Goal: Task Accomplishment & Management: Use online tool/utility

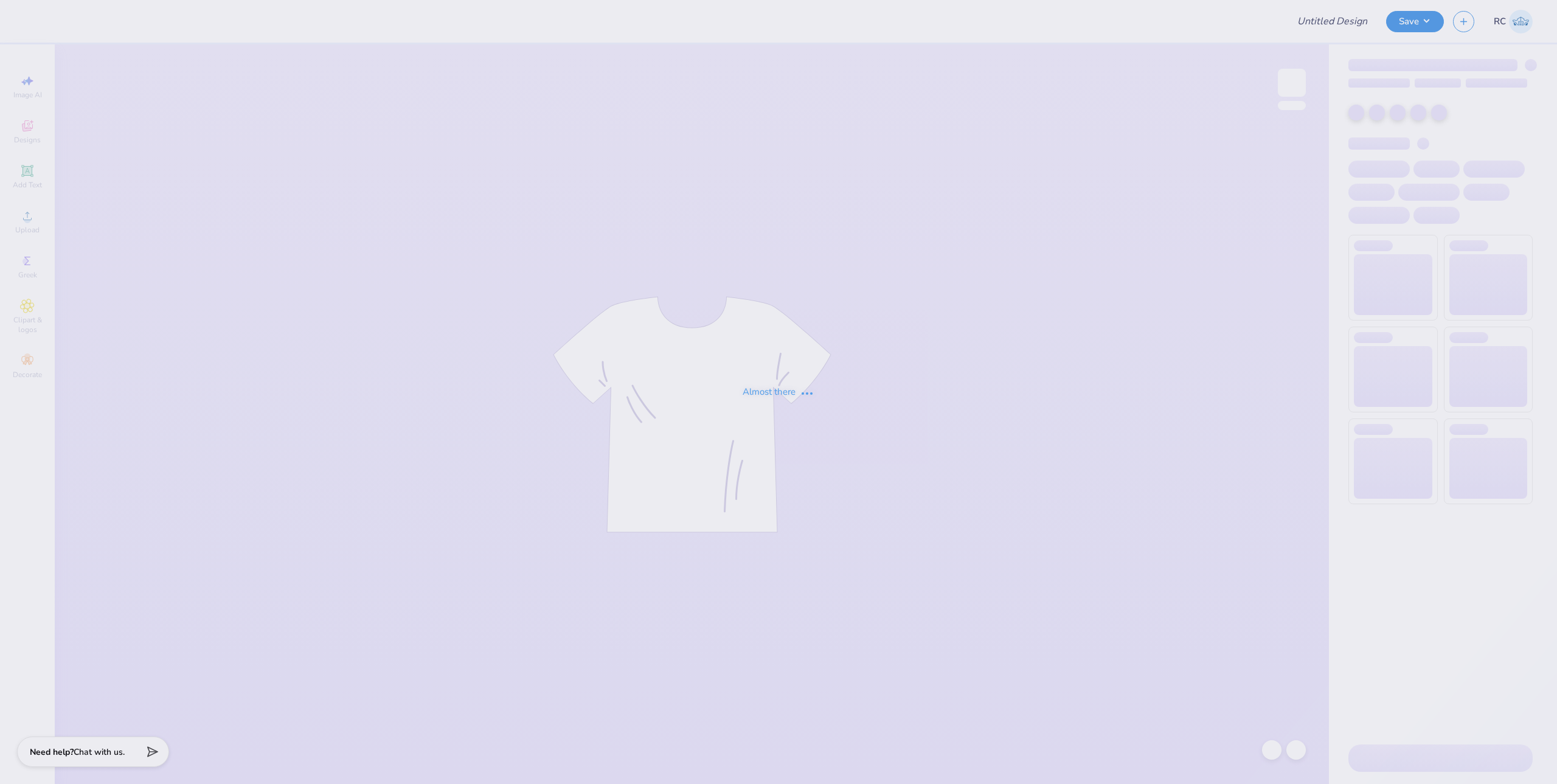
type input "Greek letters philo"
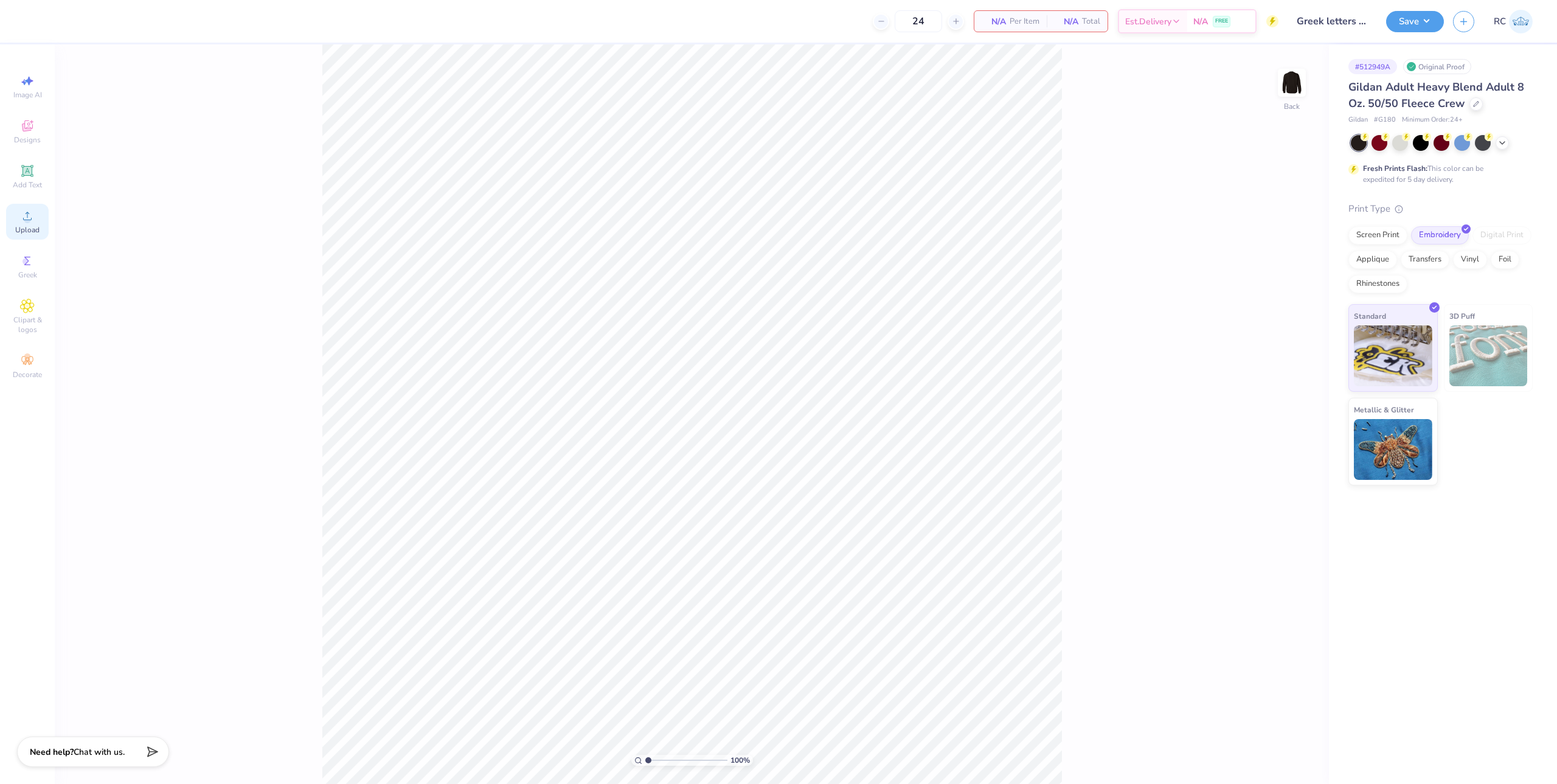
click at [26, 227] on span "Upload" at bounding box center [27, 230] width 25 height 9
click at [1155, 399] on div "100 % Back W 12.00 12.00 " H 5.45 5.45 " Y 9.15 9.15 " Center Middle Top Bottom" at bounding box center [692, 413] width 1275 height 739
click at [1283, 360] on input "12.00" at bounding box center [1283, 358] width 43 height 17
type input "8.00"
type input "3.63"
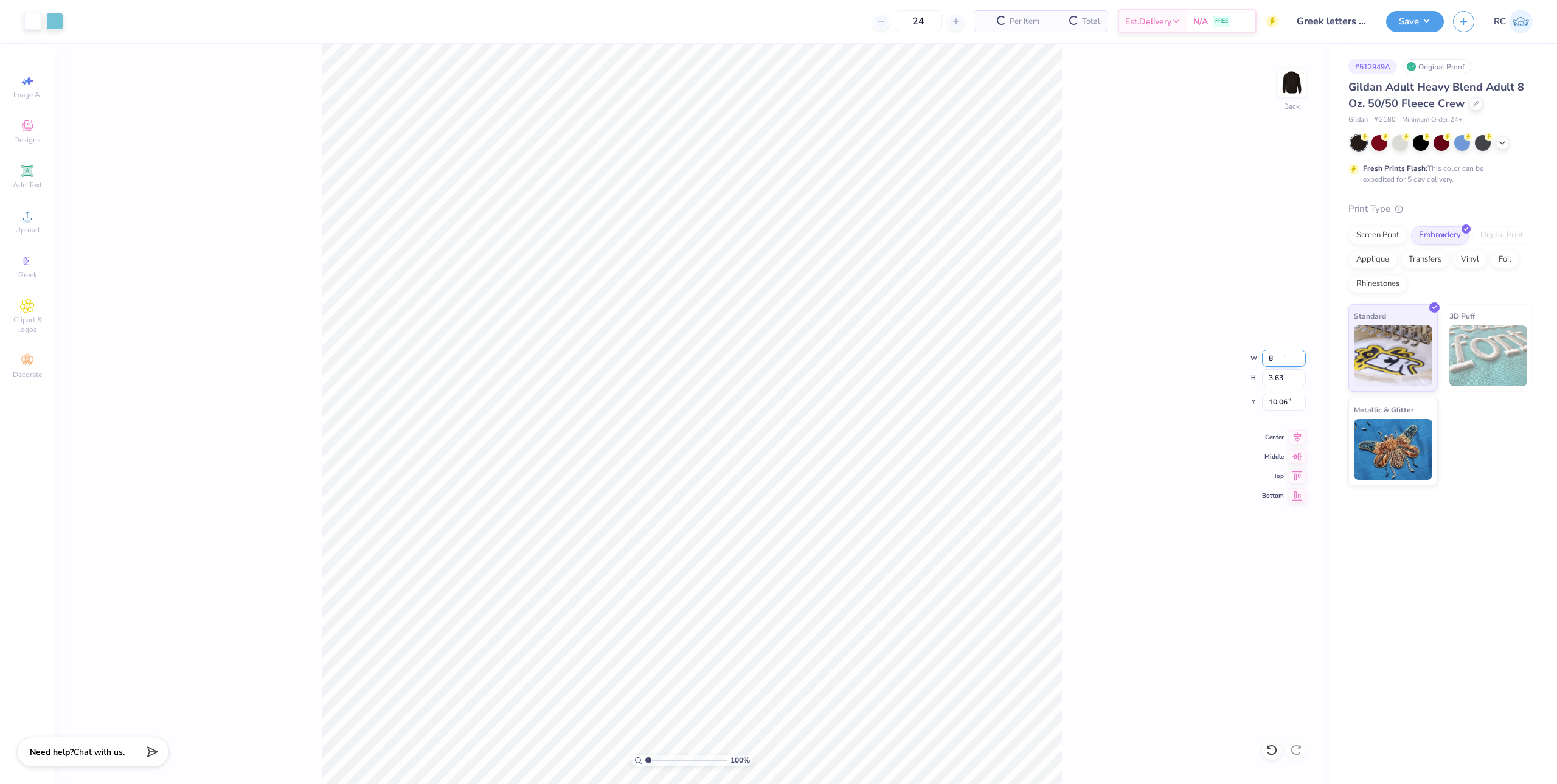
type input "10.06"
click at [1291, 356] on input "8.00" at bounding box center [1283, 358] width 43 height 17
type input "9.00"
type input "4.09"
click at [1294, 403] on input "9.83" at bounding box center [1283, 402] width 43 height 17
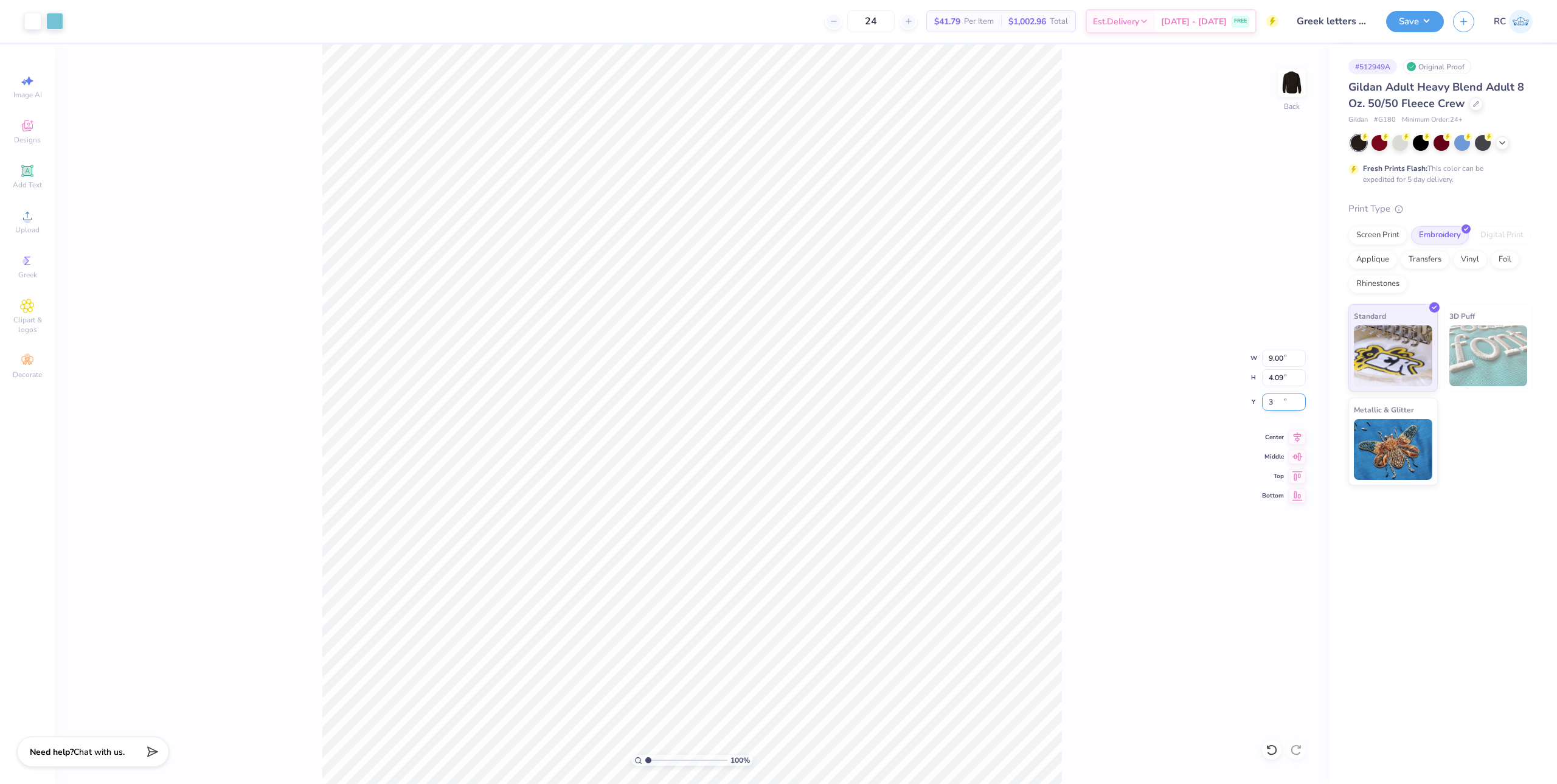
type input "3.00"
type input "1"
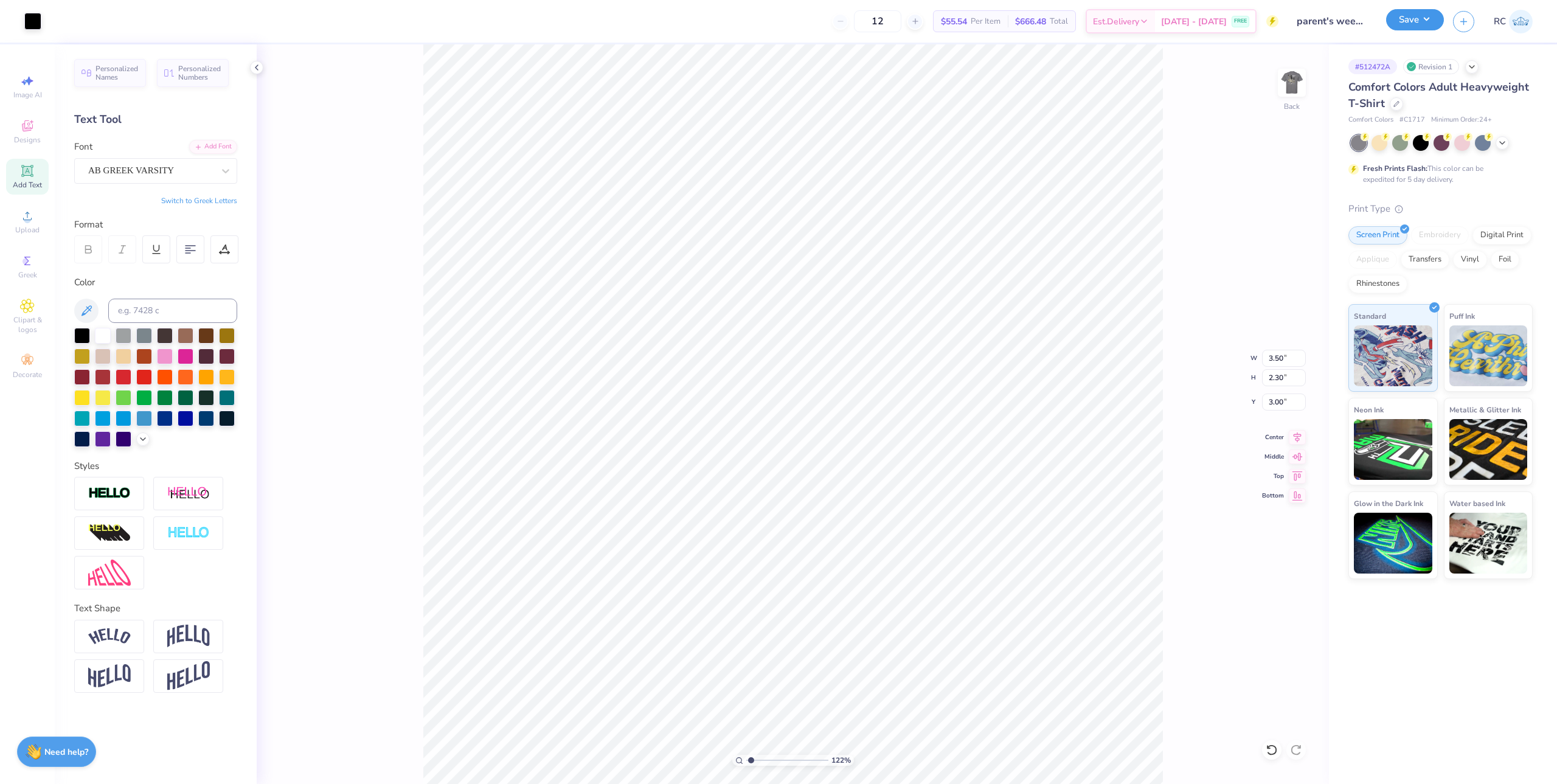
click at [1418, 24] on button "Save" at bounding box center [1415, 20] width 58 height 21
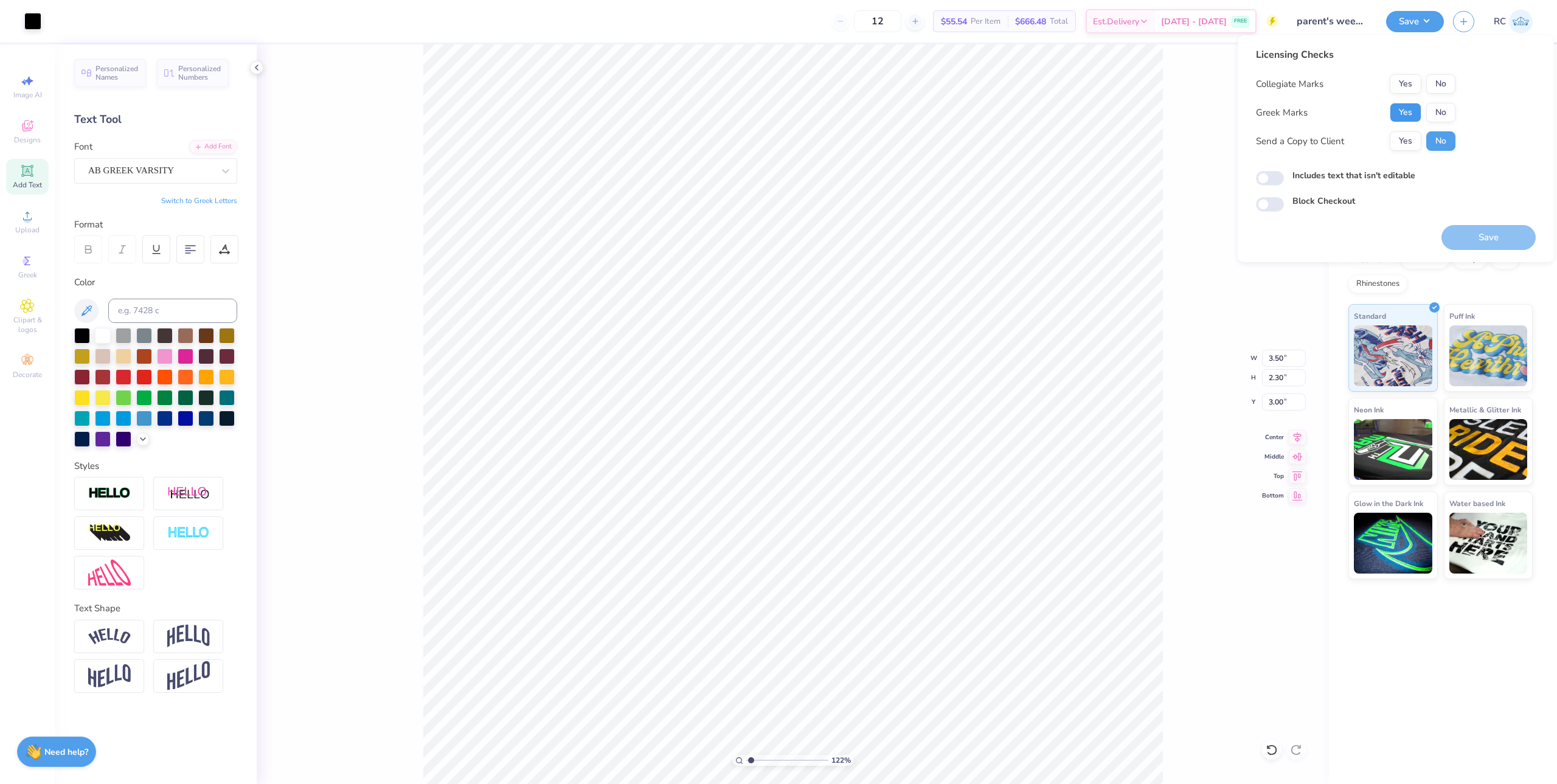
click at [1401, 112] on button "Yes" at bounding box center [1406, 112] width 32 height 20
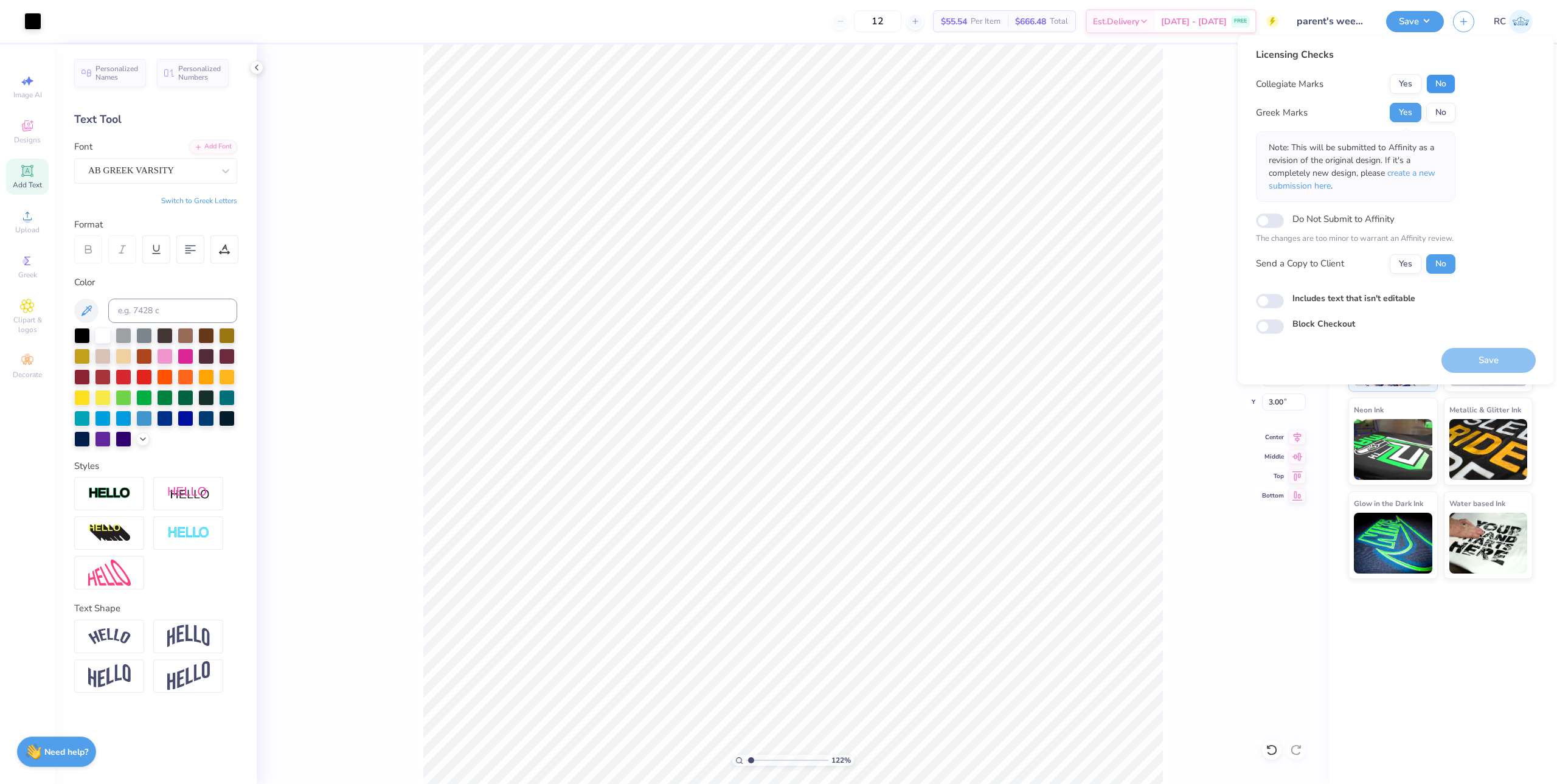
click at [1434, 81] on button "No" at bounding box center [1441, 84] width 29 height 20
click at [1412, 265] on button "Yes" at bounding box center [1406, 264] width 32 height 20
type input "1.22152498603933"
click at [1273, 302] on input "Includes text that isn't editable" at bounding box center [1269, 301] width 28 height 14
checkbox input "true"
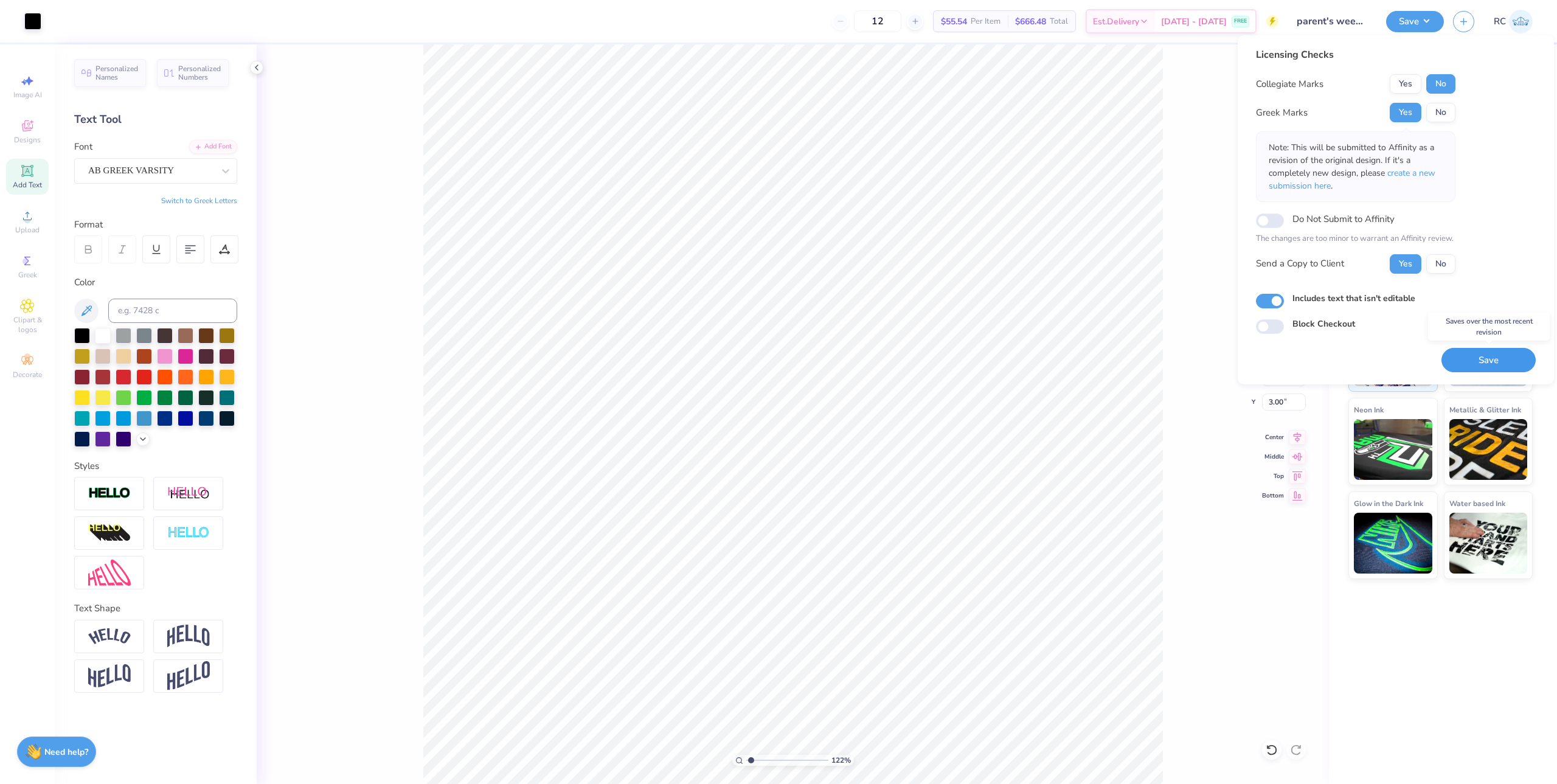
click at [1483, 364] on button "Save" at bounding box center [1488, 360] width 94 height 25
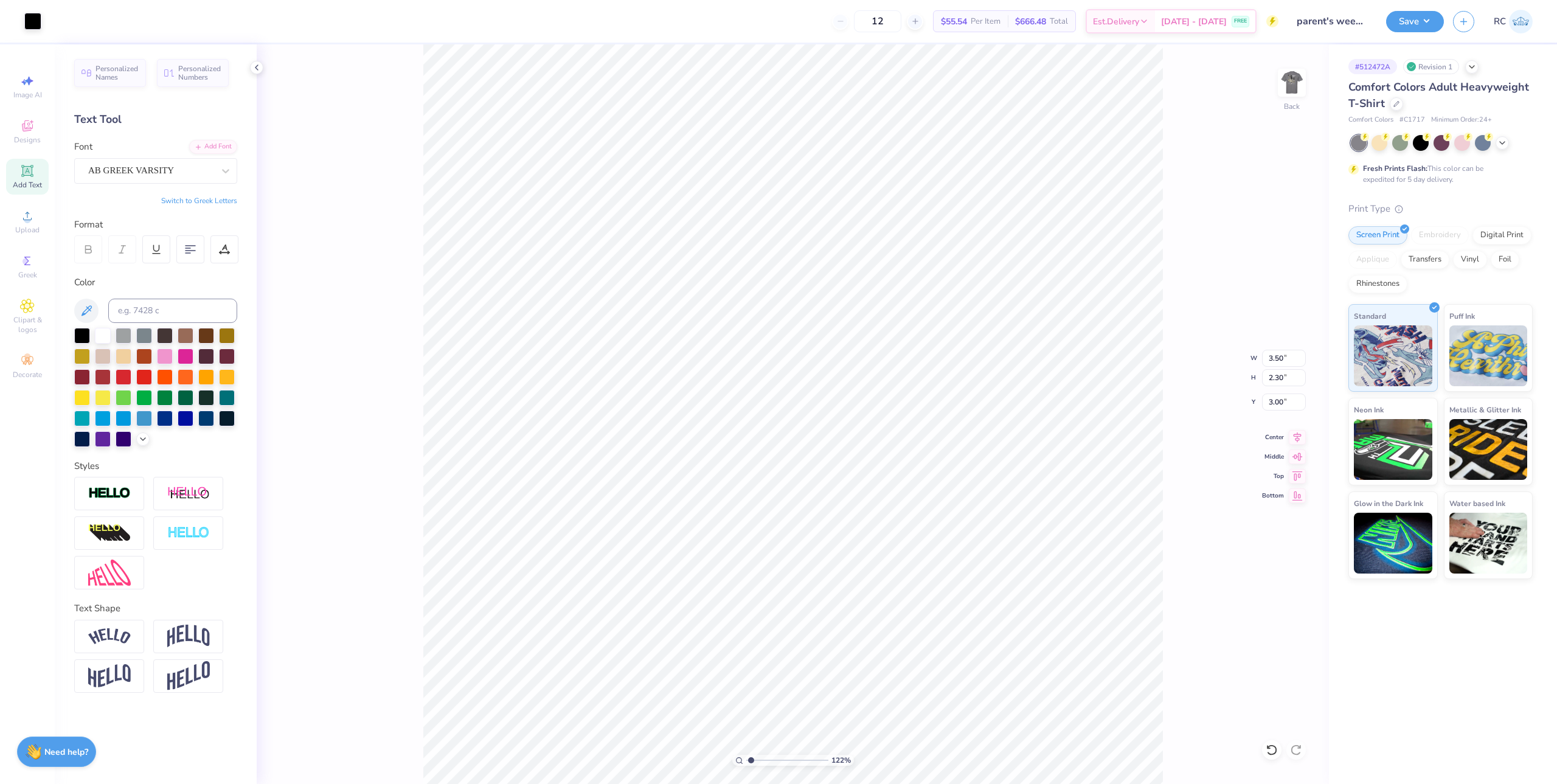
type input "1.22152498603933"
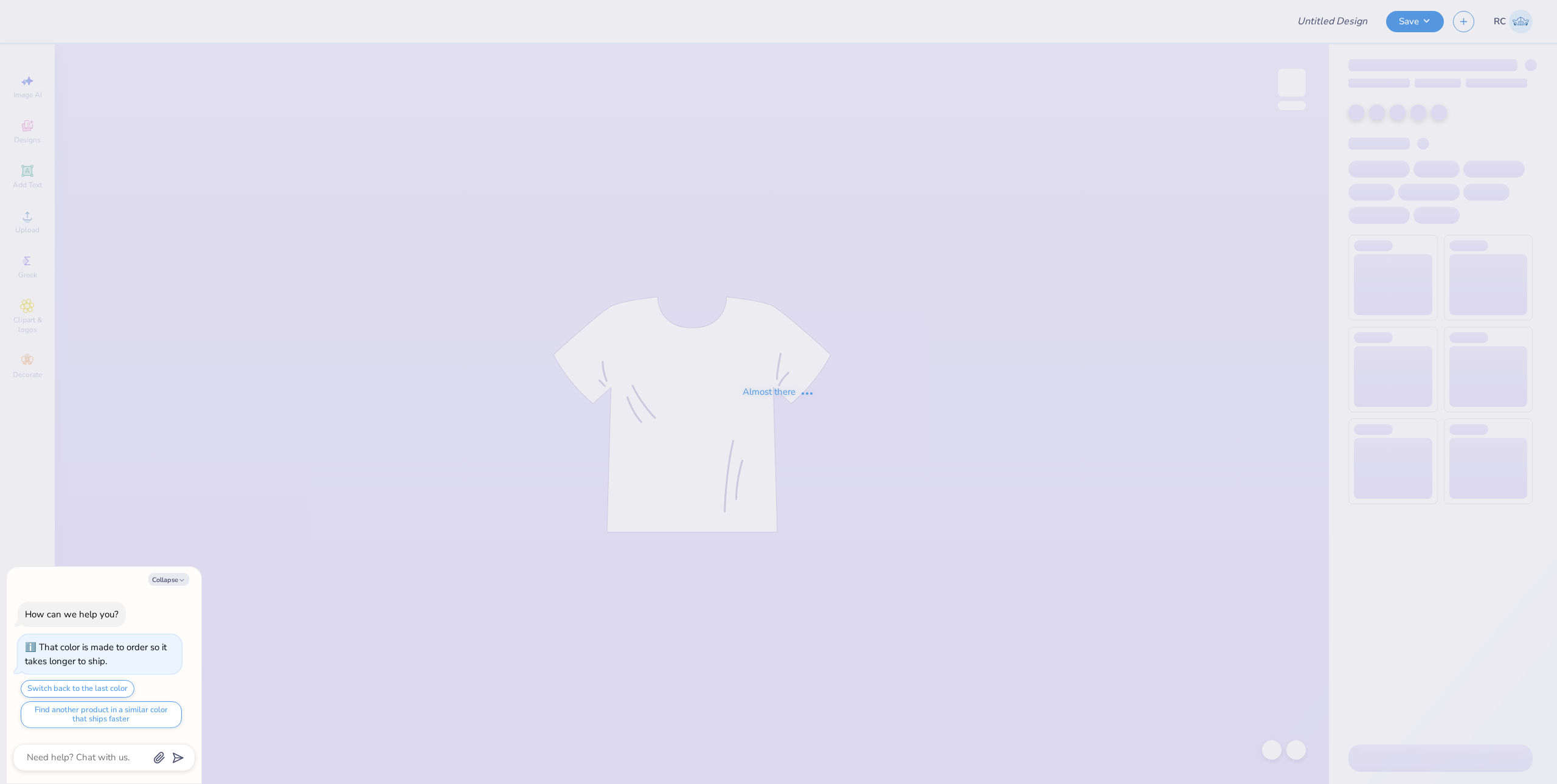
type textarea "x"
type input "LDC - Club Rush Shirts"
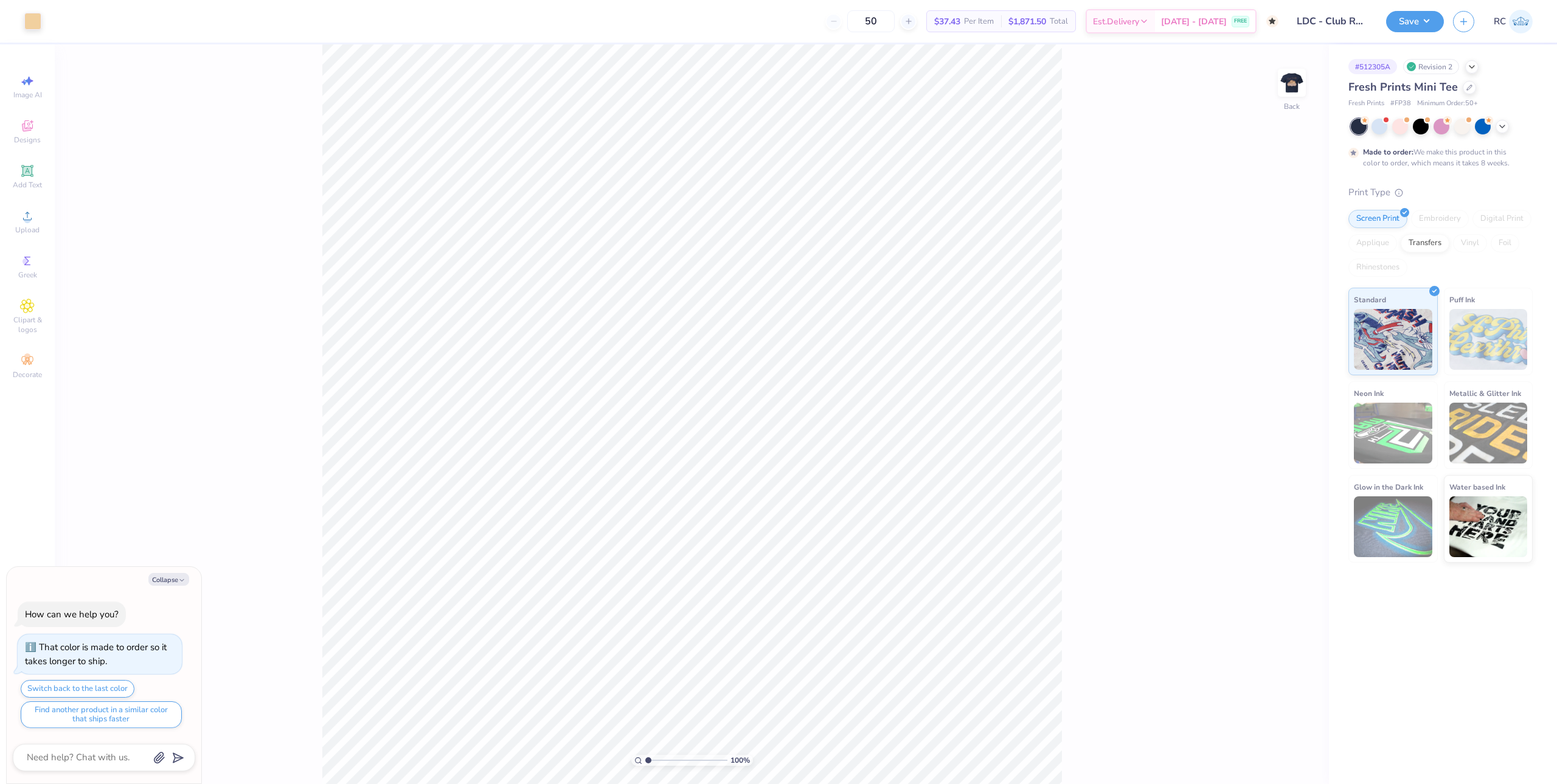
type textarea "x"
type input "1.22152498603933"
type textarea "x"
type input "1.22152498603933"
type textarea "x"
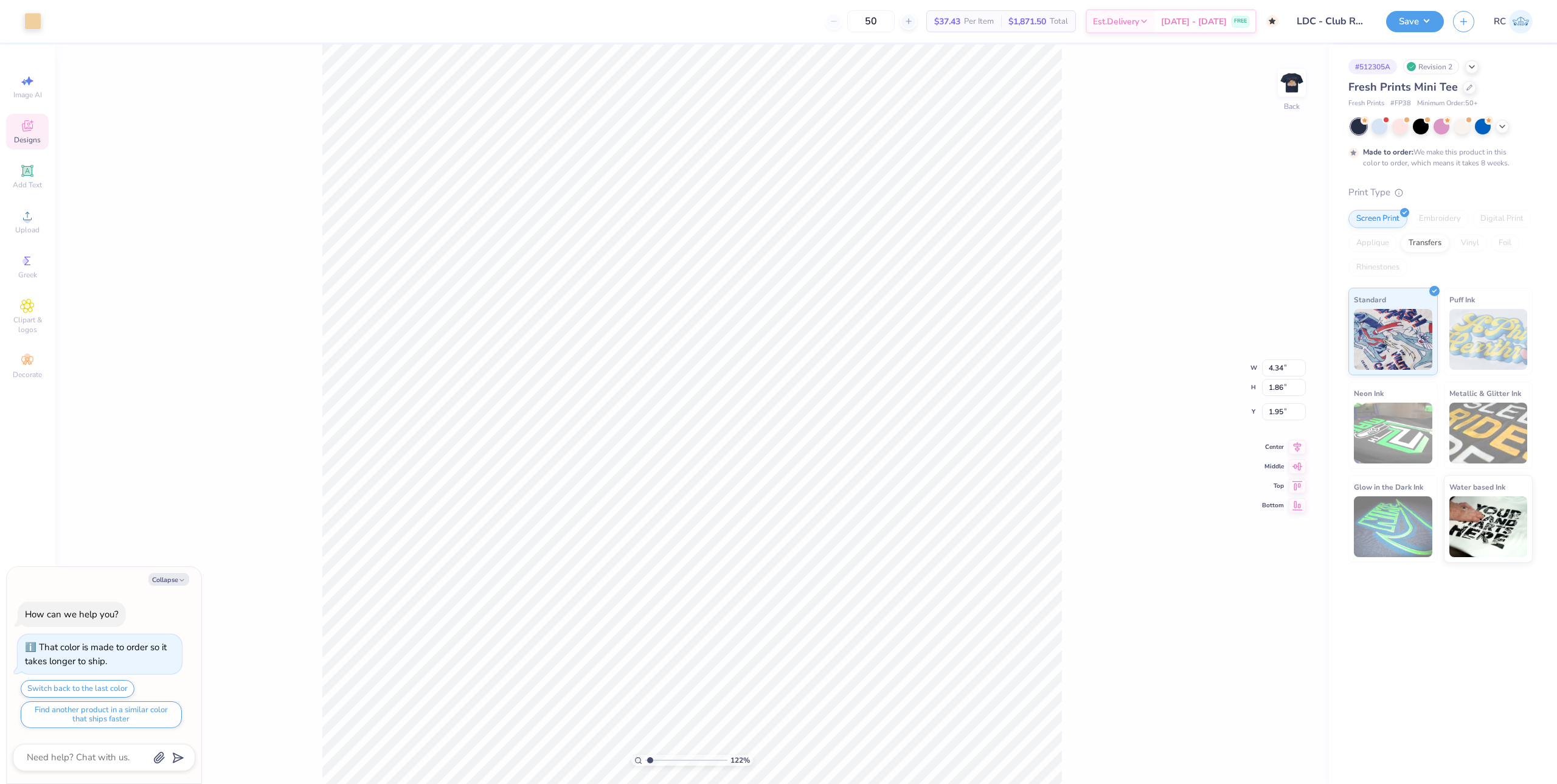
type input "1"
click at [1290, 81] on img at bounding box center [1292, 83] width 49 height 49
click at [1278, 89] on div at bounding box center [1291, 82] width 56 height 56
click at [1132, 182] on div "100 % Front" at bounding box center [692, 413] width 1275 height 739
click at [1116, 245] on div "100 % Back" at bounding box center [692, 413] width 1275 height 739
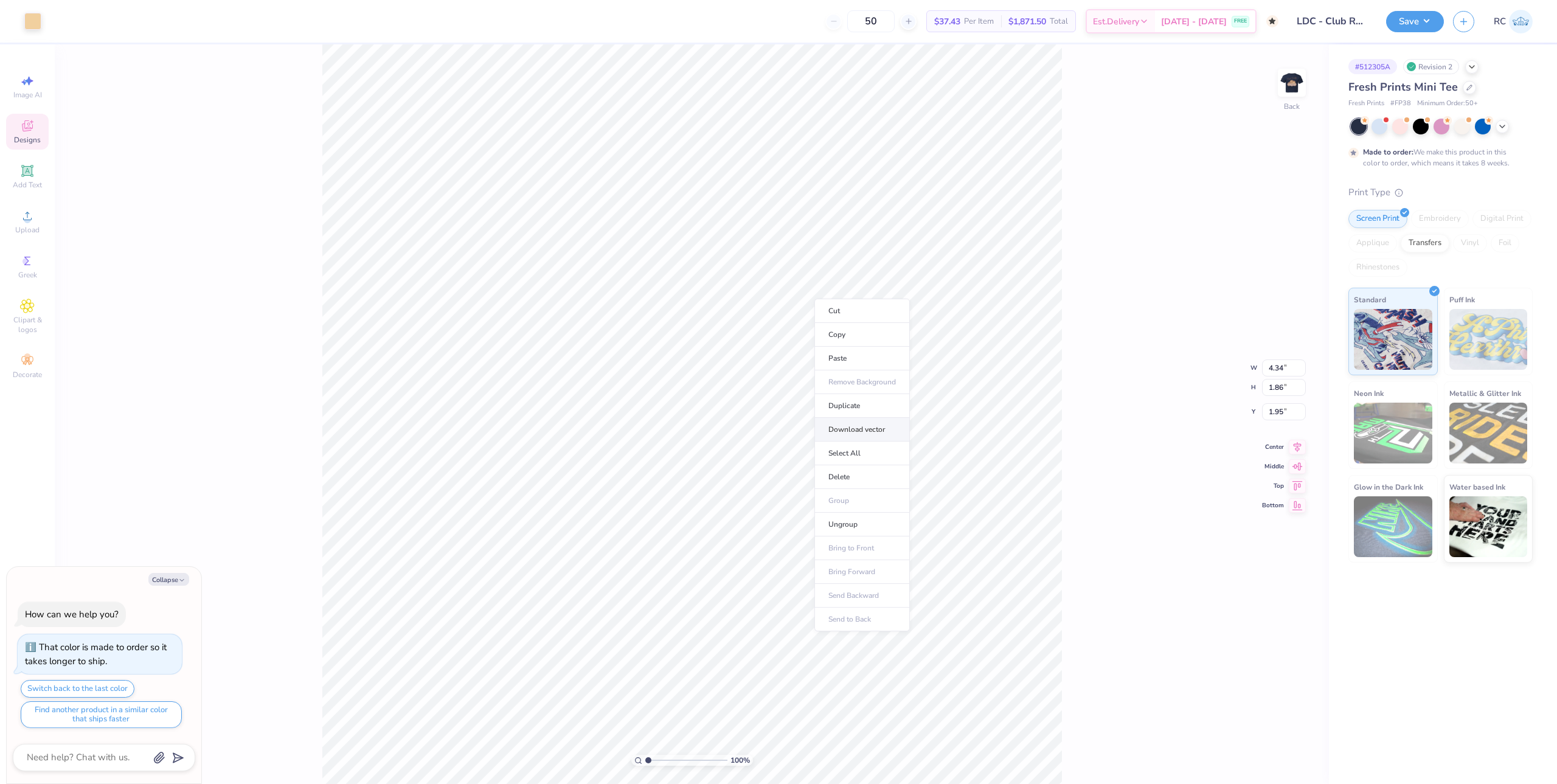
click at [871, 434] on li "Download vector" at bounding box center [862, 429] width 96 height 24
drag, startPoint x: 1124, startPoint y: 291, endPoint x: 1268, endPoint y: 100, distance: 239.2
click at [1127, 285] on div "100 % Back W 4.34 4.34 " H 1.86 1.86 " Y 1.95 1.95 " Center Middle Top Bottom" at bounding box center [692, 413] width 1275 height 739
click at [1297, 81] on img at bounding box center [1292, 83] width 49 height 49
click at [781, 522] on li "Download vector" at bounding box center [769, 524] width 96 height 24
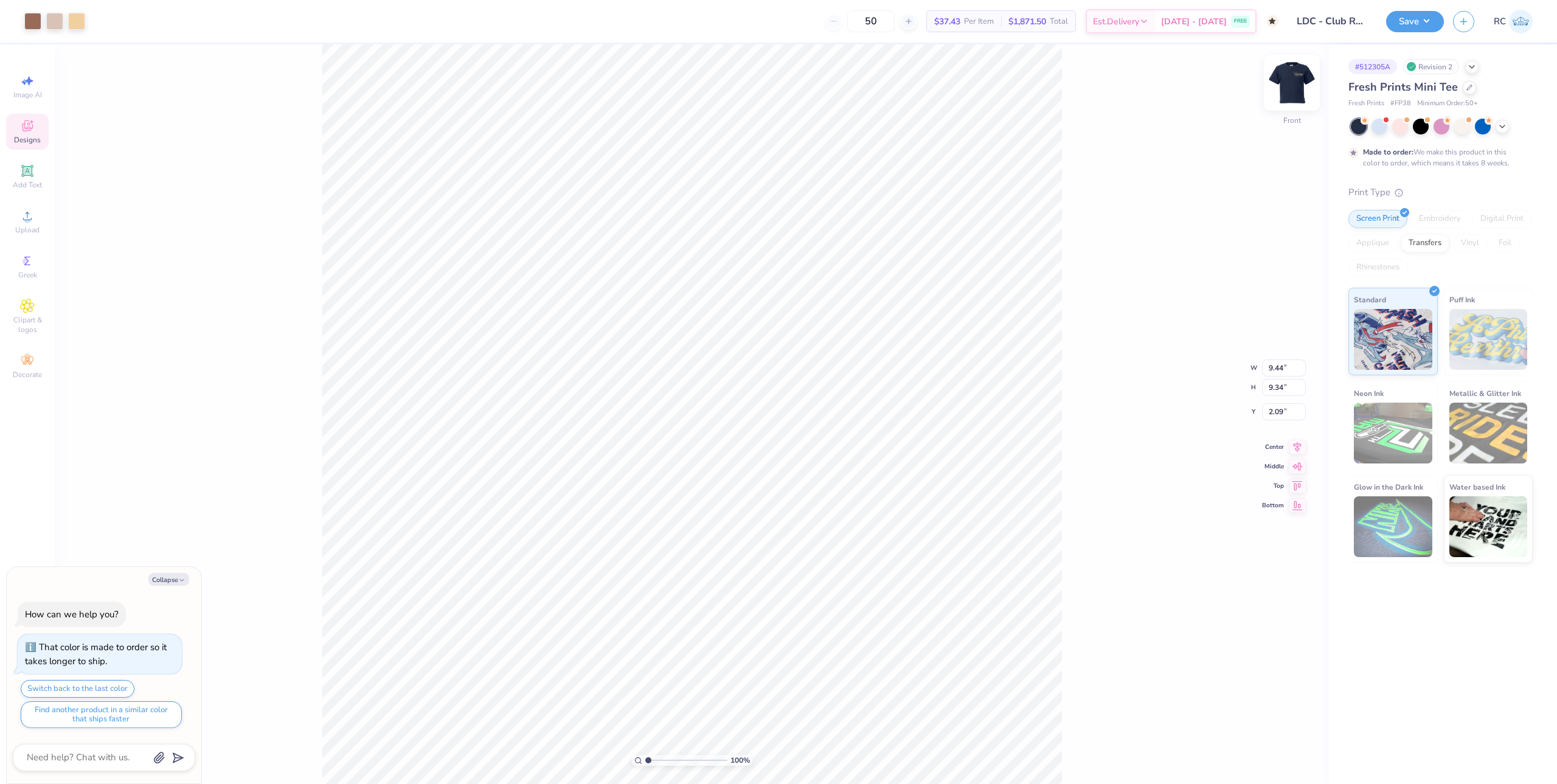
click at [1285, 77] on img at bounding box center [1292, 83] width 49 height 49
click at [1302, 83] on img at bounding box center [1292, 83] width 49 height 49
click at [1093, 251] on div "100 % Front" at bounding box center [692, 413] width 1275 height 739
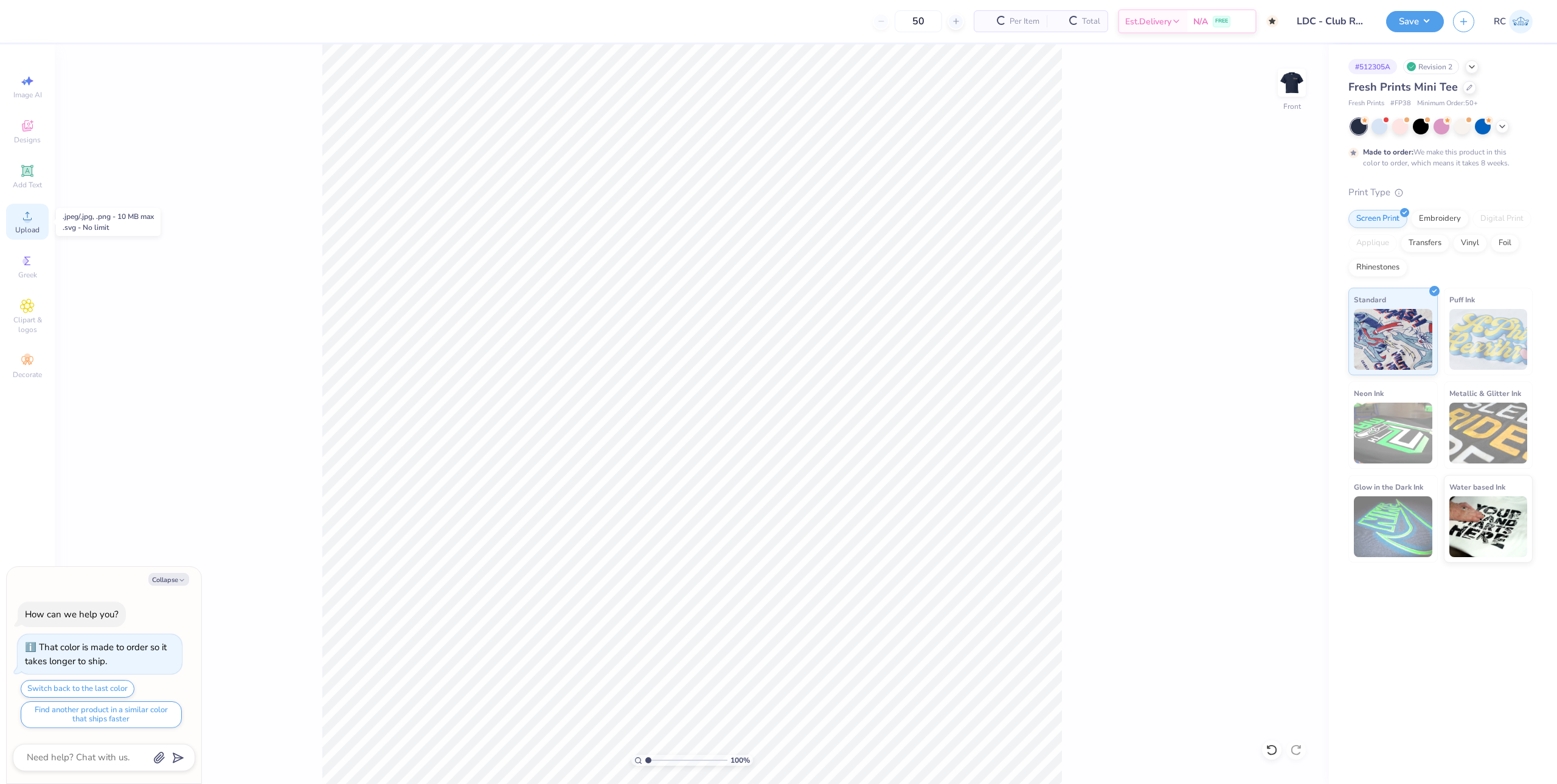
click at [30, 228] on span "Upload" at bounding box center [27, 230] width 25 height 9
type textarea "x"
click at [1279, 364] on input "9.26" at bounding box center [1283, 358] width 43 height 17
click at [1289, 361] on input "9.26" at bounding box center [1283, 358] width 43 height 17
type input "10"
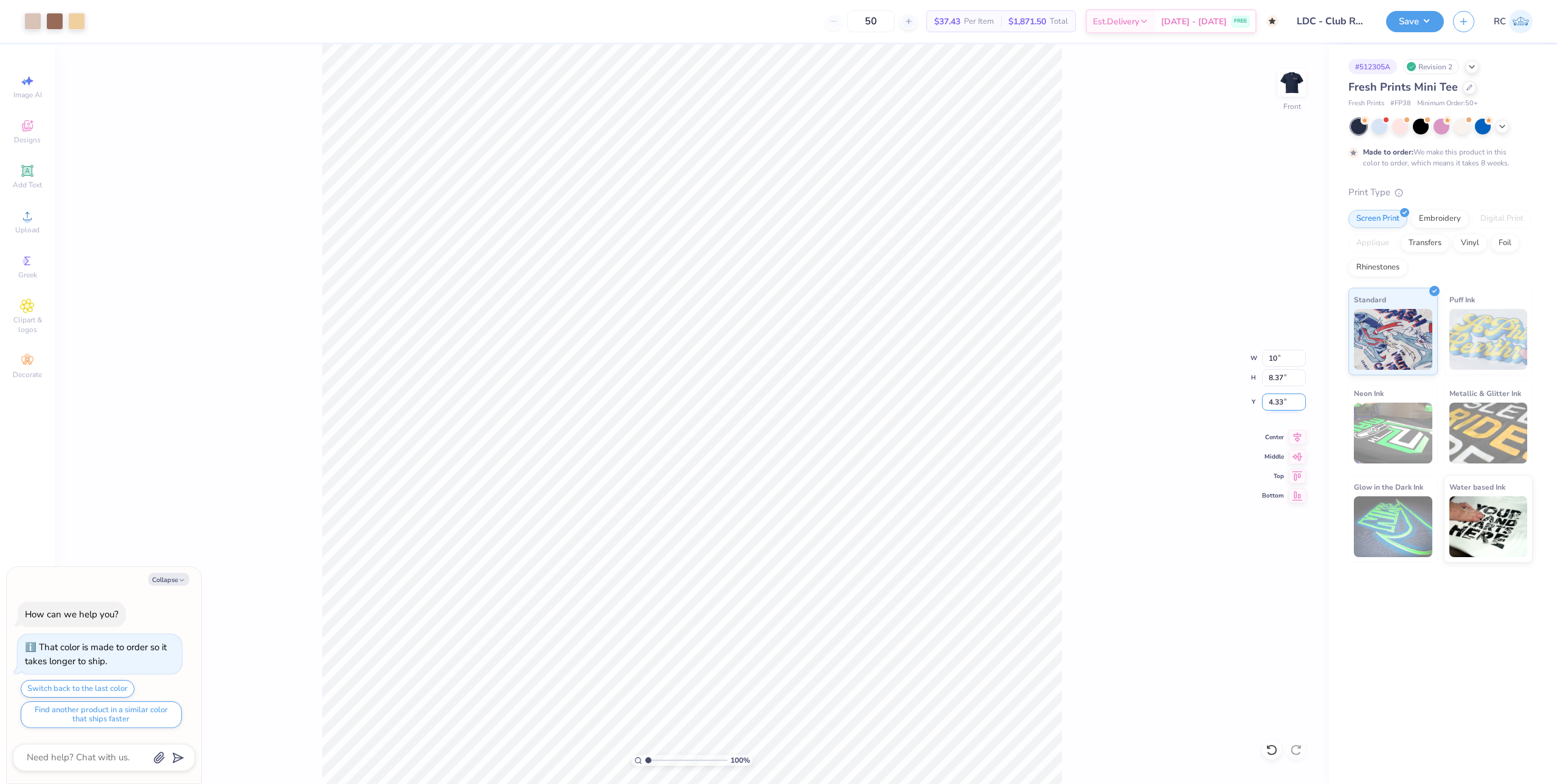
click at [1285, 401] on input "4.33" at bounding box center [1283, 402] width 43 height 17
type textarea "x"
type input "10.00"
type input "9.04"
type input "3"
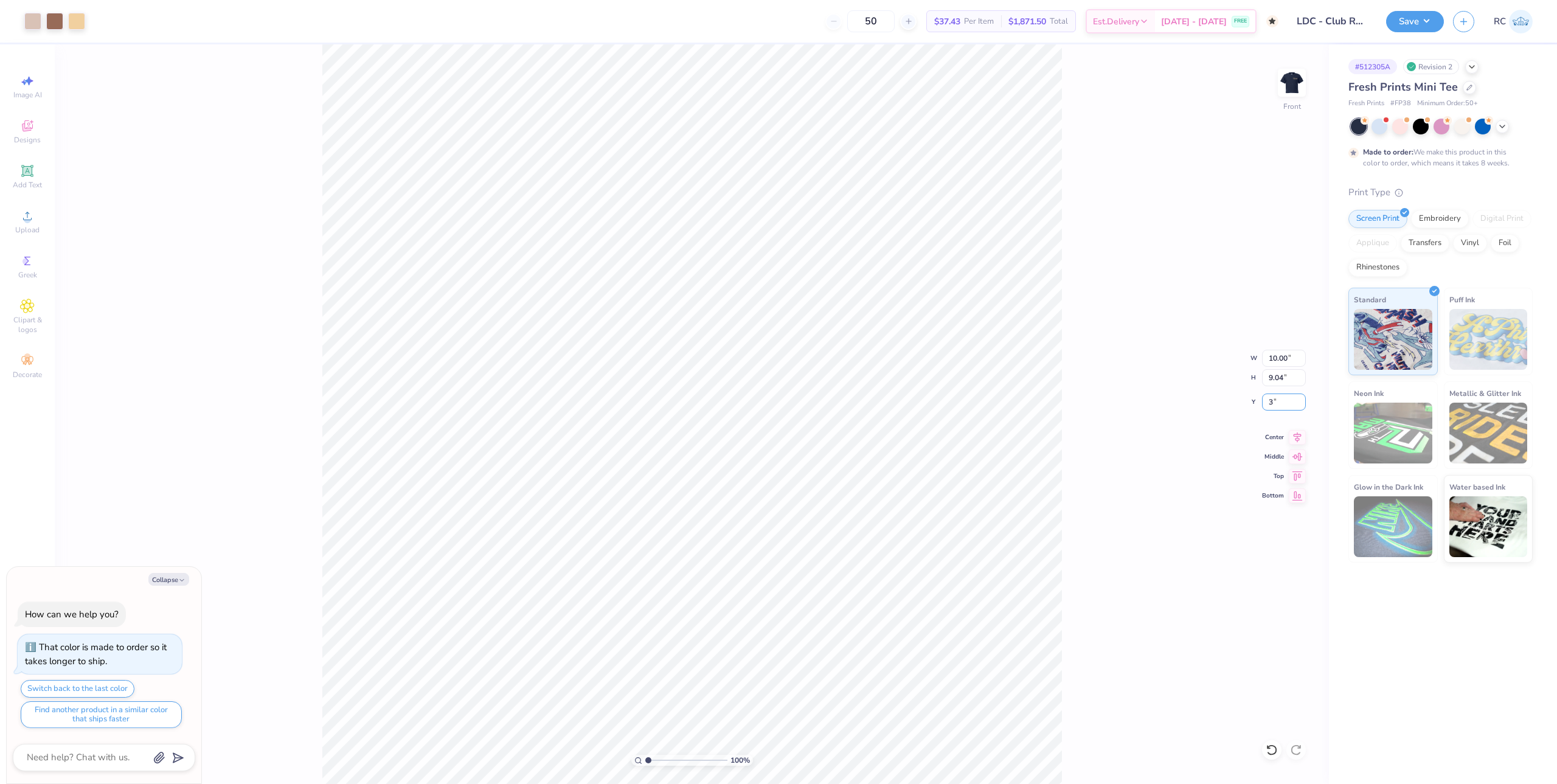
type textarea "x"
type input "3.00"
click at [1281, 360] on input "10.00" at bounding box center [1283, 358] width 43 height 17
type input "9"
type textarea "x"
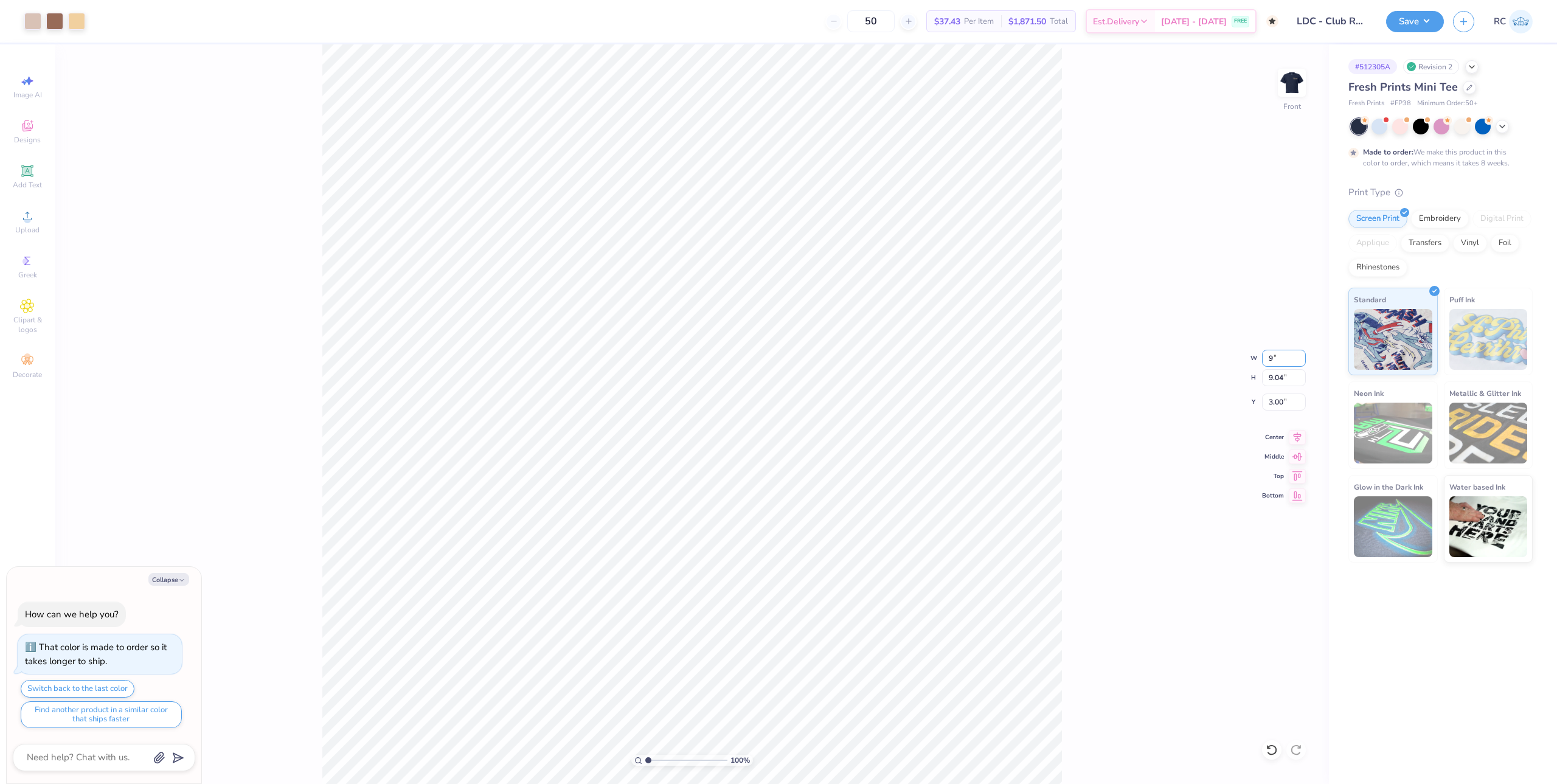
type input "9.00"
type input "8.14"
click at [1279, 401] on input "3.45" at bounding box center [1283, 402] width 43 height 17
type input "3"
type textarea "x"
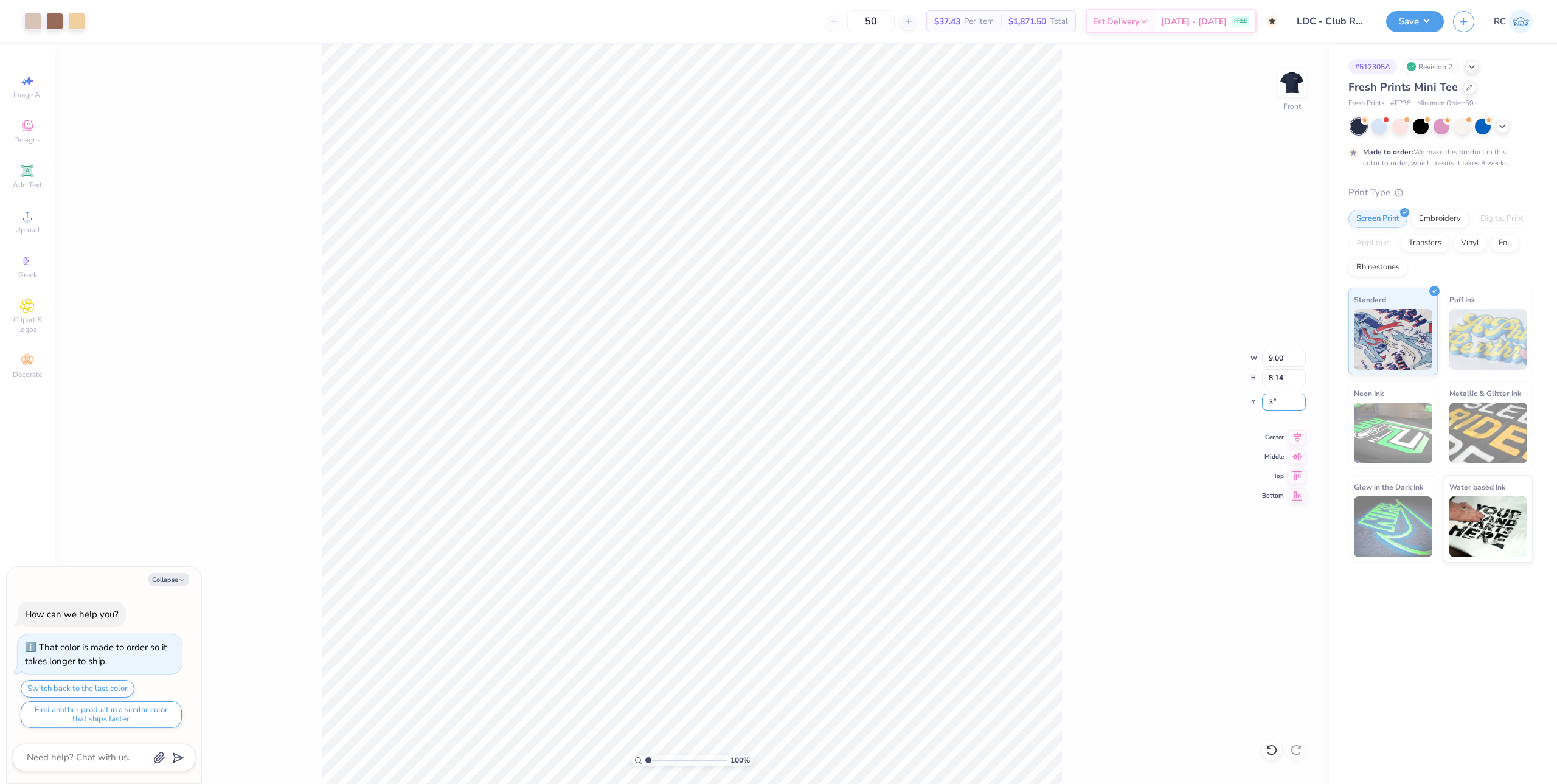
type input "3.00"
click at [1295, 439] on icon at bounding box center [1298, 435] width 17 height 14
click at [1295, 76] on img at bounding box center [1292, 83] width 49 height 49
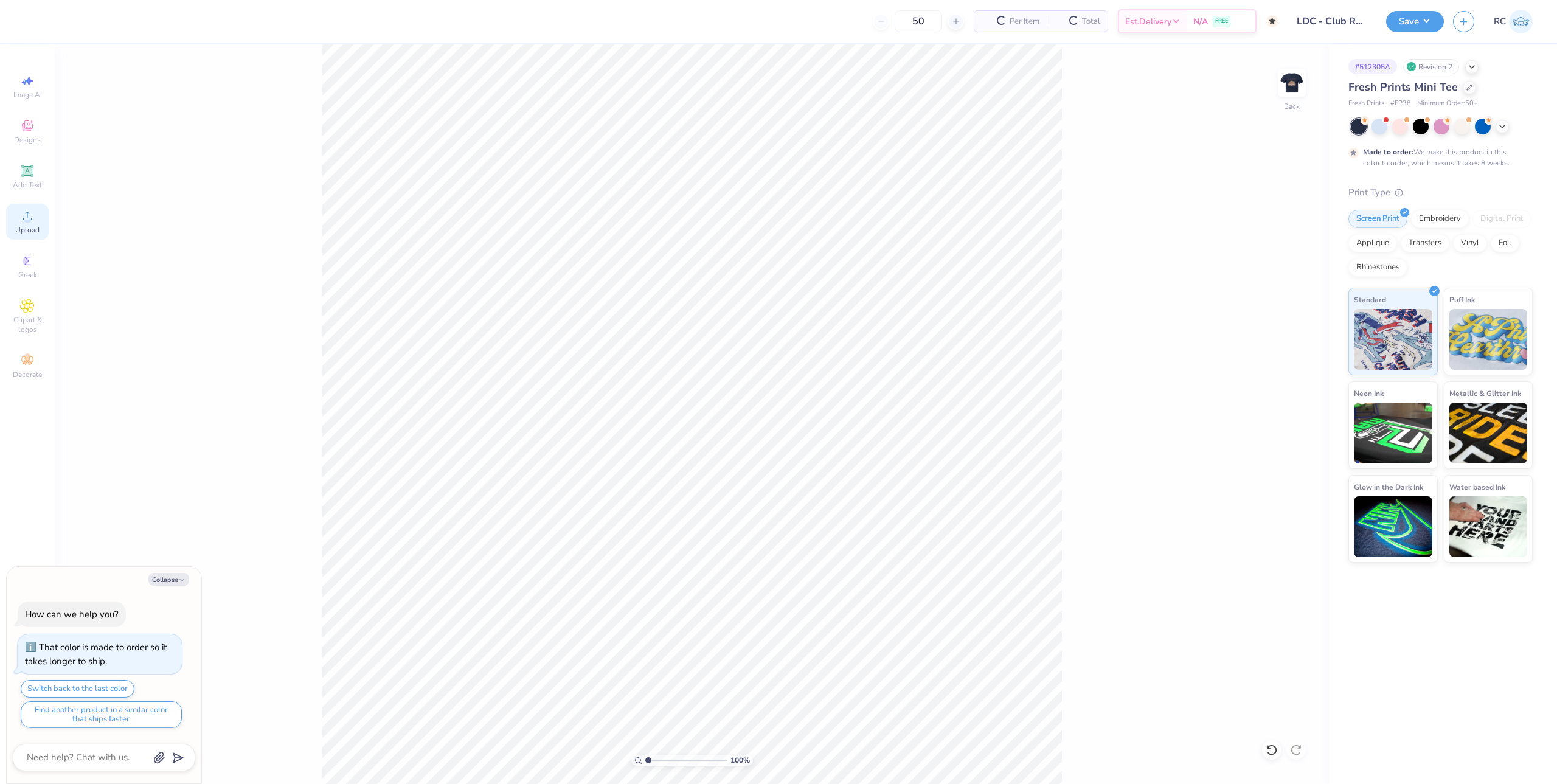
click at [38, 212] on div "Upload" at bounding box center [28, 221] width 43 height 36
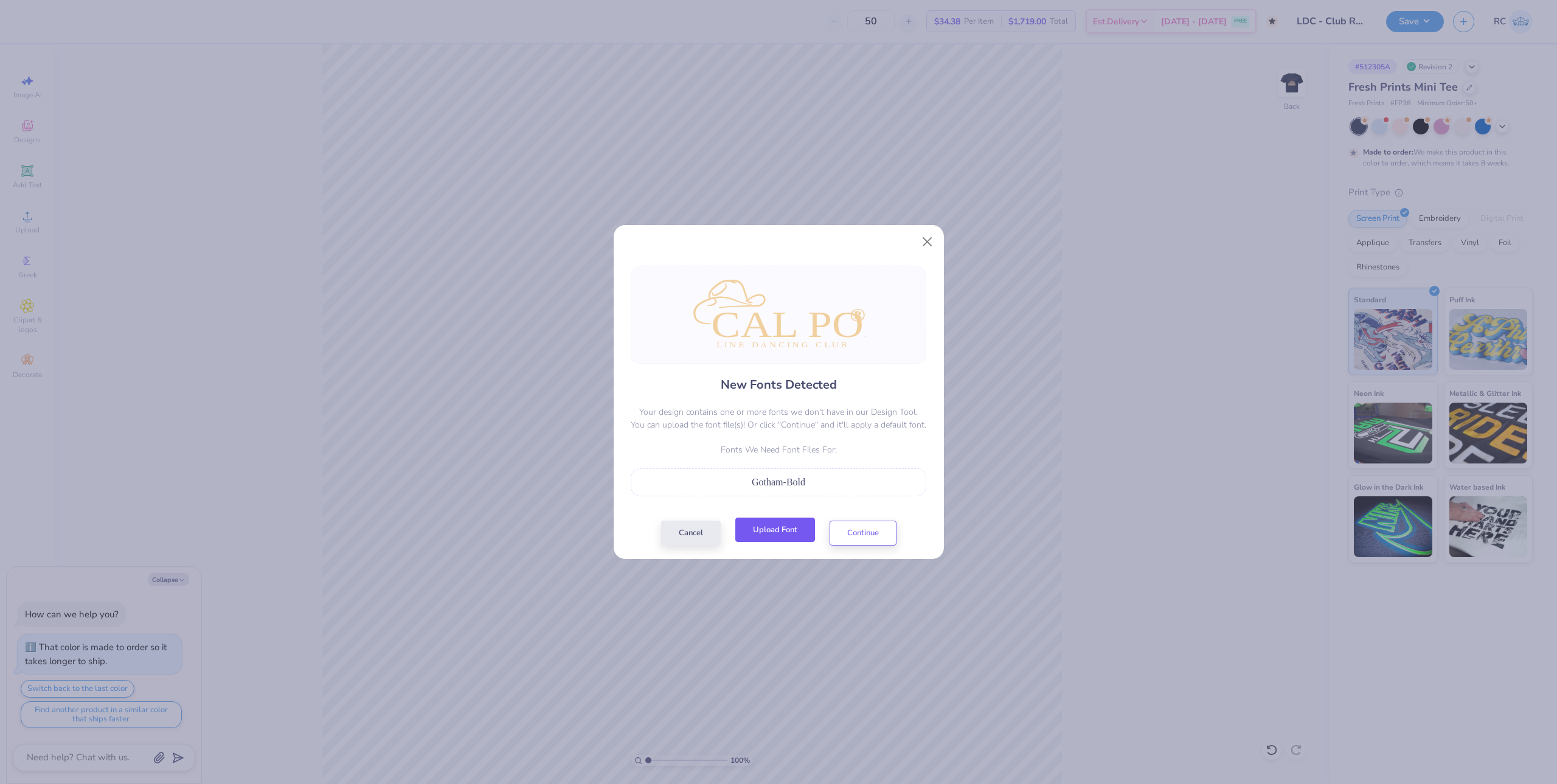
click at [773, 528] on button "Upload Font" at bounding box center [775, 530] width 80 height 25
click at [762, 524] on button "Upload Font" at bounding box center [775, 530] width 80 height 25
click at [771, 536] on button "Upload Font" at bounding box center [775, 530] width 80 height 25
click at [866, 531] on button "Continue" at bounding box center [863, 530] width 67 height 25
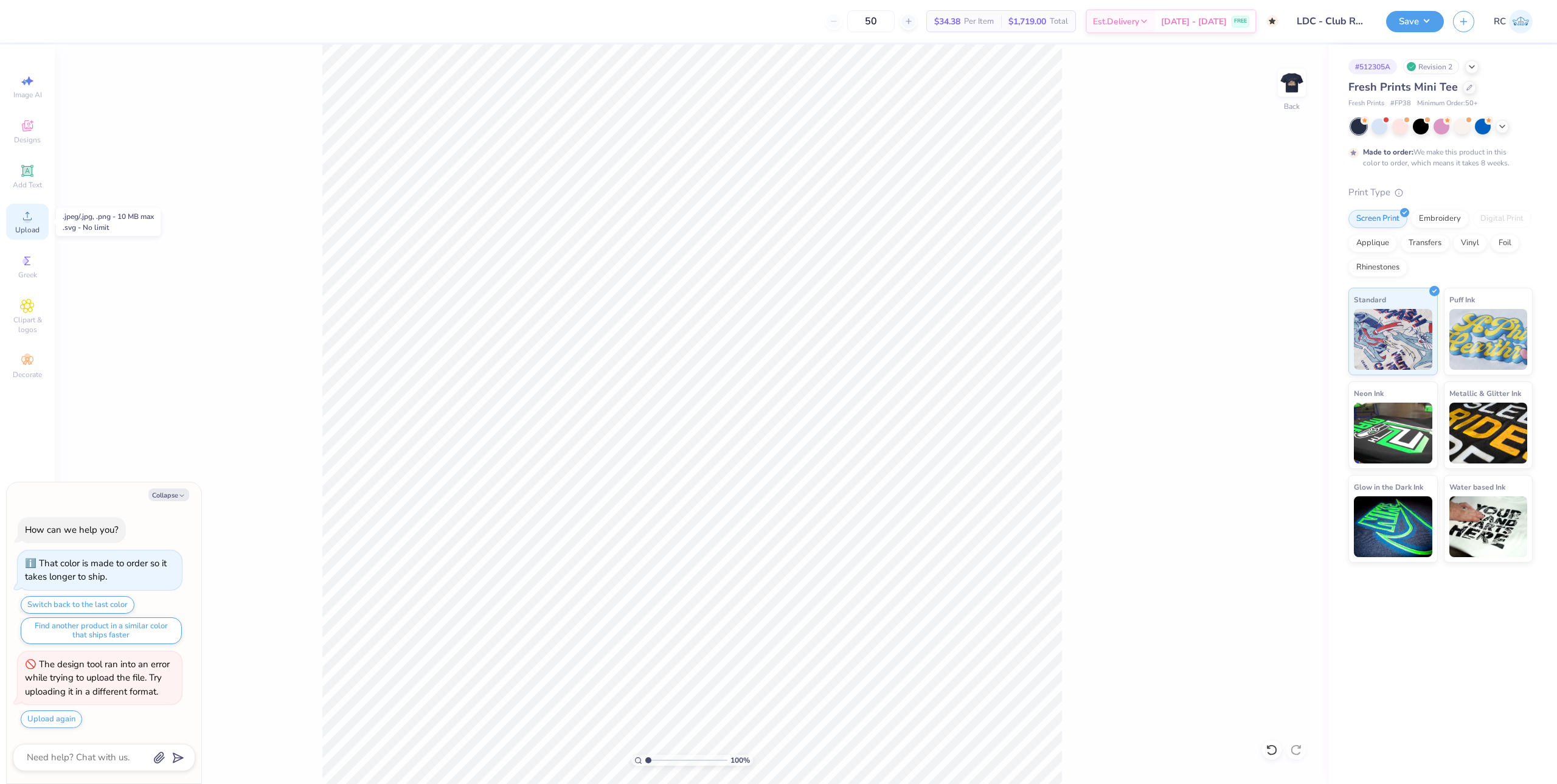
click at [41, 219] on div "Upload" at bounding box center [28, 221] width 43 height 36
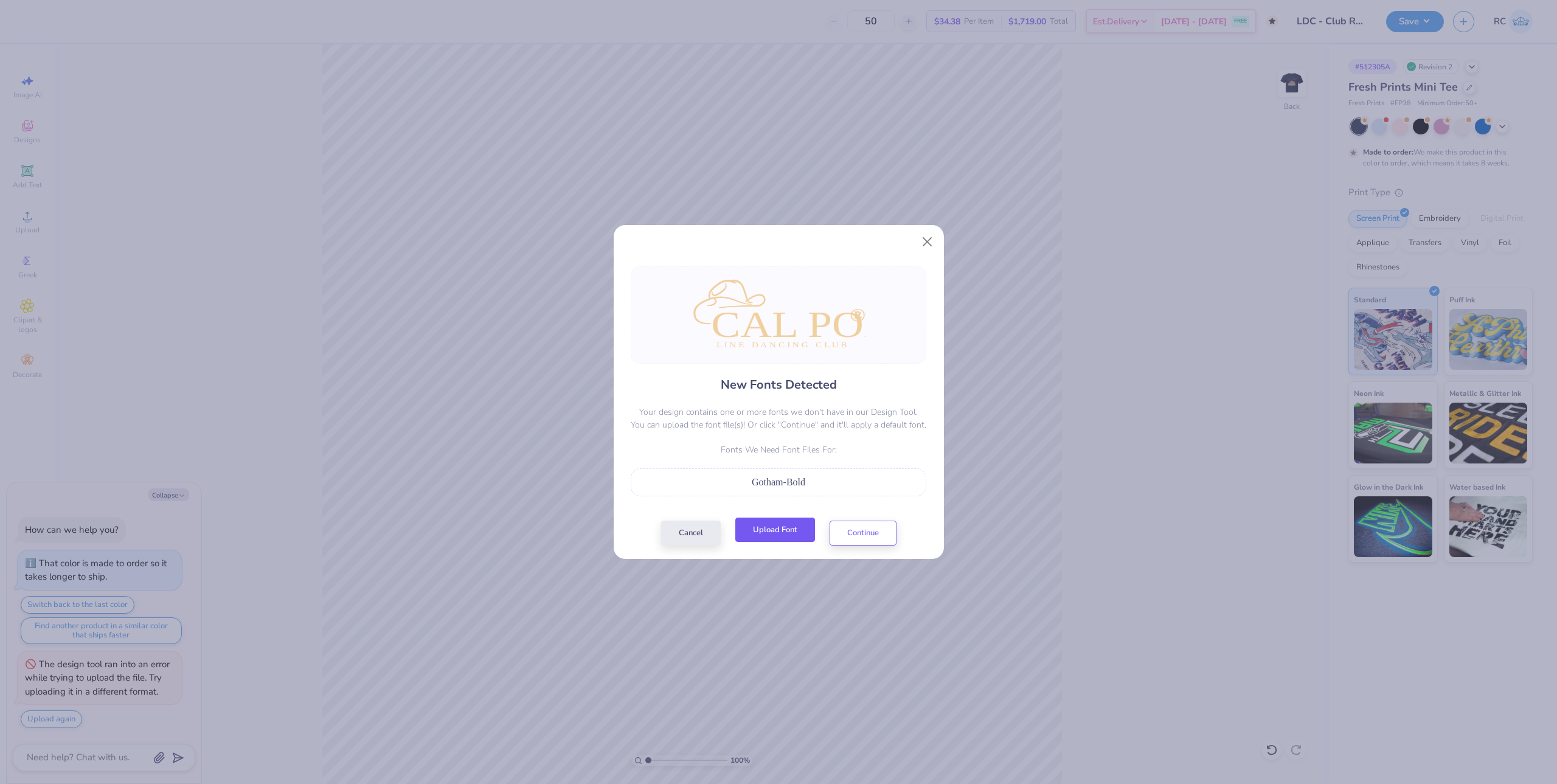
click at [772, 538] on button "Upload Font" at bounding box center [775, 530] width 80 height 25
click at [875, 536] on button "Continue" at bounding box center [863, 530] width 67 height 25
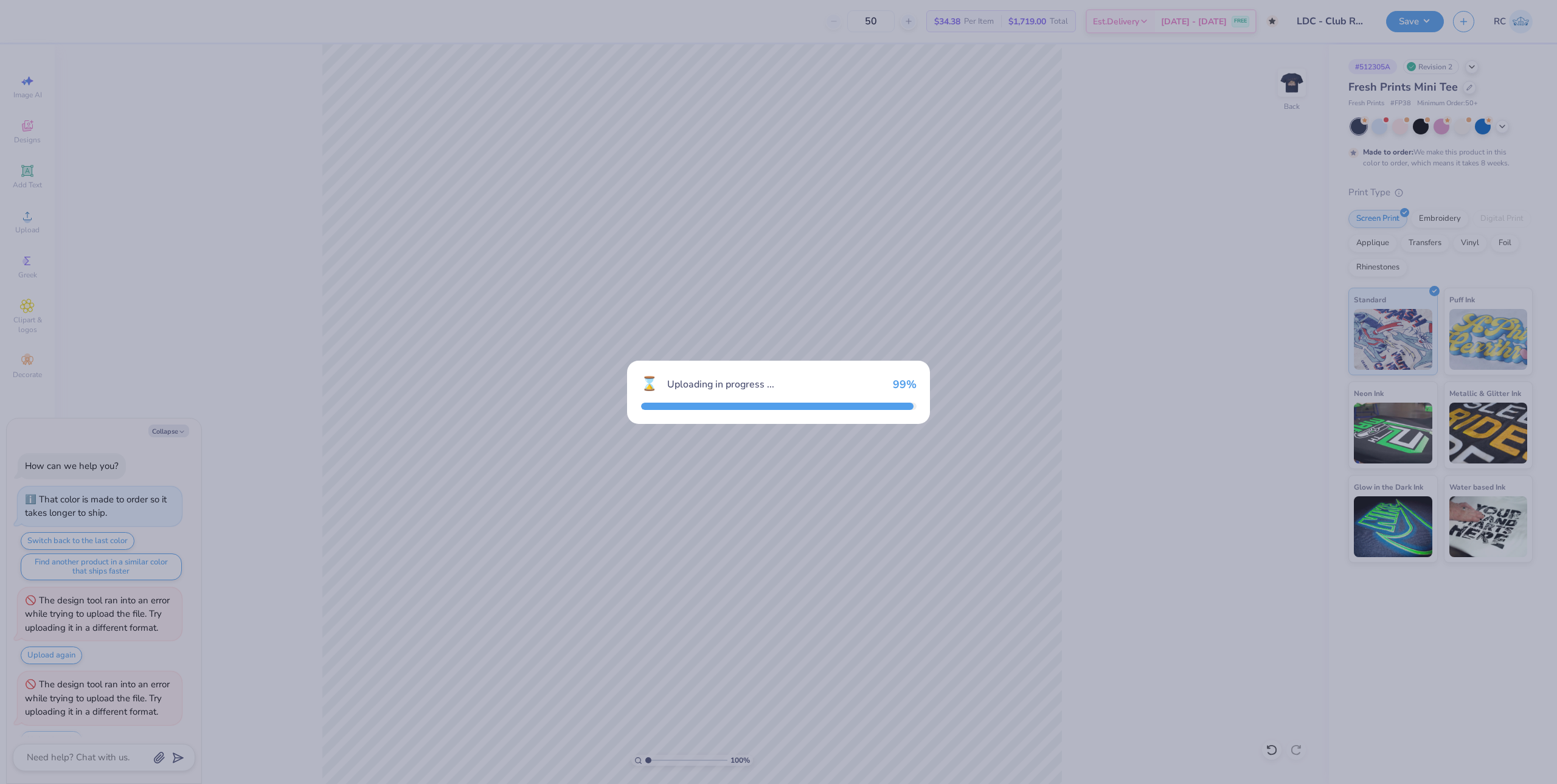
scroll to position [21, 0]
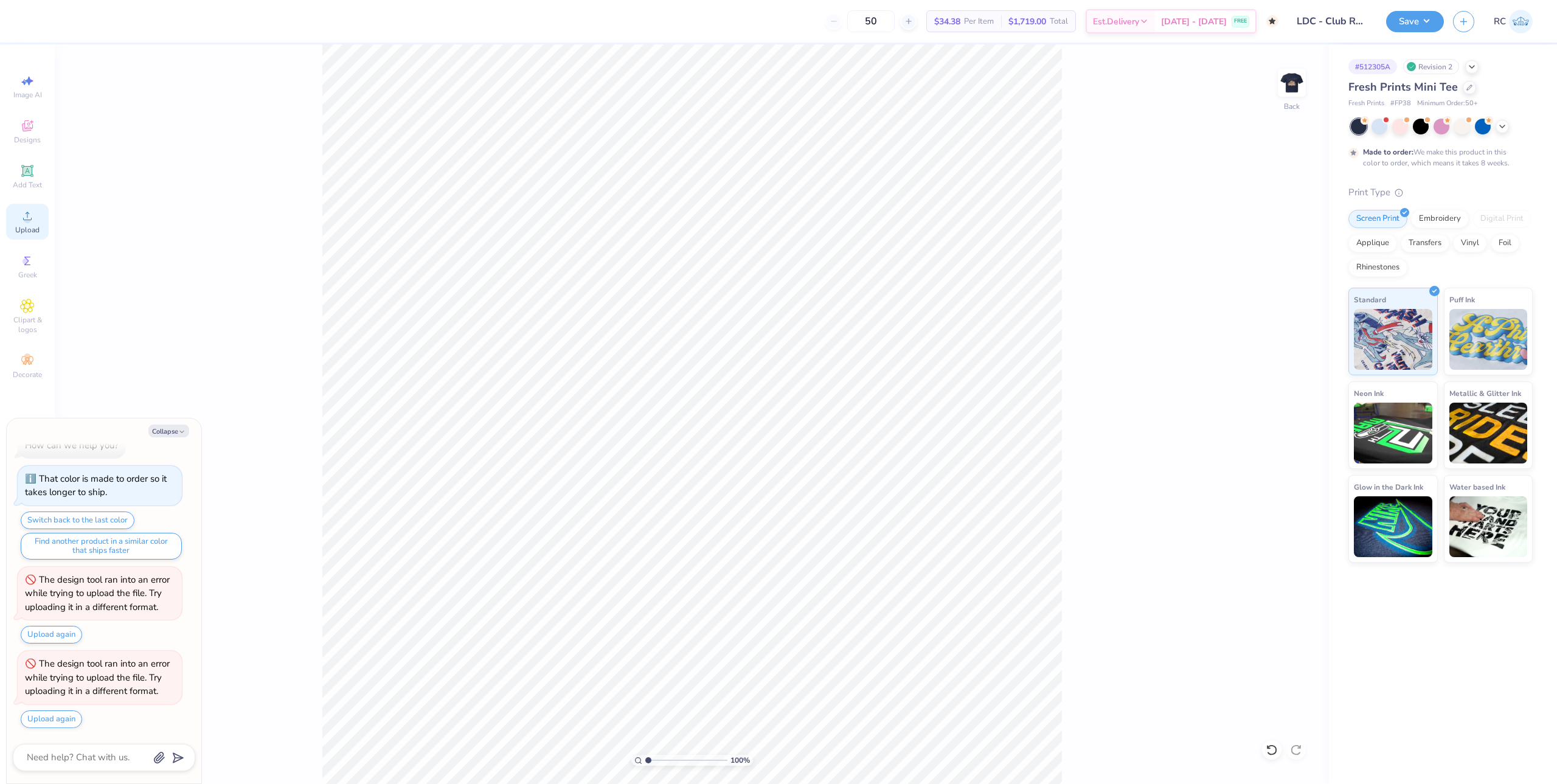
click at [25, 220] on icon at bounding box center [27, 216] width 9 height 9
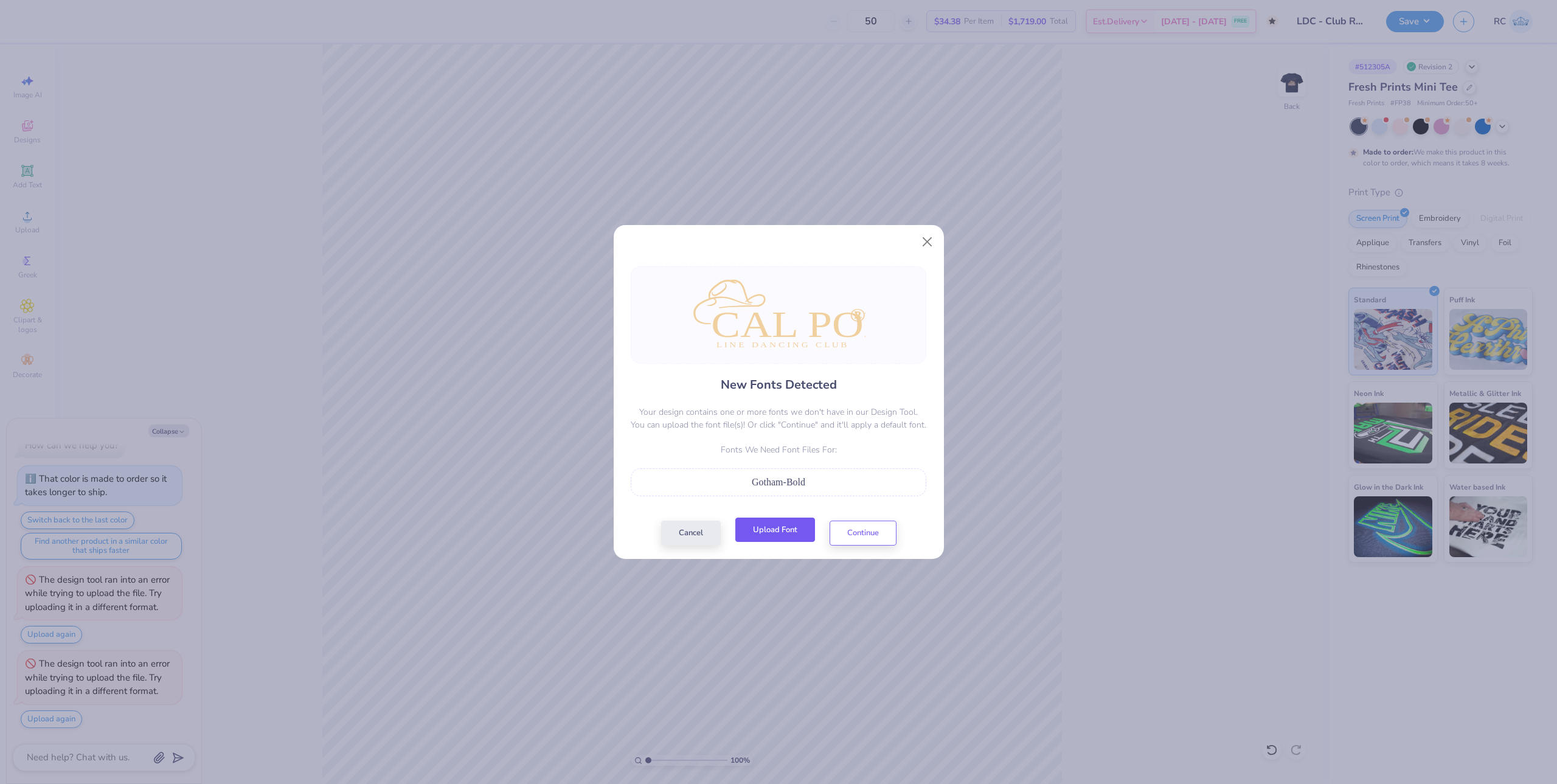
click at [777, 522] on button "Upload Font" at bounding box center [775, 530] width 80 height 25
click at [874, 534] on button "Continue" at bounding box center [863, 530] width 67 height 25
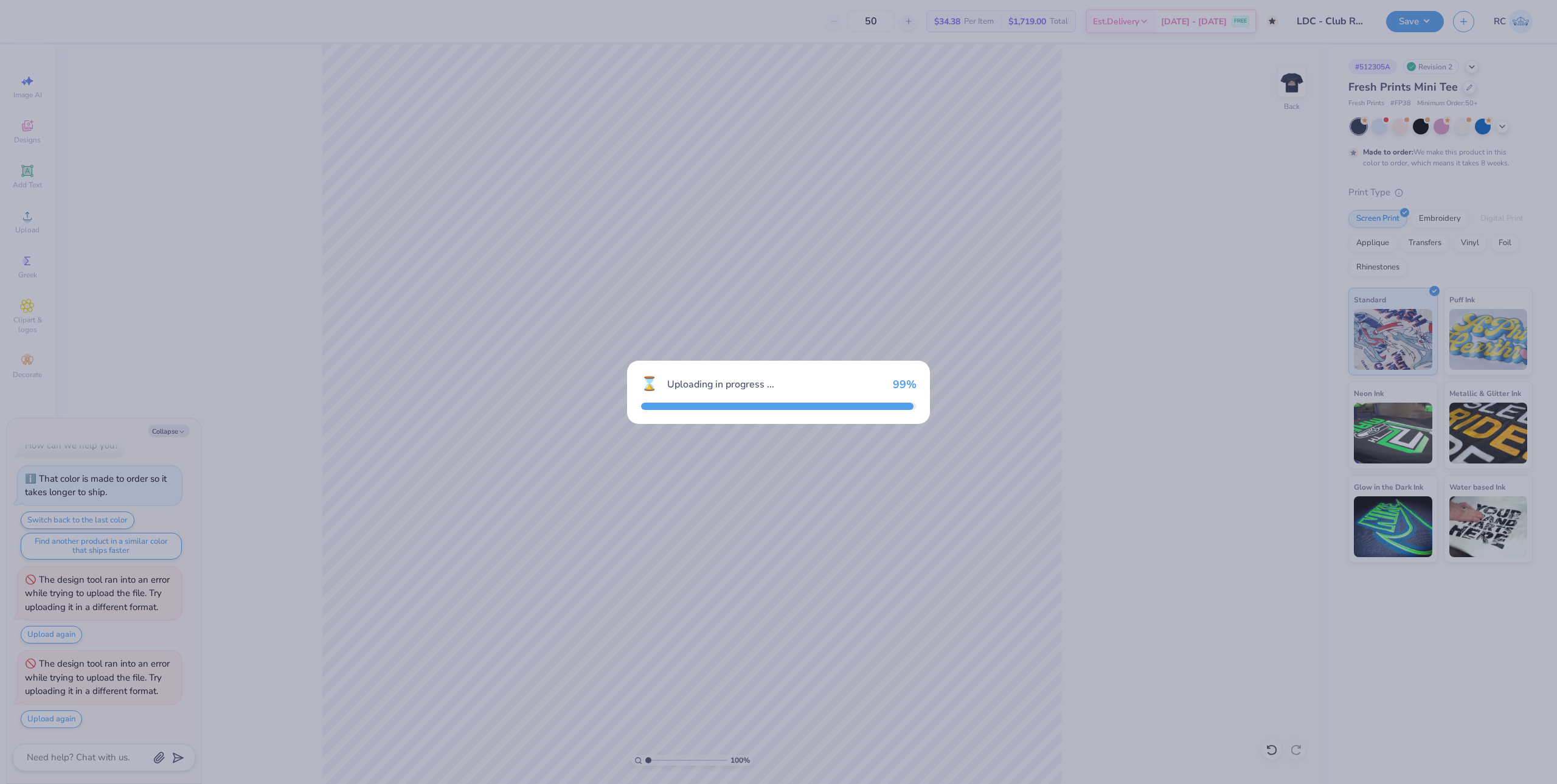
scroll to position [104, 0]
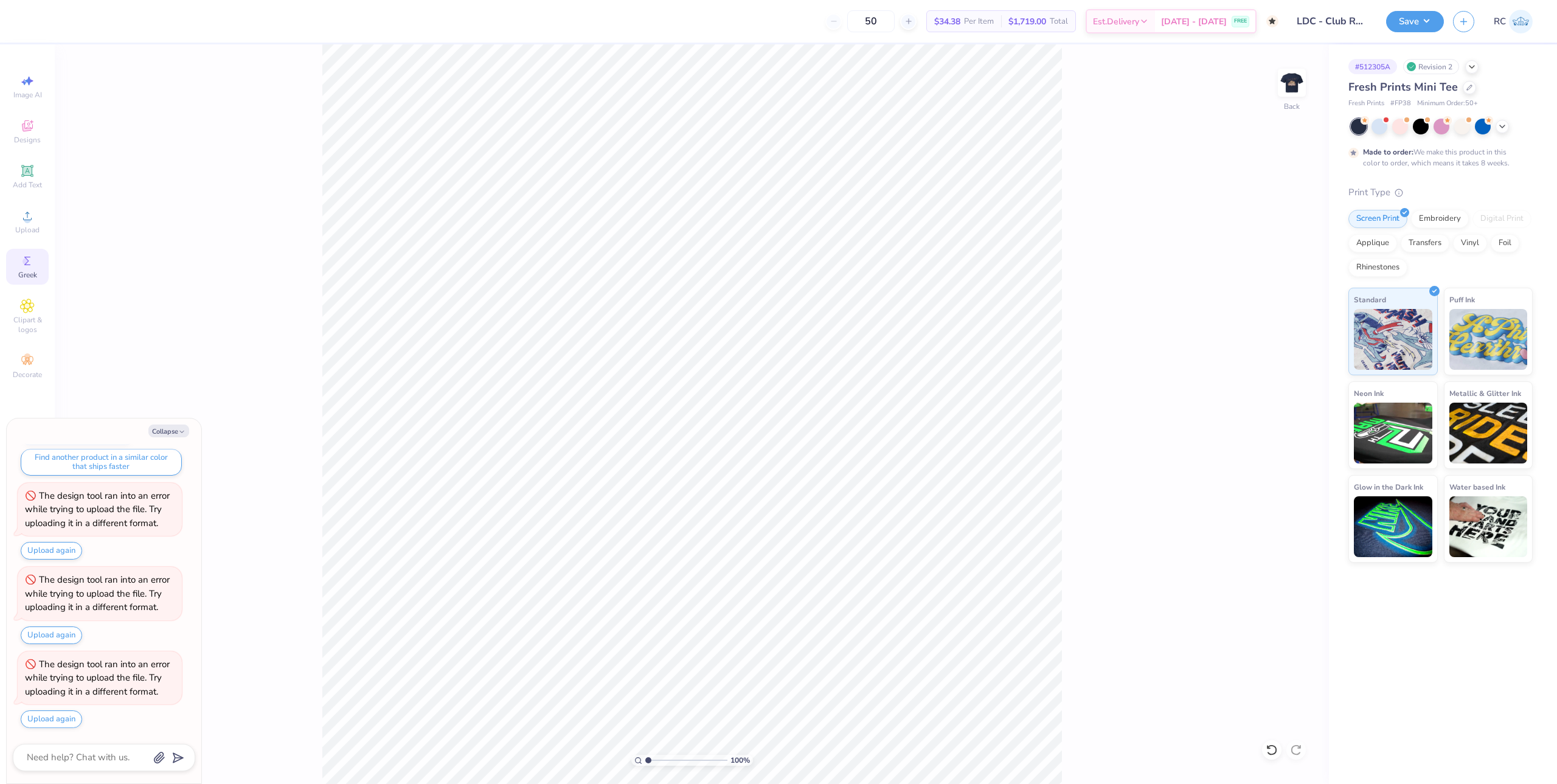
click at [30, 262] on icon at bounding box center [27, 261] width 14 height 14
click at [27, 215] on icon at bounding box center [27, 216] width 14 height 14
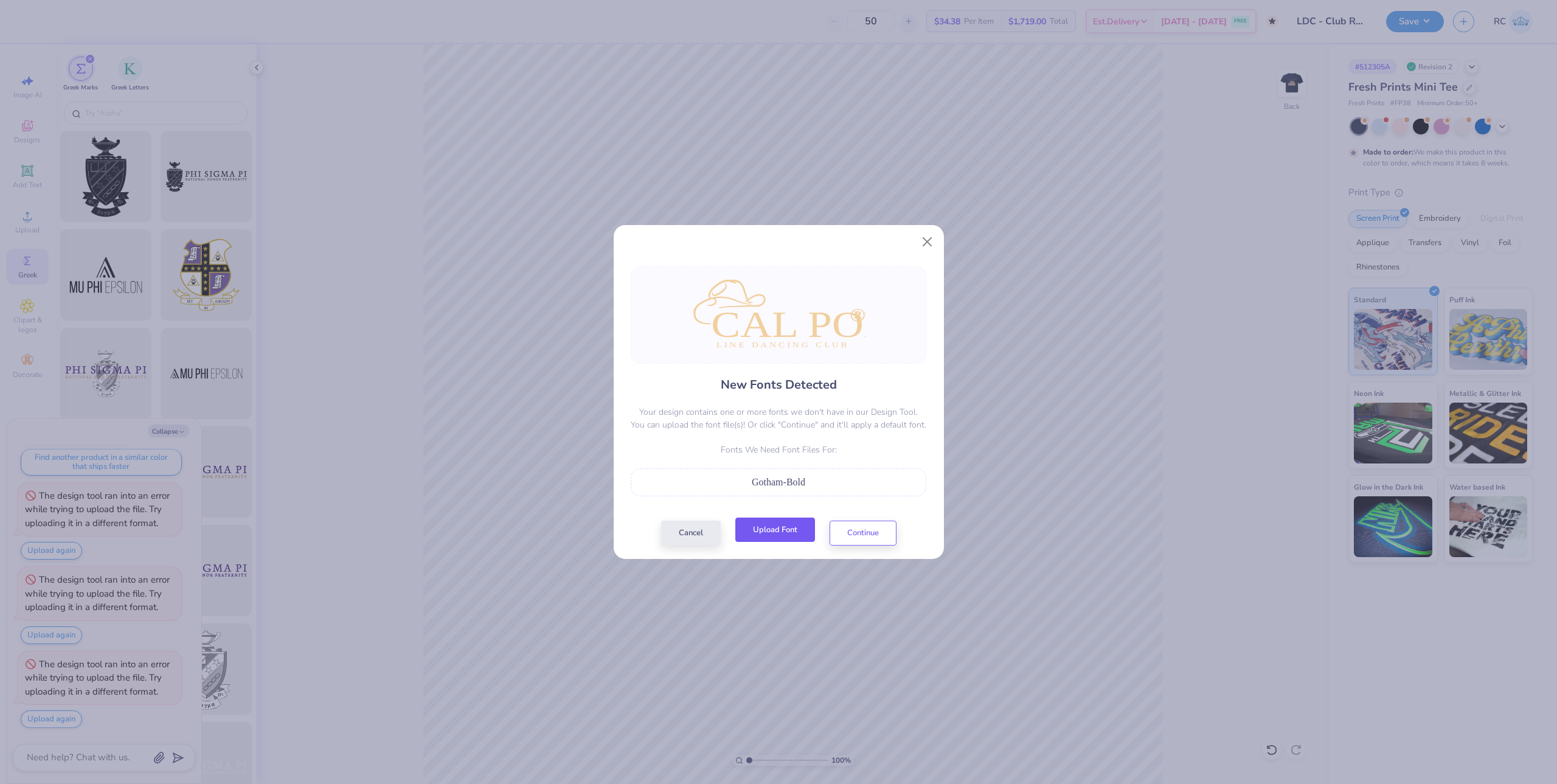
click at [765, 530] on button "Upload Font" at bounding box center [775, 530] width 80 height 25
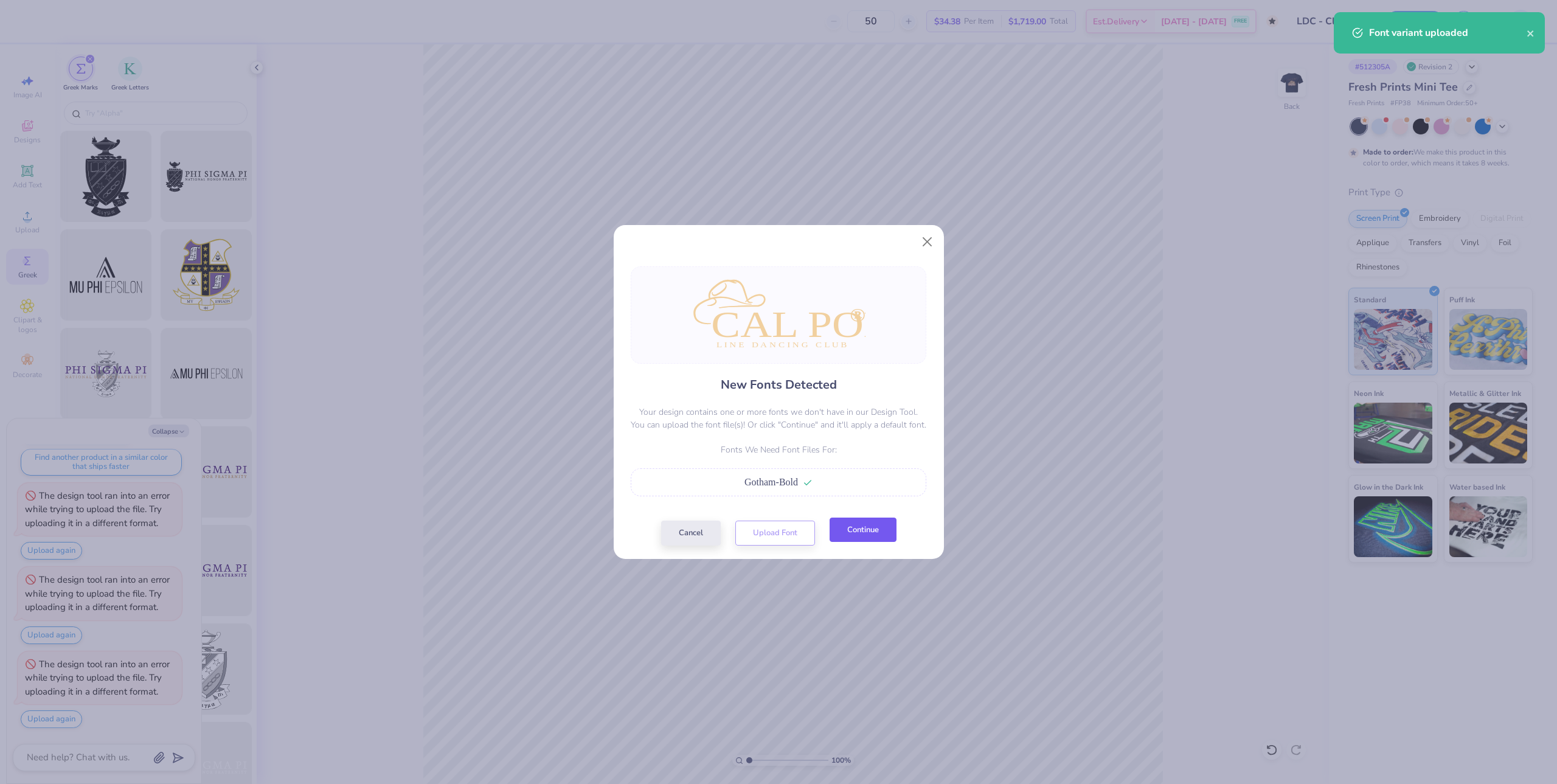
click at [860, 538] on button "Continue" at bounding box center [863, 530] width 67 height 25
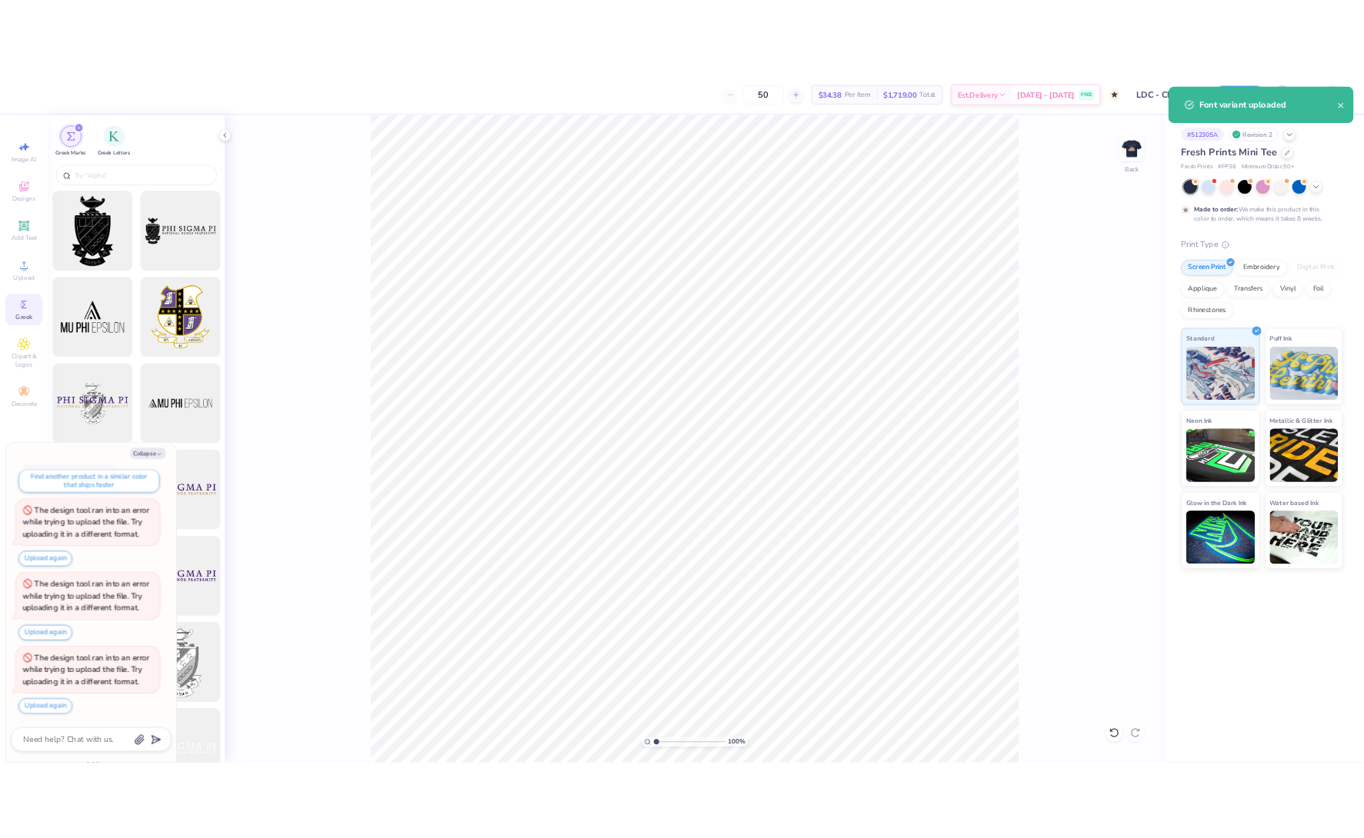
scroll to position [239, 0]
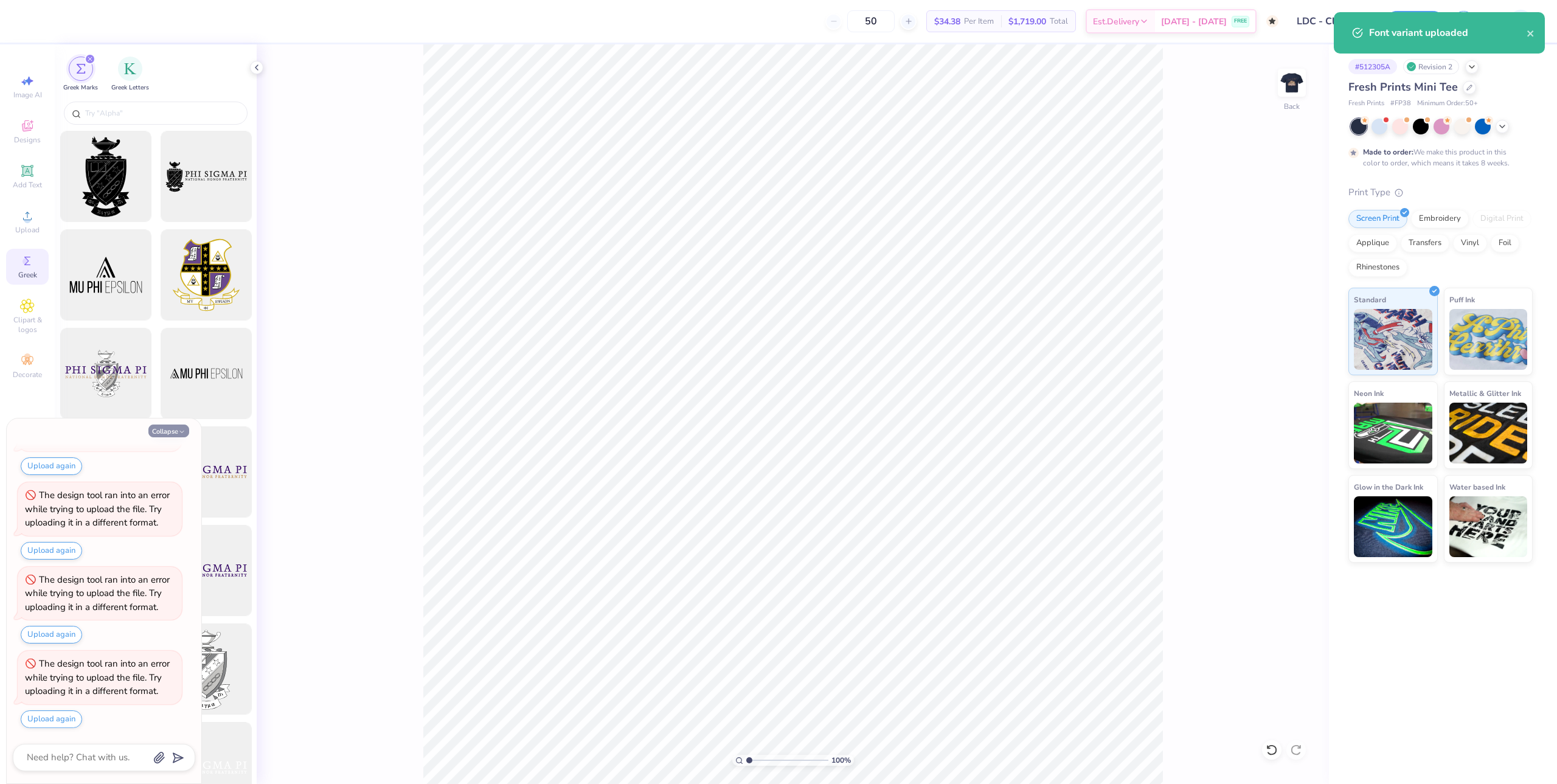
click at [185, 432] on icon "button" at bounding box center [181, 432] width 7 height 7
type textarea "x"
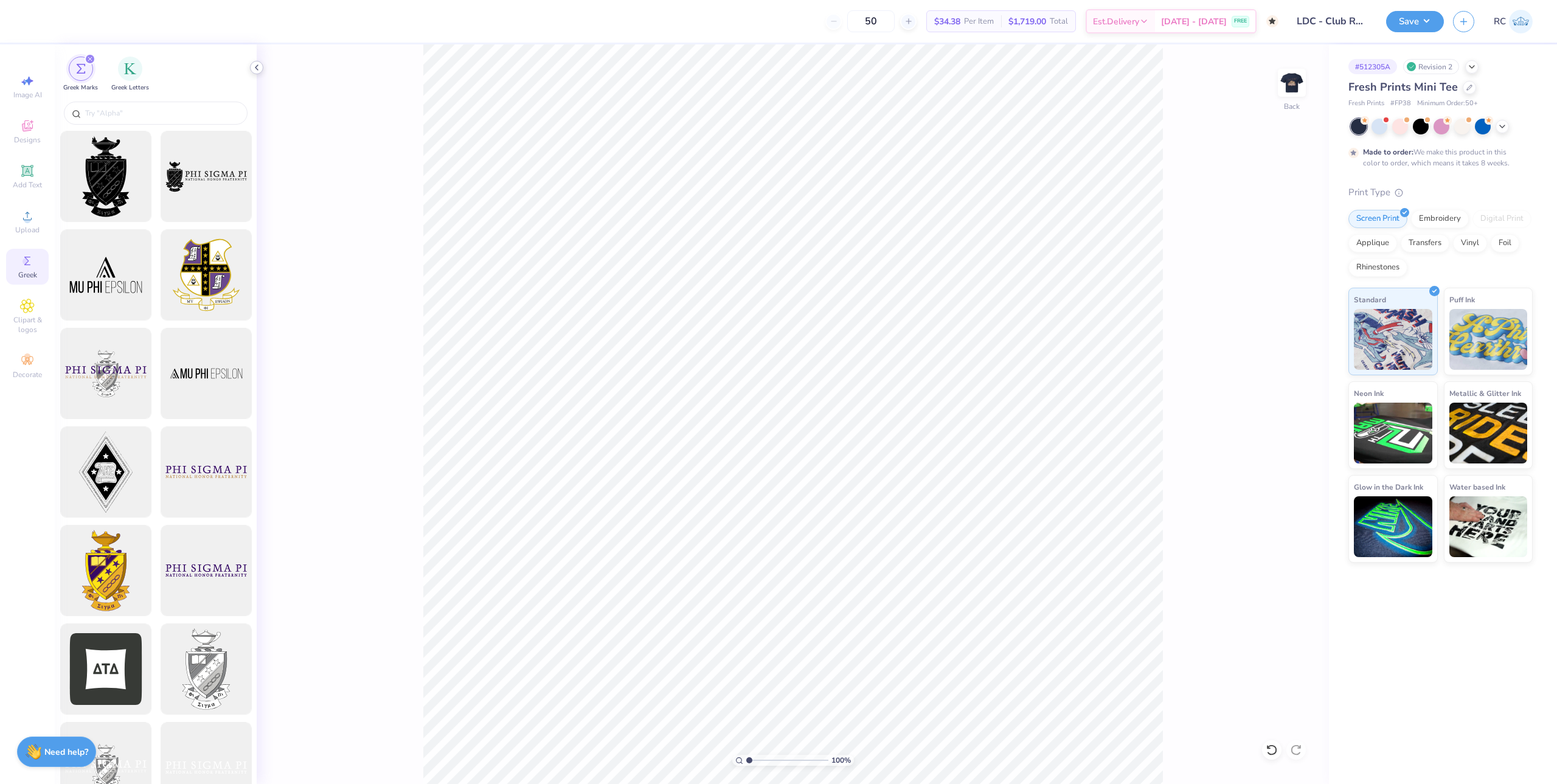
click at [257, 70] on icon at bounding box center [256, 67] width 9 height 9
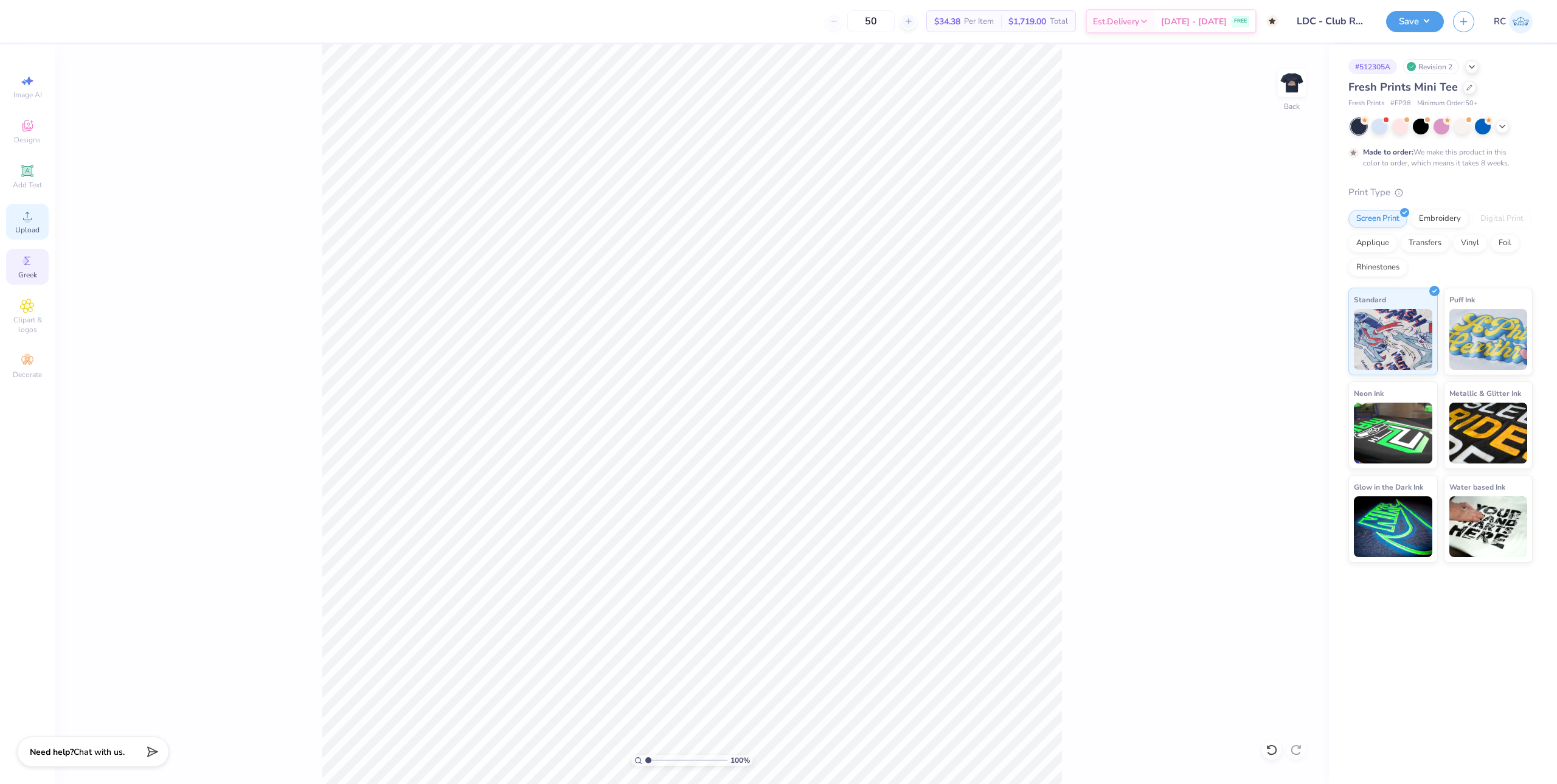
click at [28, 220] on icon at bounding box center [27, 216] width 9 height 9
click at [34, 211] on icon at bounding box center [27, 216] width 14 height 14
type input "3.00581987268405"
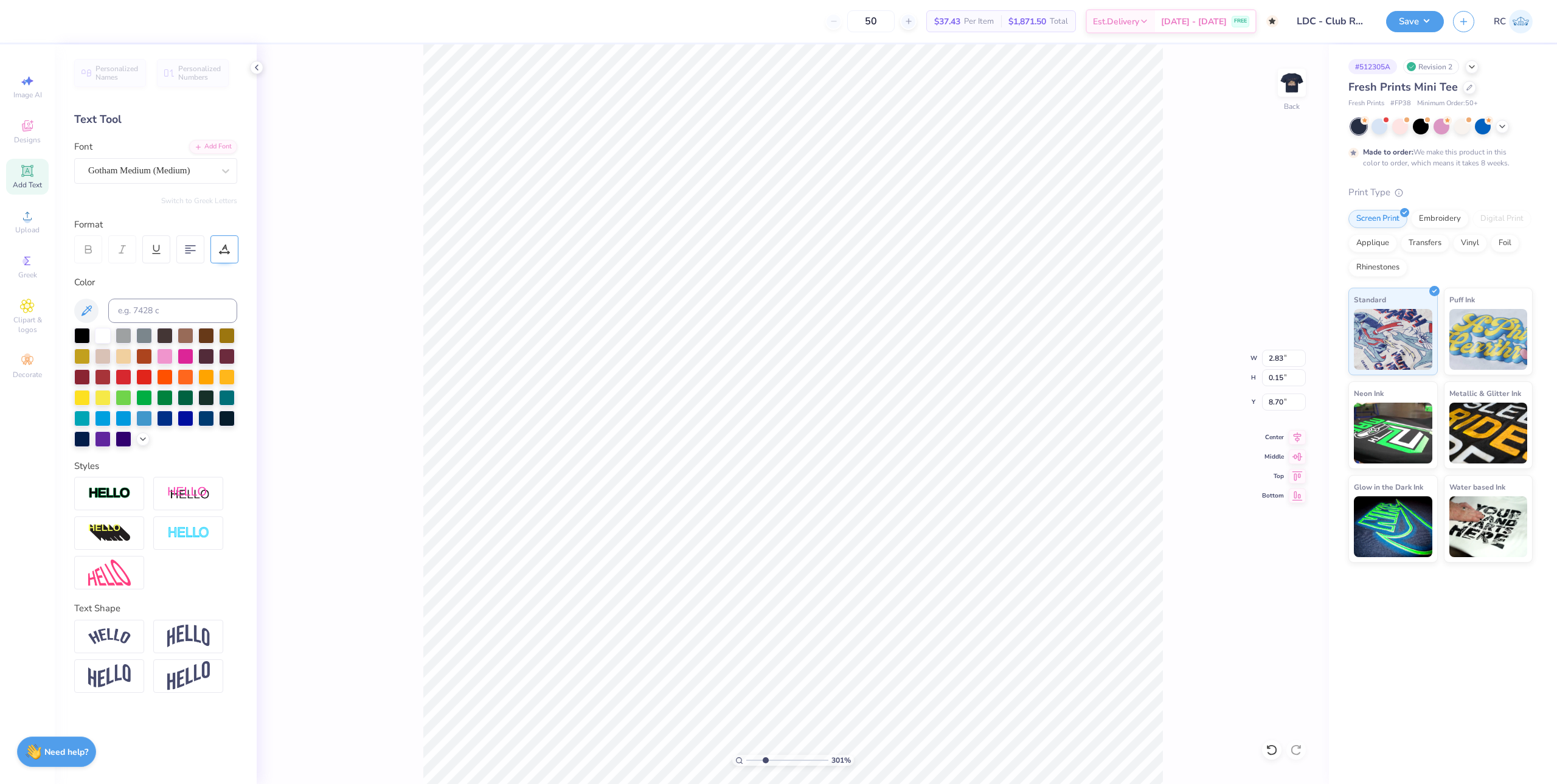
click at [225, 257] on div at bounding box center [224, 249] width 28 height 28
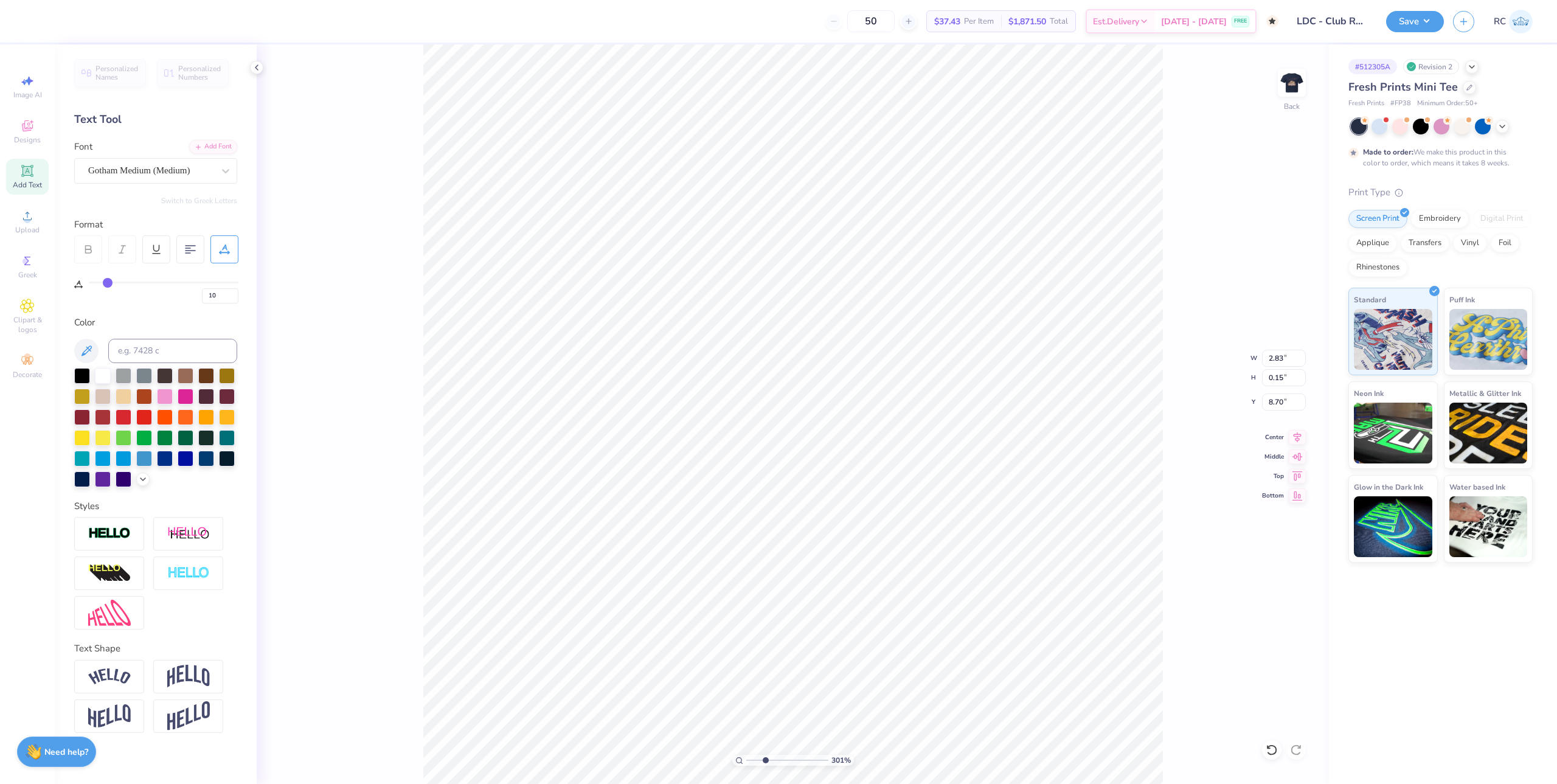
type input "12"
type input "13"
type input "14"
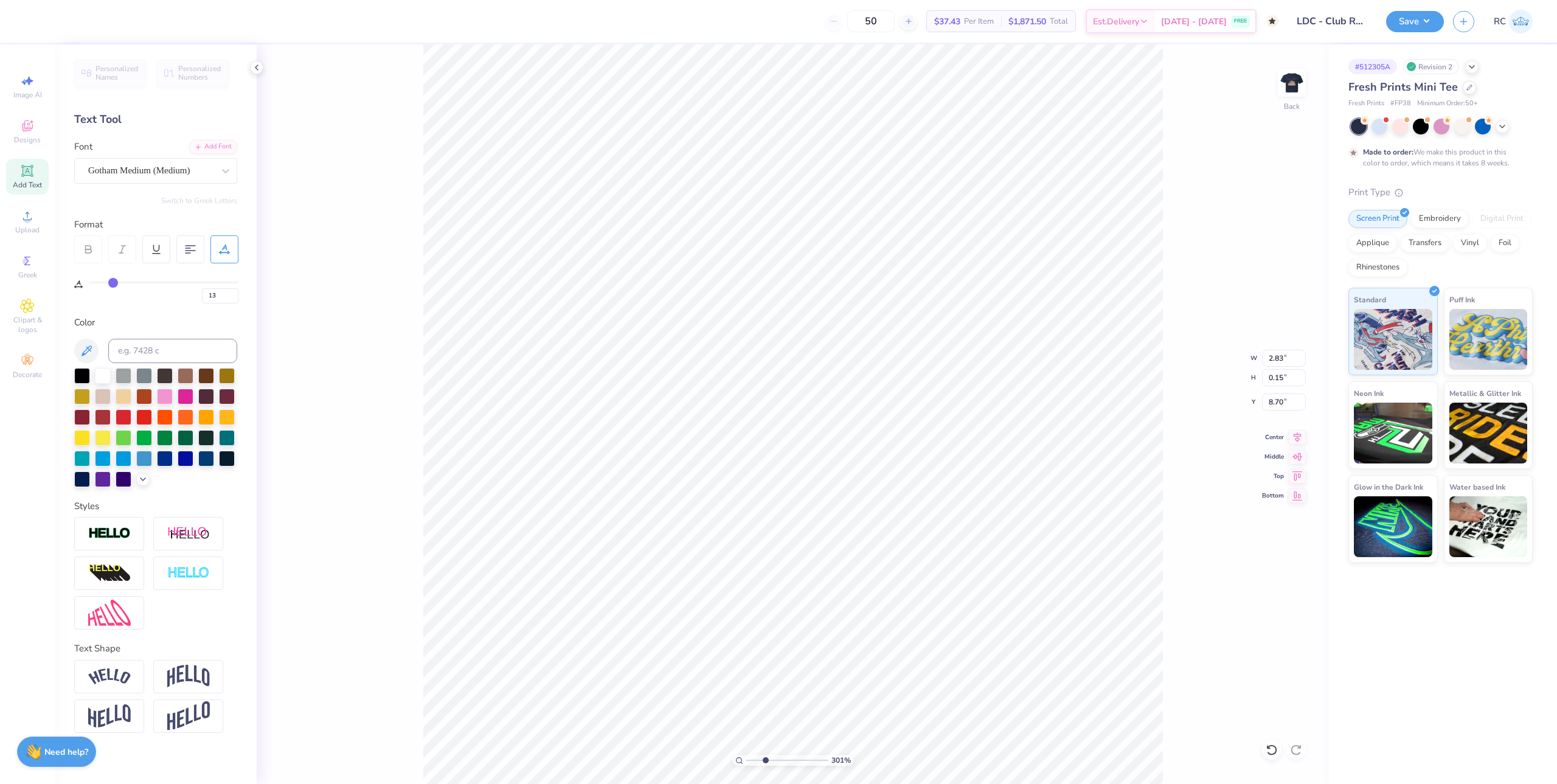
type input "14"
type input "15"
click at [115, 283] on input "range" at bounding box center [163, 282] width 149 height 2
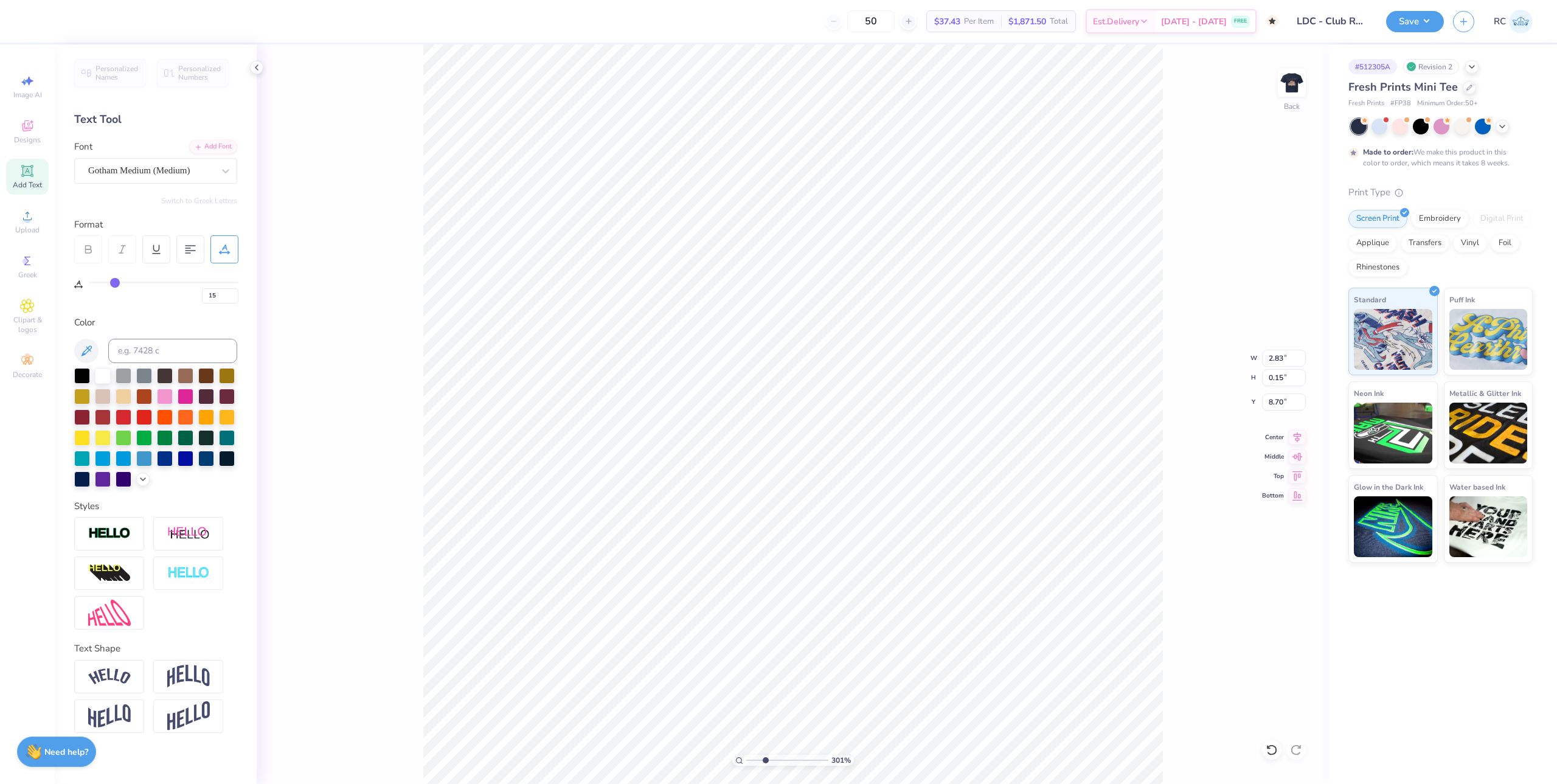
type input "3.00581987268405"
type input "3.00"
type input "0.14"
type input "8.71"
type input "18"
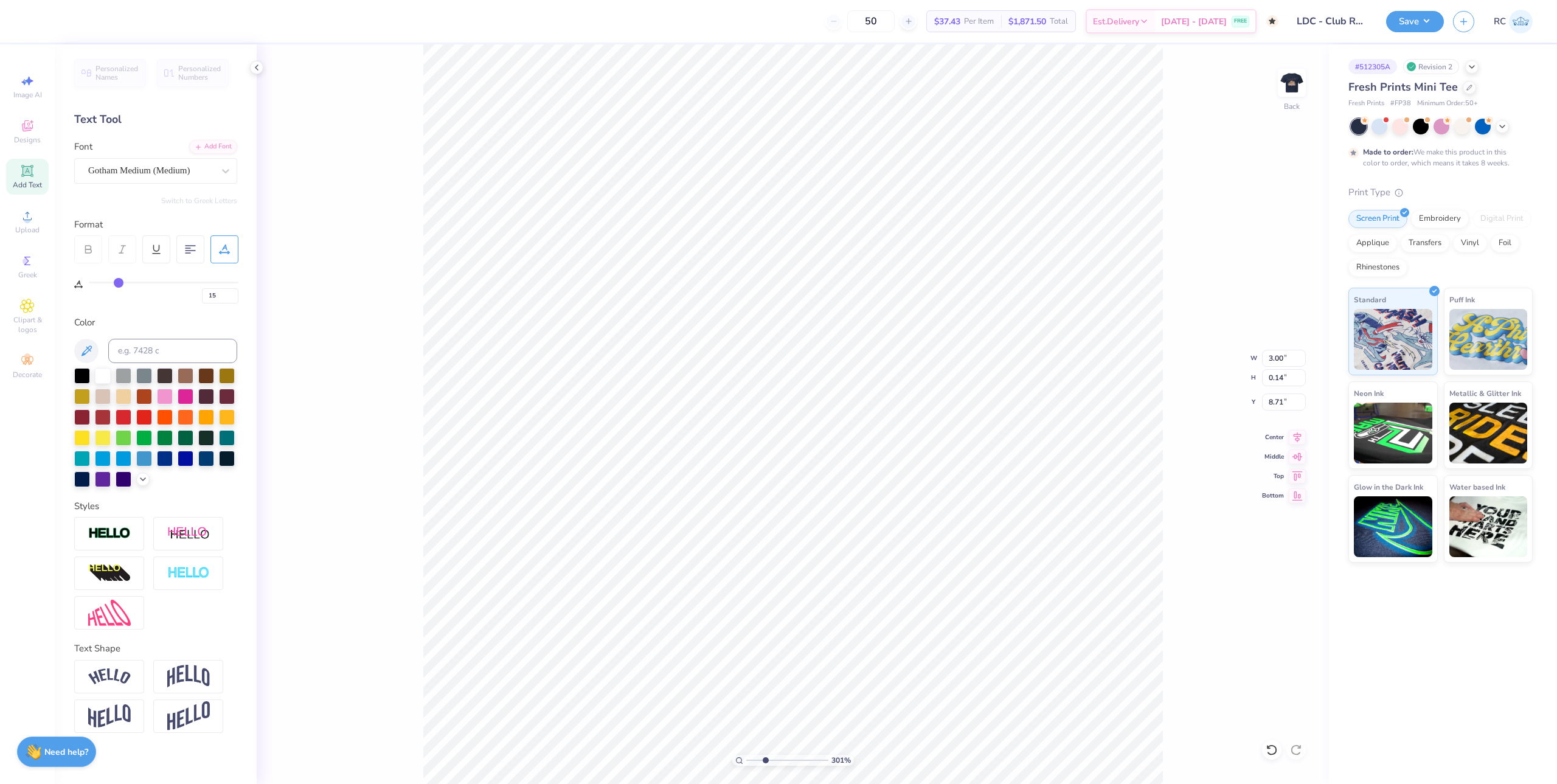
type input "18"
type input "19"
type input "20"
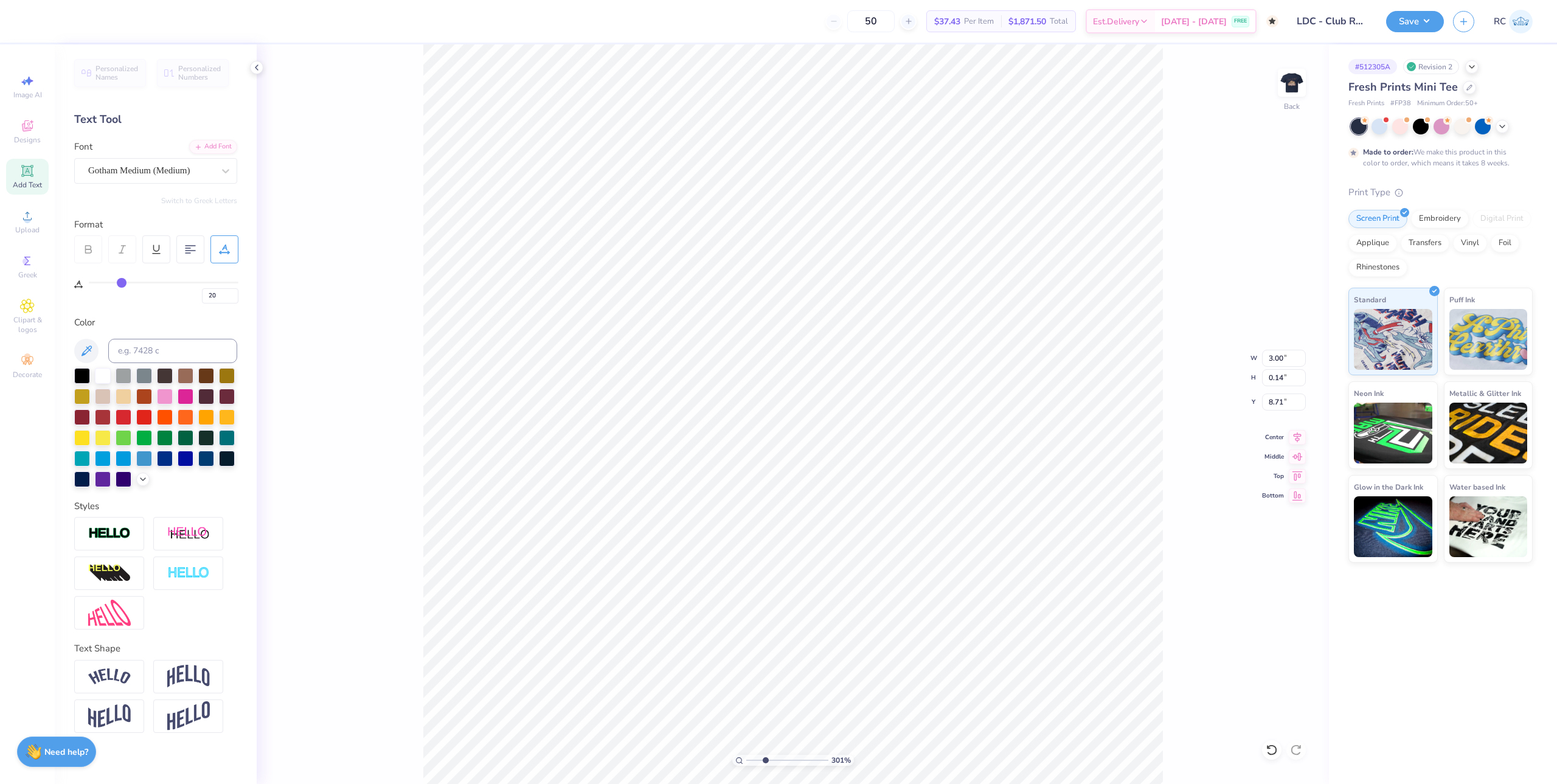
type input "21"
click at [123, 283] on input "range" at bounding box center [163, 282] width 149 height 2
type input "3.00581987268405"
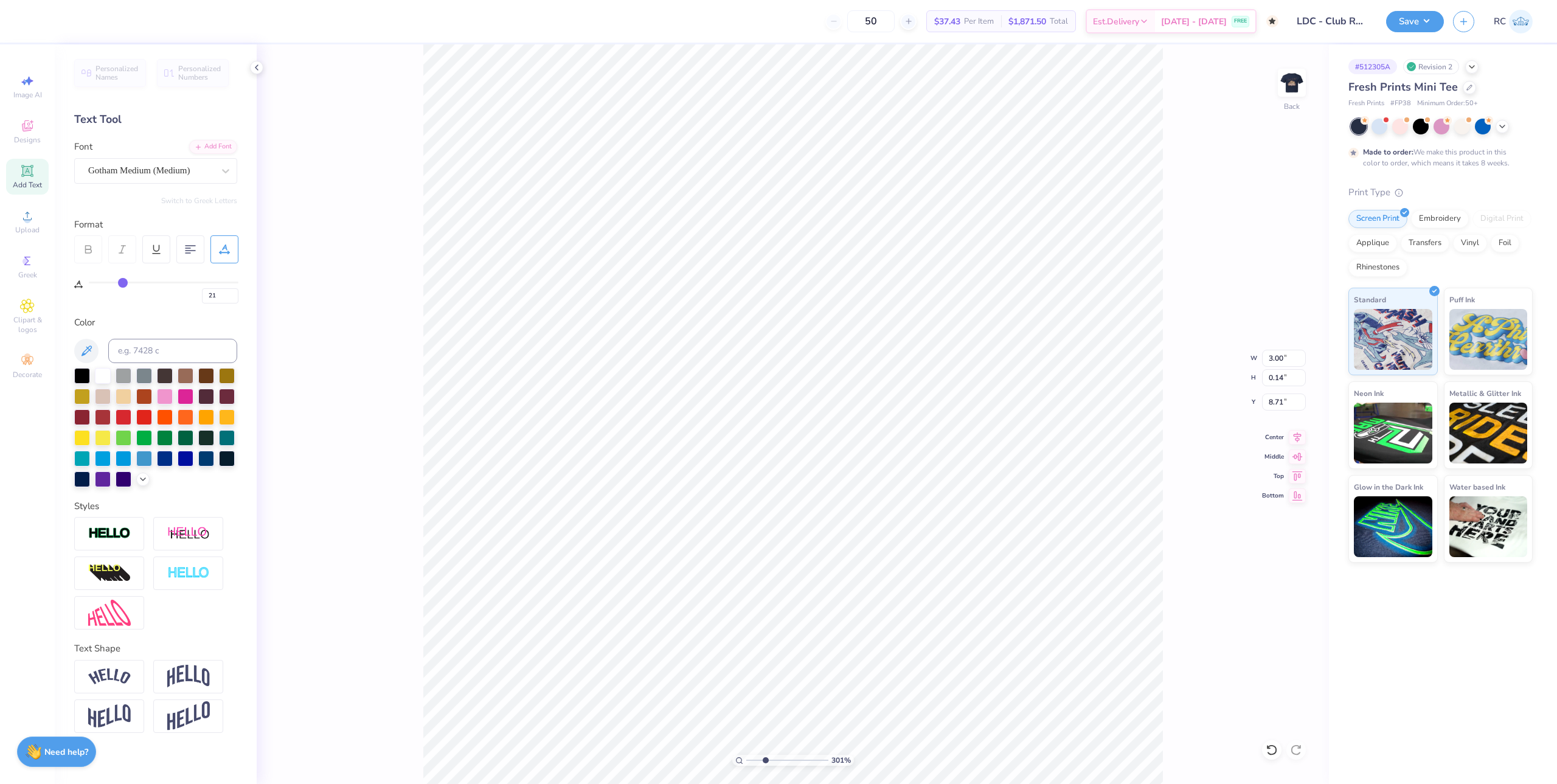
type input "3.22"
click at [1298, 439] on icon at bounding box center [1298, 435] width 8 height 10
type input "3.00581987268405"
drag, startPoint x: 217, startPoint y: 295, endPoint x: 205, endPoint y: 295, distance: 12.0
click at [205, 295] on input "21" at bounding box center [220, 296] width 36 height 15
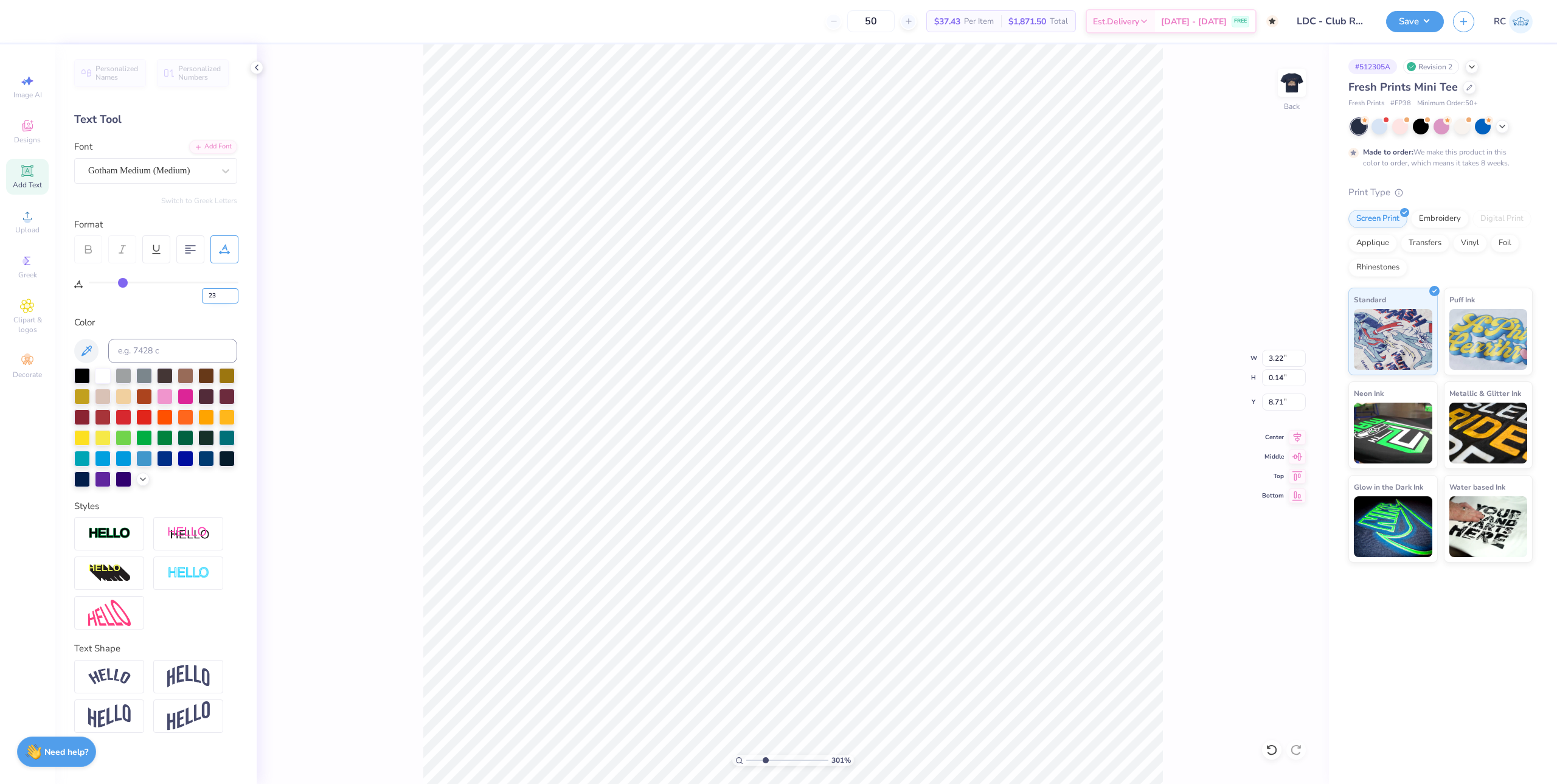
type input "23"
type input "3.00581987268405"
type input "3.29"
drag, startPoint x: 218, startPoint y: 299, endPoint x: 134, endPoint y: 249, distance: 97.8
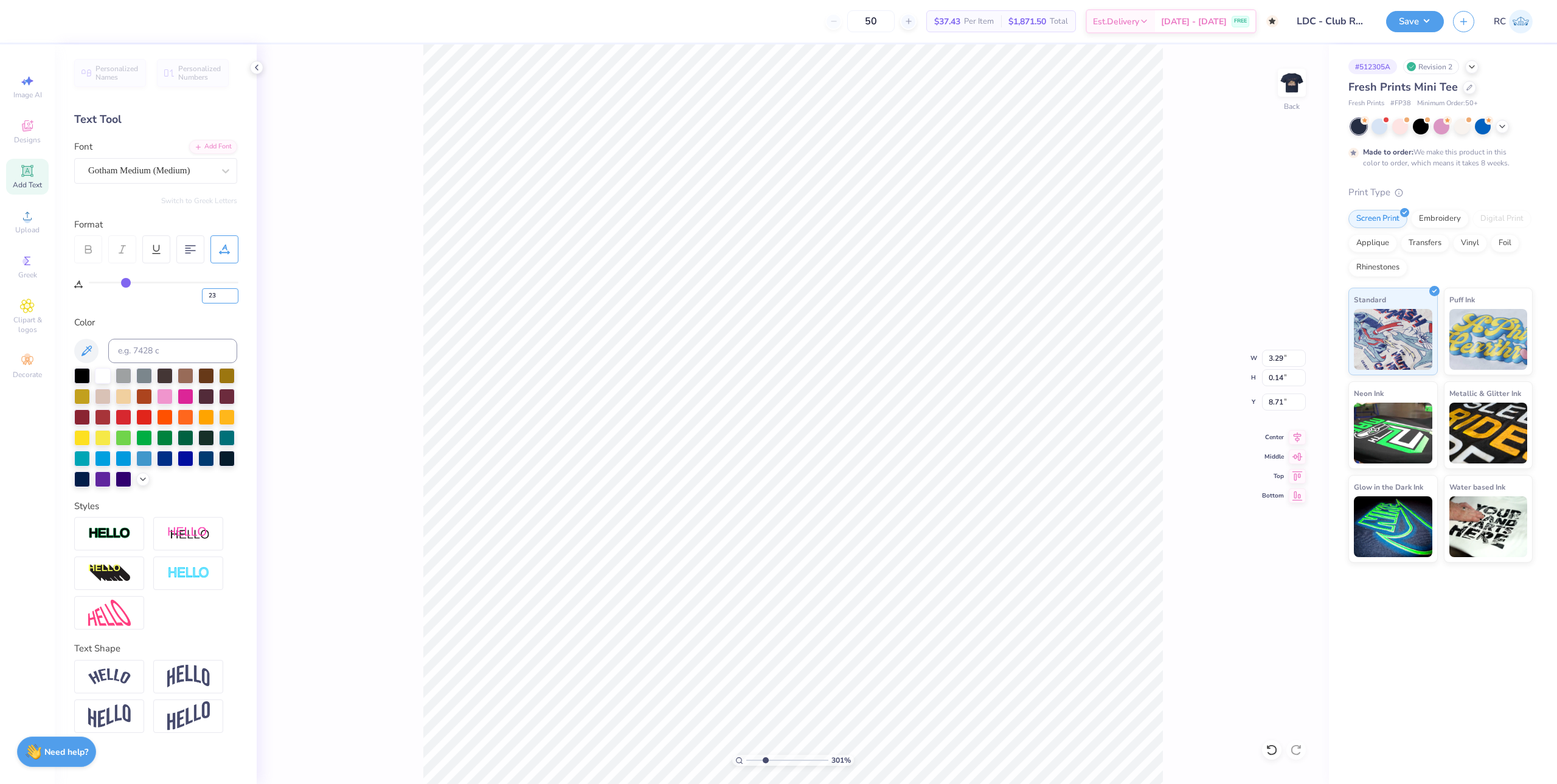
click at [156, 285] on div "23" at bounding box center [163, 292] width 149 height 22
type input "20"
type input "3.00581987268405"
type input "3.18"
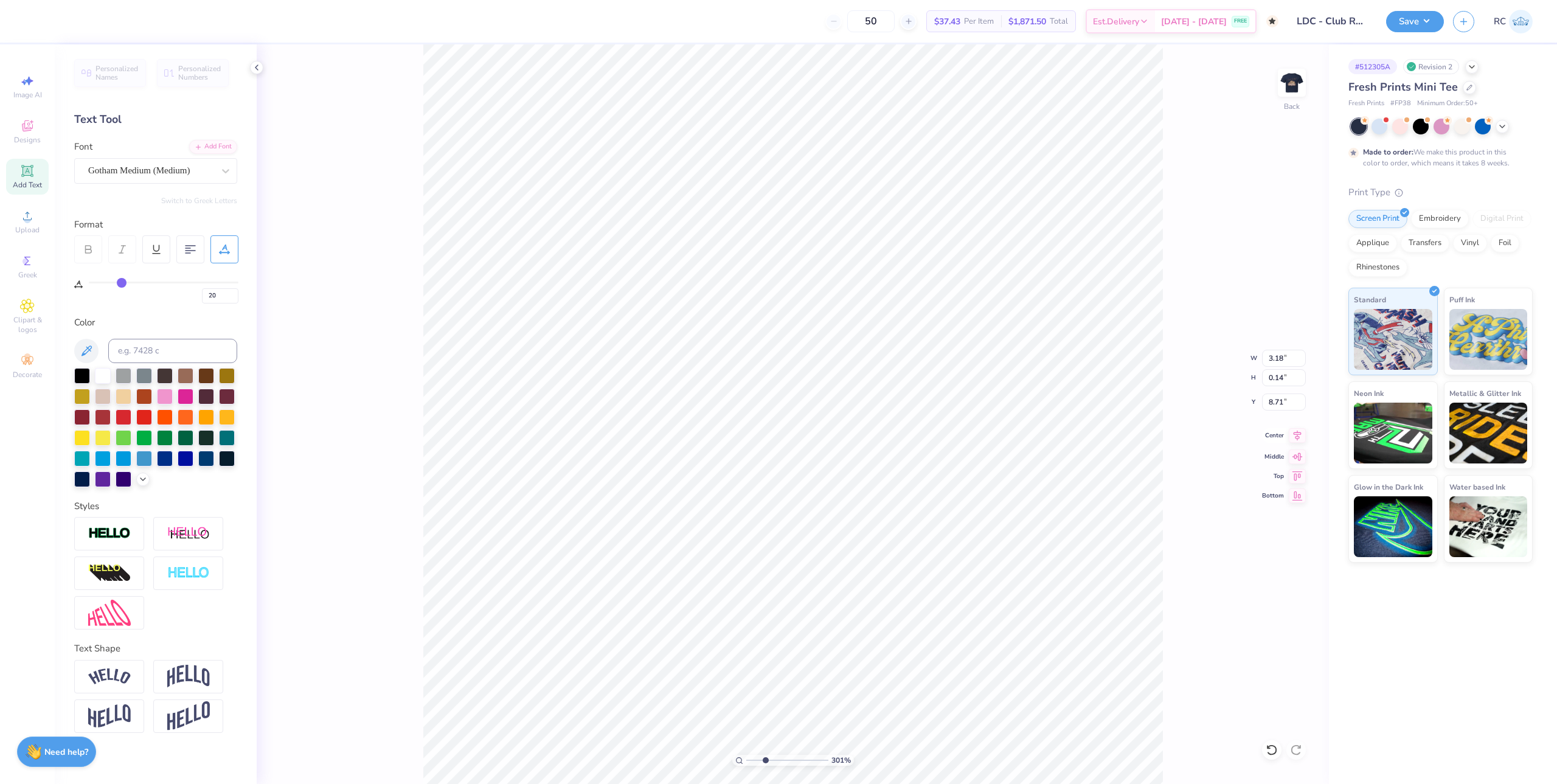
click at [1297, 435] on icon at bounding box center [1298, 435] width 17 height 14
type input "3.00581987268405"
click at [220, 295] on input "20" at bounding box center [220, 296] width 36 height 15
type input "17"
type input "3.00581987268405"
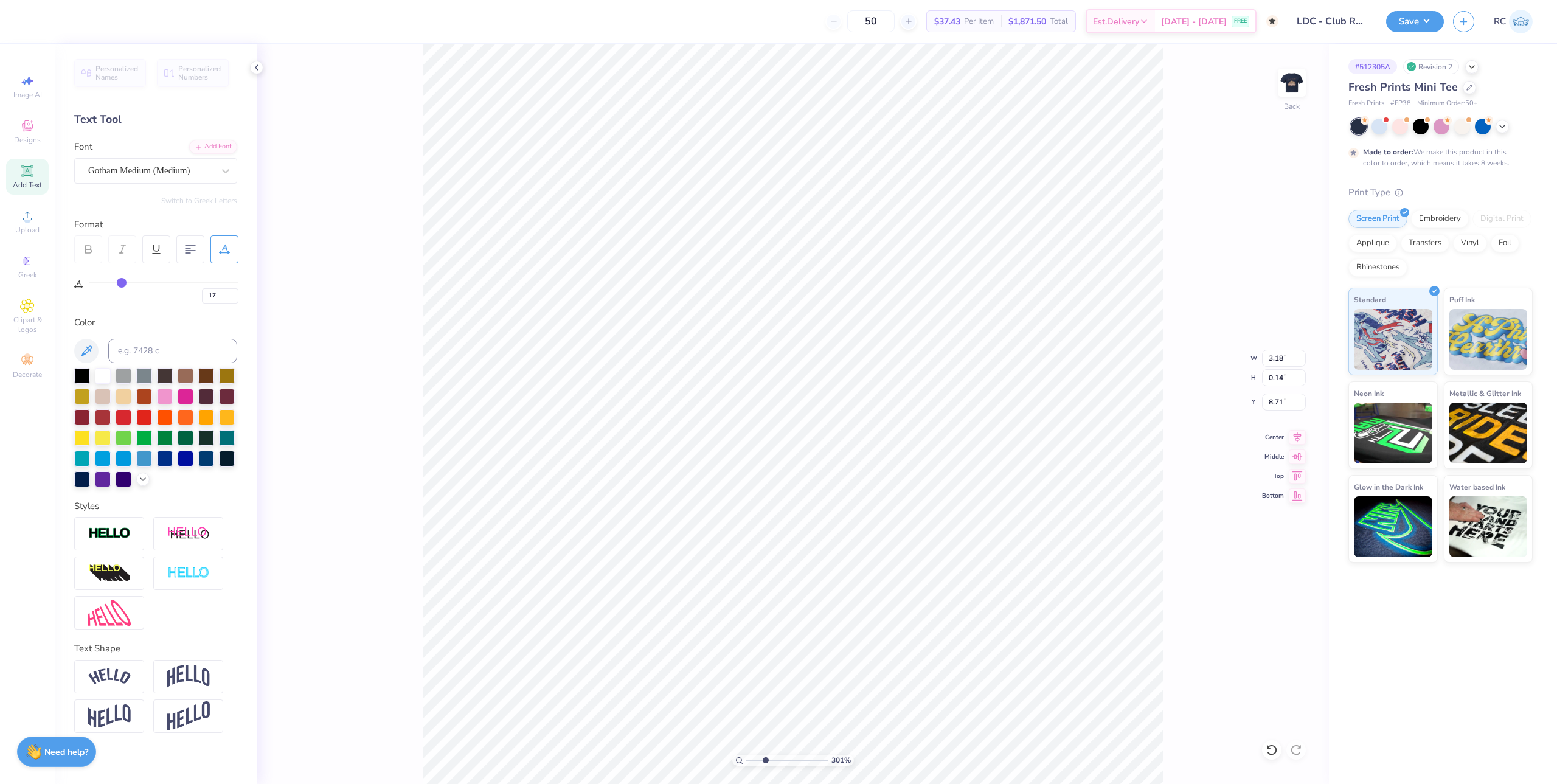
type input "17"
type input "3.00581987268405"
type input "3.07"
type input "3.00581987268405"
drag, startPoint x: 223, startPoint y: 299, endPoint x: 221, endPoint y: 292, distance: 7.3
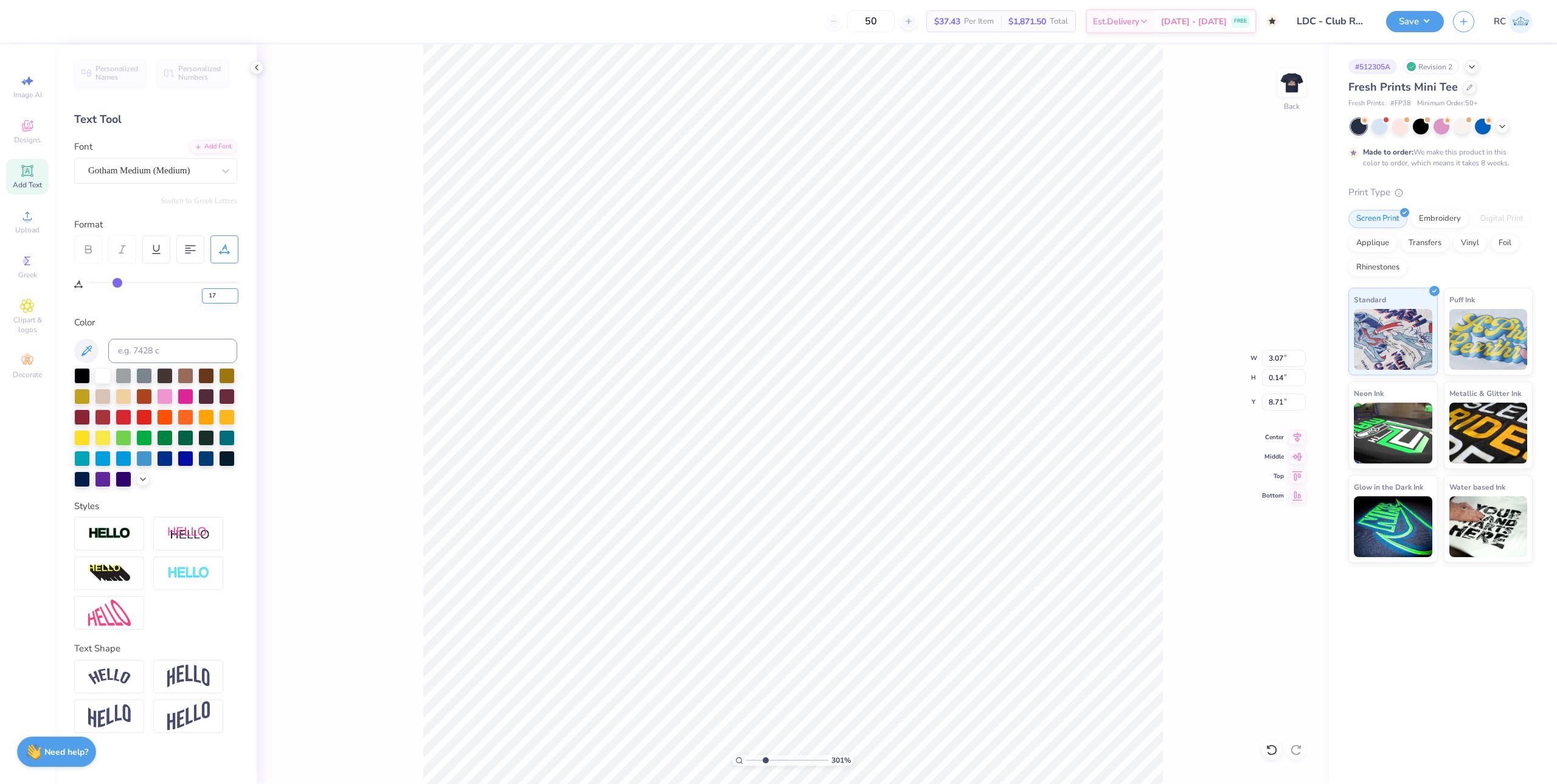
click at [207, 294] on input "17" at bounding box center [220, 296] width 36 height 15
type input "19"
type input "3.00581987268405"
type input "19"
type input "3.00581987268405"
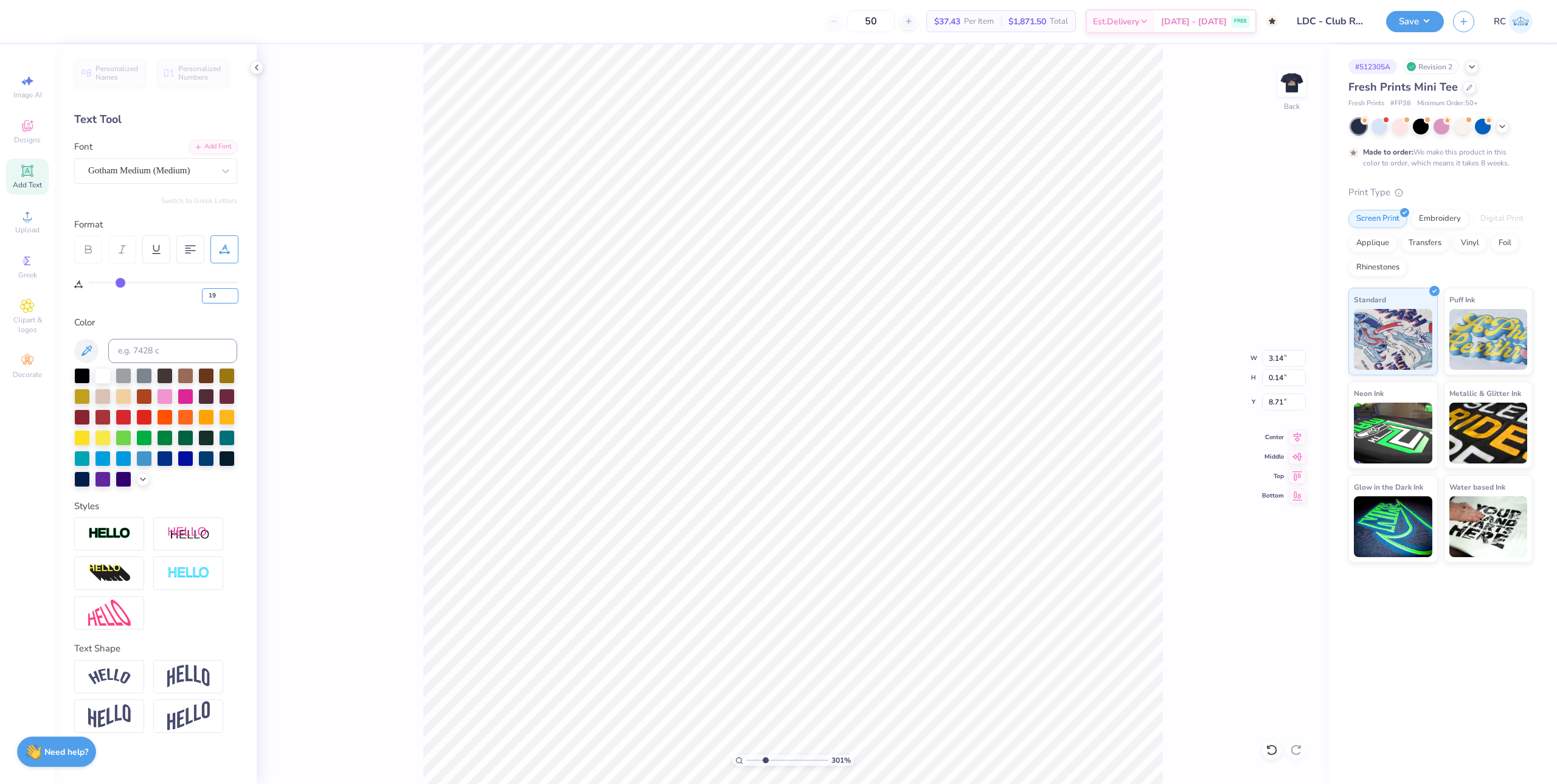
drag, startPoint x: 197, startPoint y: 294, endPoint x: 204, endPoint y: 291, distance: 7.6
click at [192, 293] on div "19" at bounding box center [163, 292] width 149 height 22
type input "20"
type input "3.00581987268405"
type input "20"
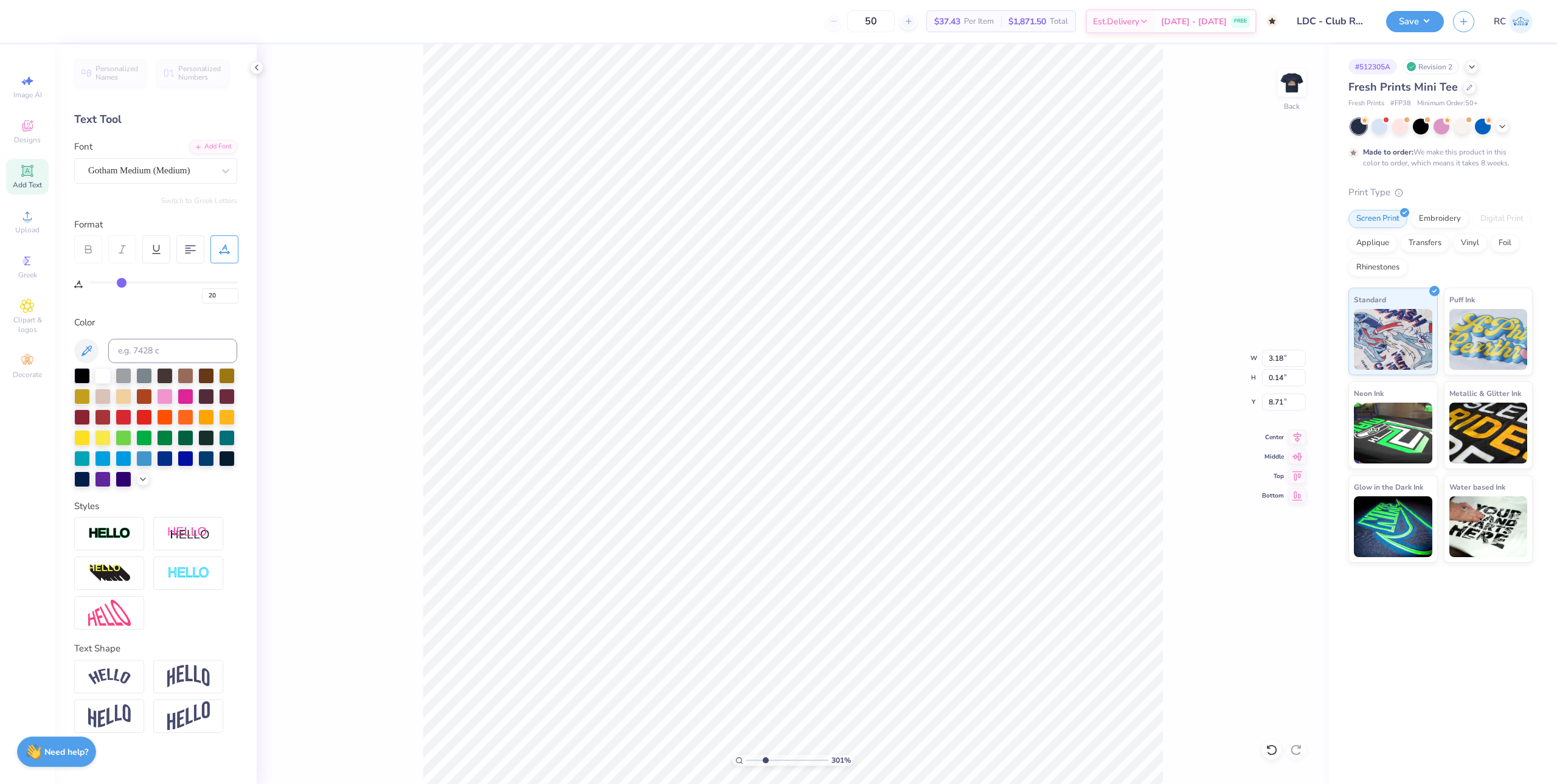
type input "3.00581987268405"
click at [206, 298] on input "20" at bounding box center [220, 296] width 36 height 15
type input "22"
type input "3.00581987268405"
type input "22"
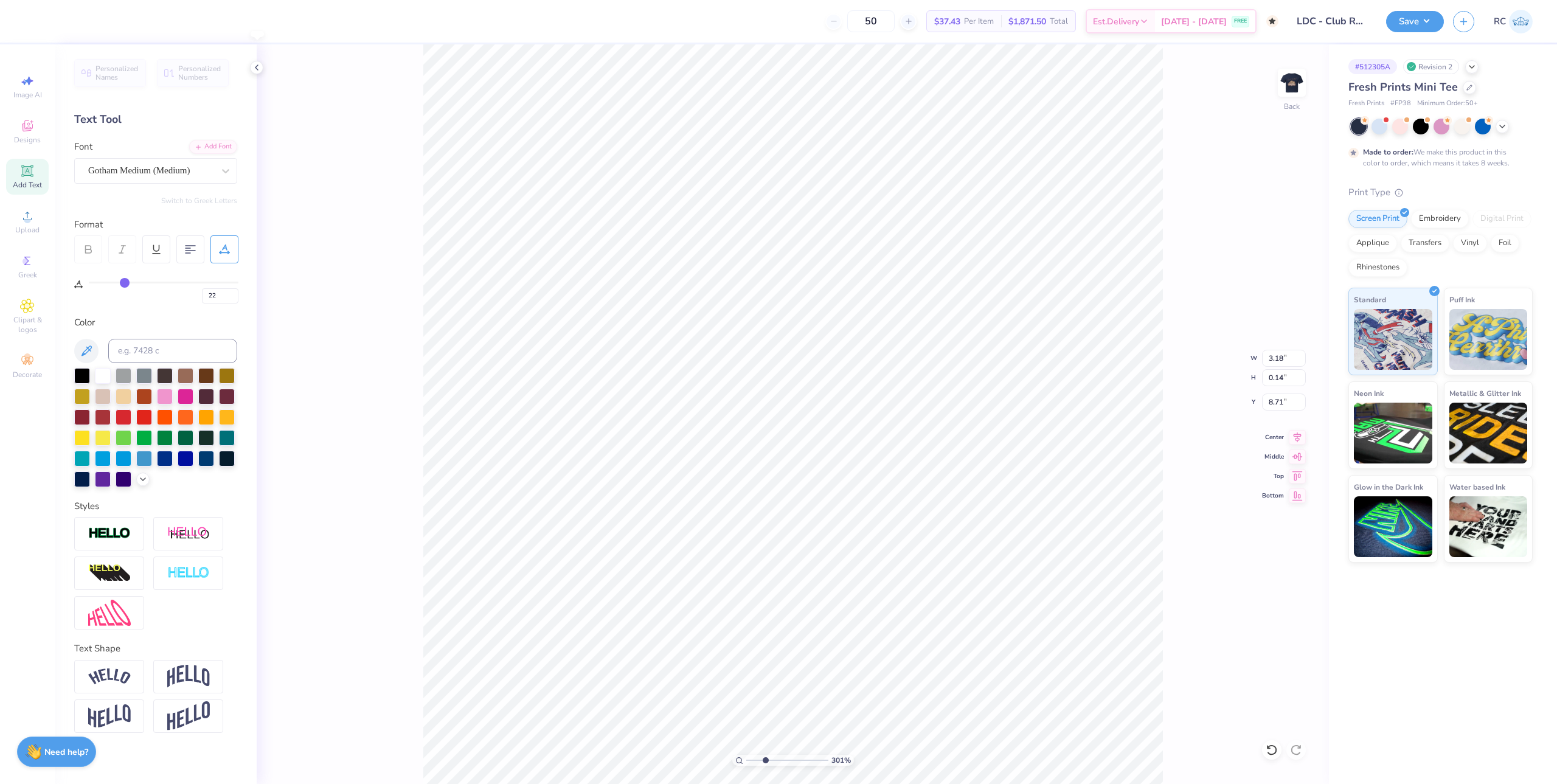
type input "3.00581987268405"
drag, startPoint x: 226, startPoint y: 300, endPoint x: 175, endPoint y: 294, distance: 51.4
click at [179, 293] on div "22" at bounding box center [163, 292] width 149 height 22
type input "25"
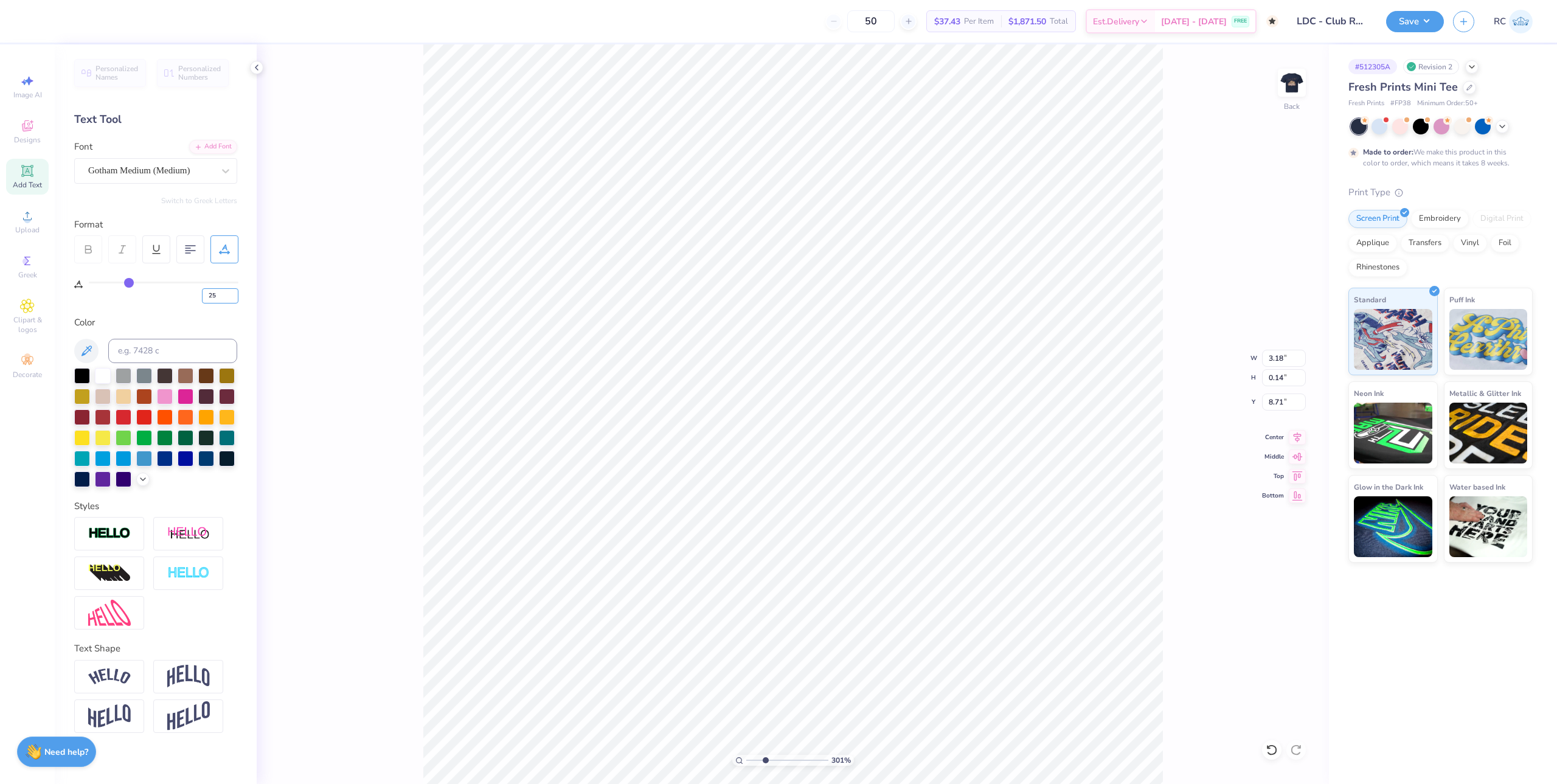
type input "3.00581987268405"
type input "3.37"
type input "3.00581987268405"
drag, startPoint x: 224, startPoint y: 296, endPoint x: 149, endPoint y: 254, distance: 86.0
click at [157, 288] on div "25" at bounding box center [163, 292] width 149 height 22
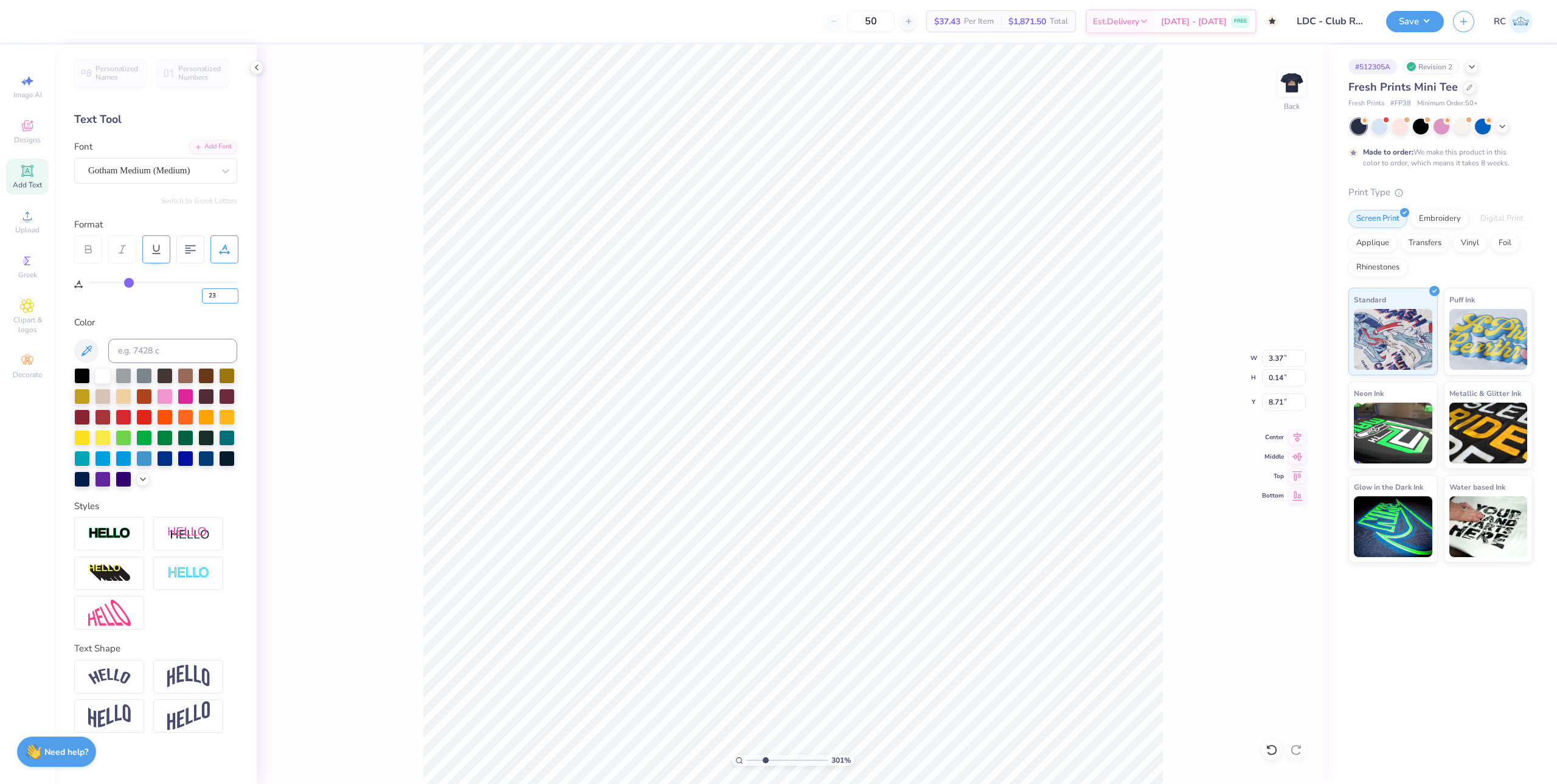
type input "23"
type input "3.00581987268405"
type input "3.29"
type input "1.35006143669128"
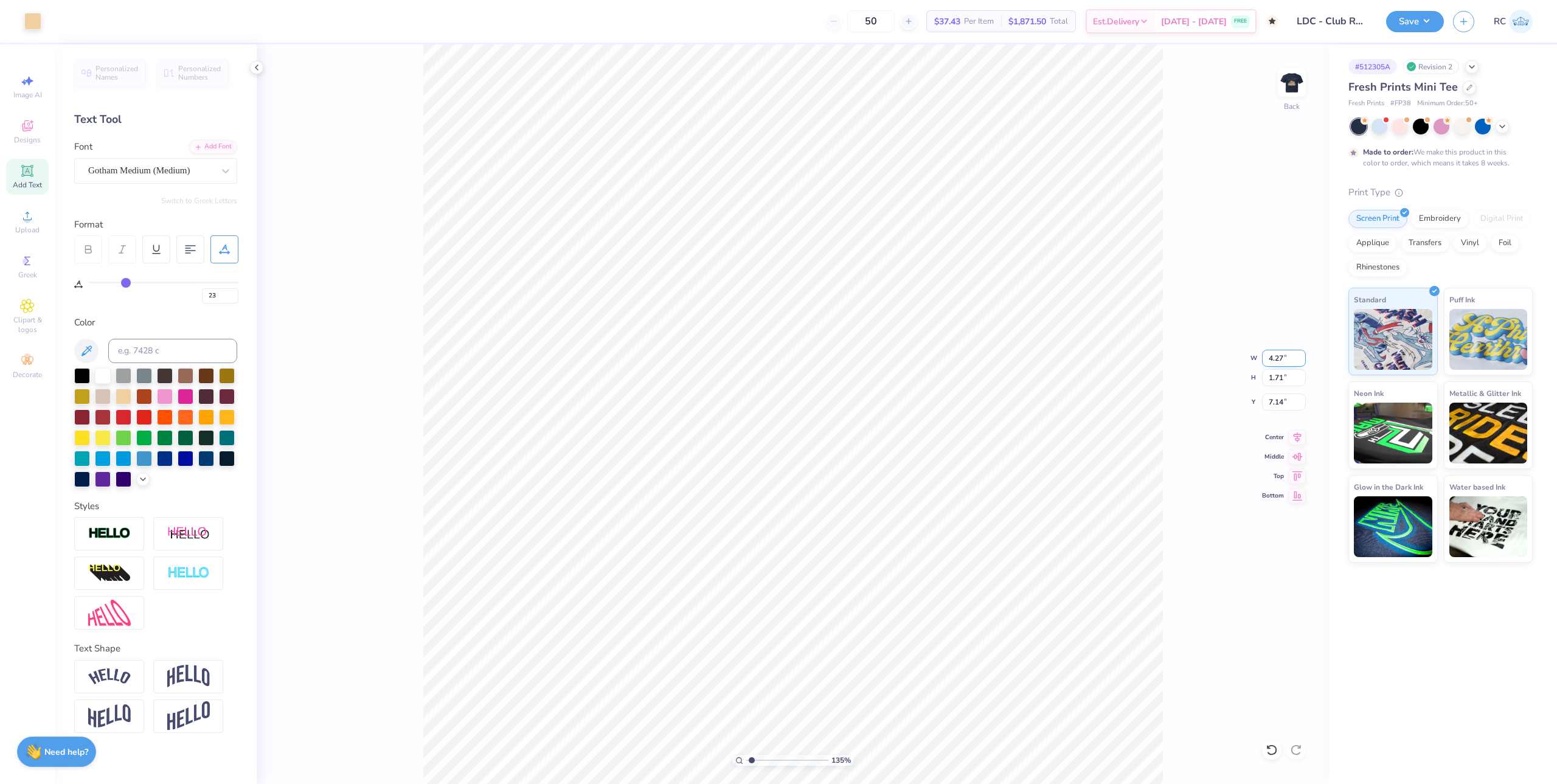
click at [1294, 352] on input "4.27" at bounding box center [1283, 358] width 43 height 17
type input "3.5"
type input "1.35006143669128"
type input "3.50"
type input "1.40"
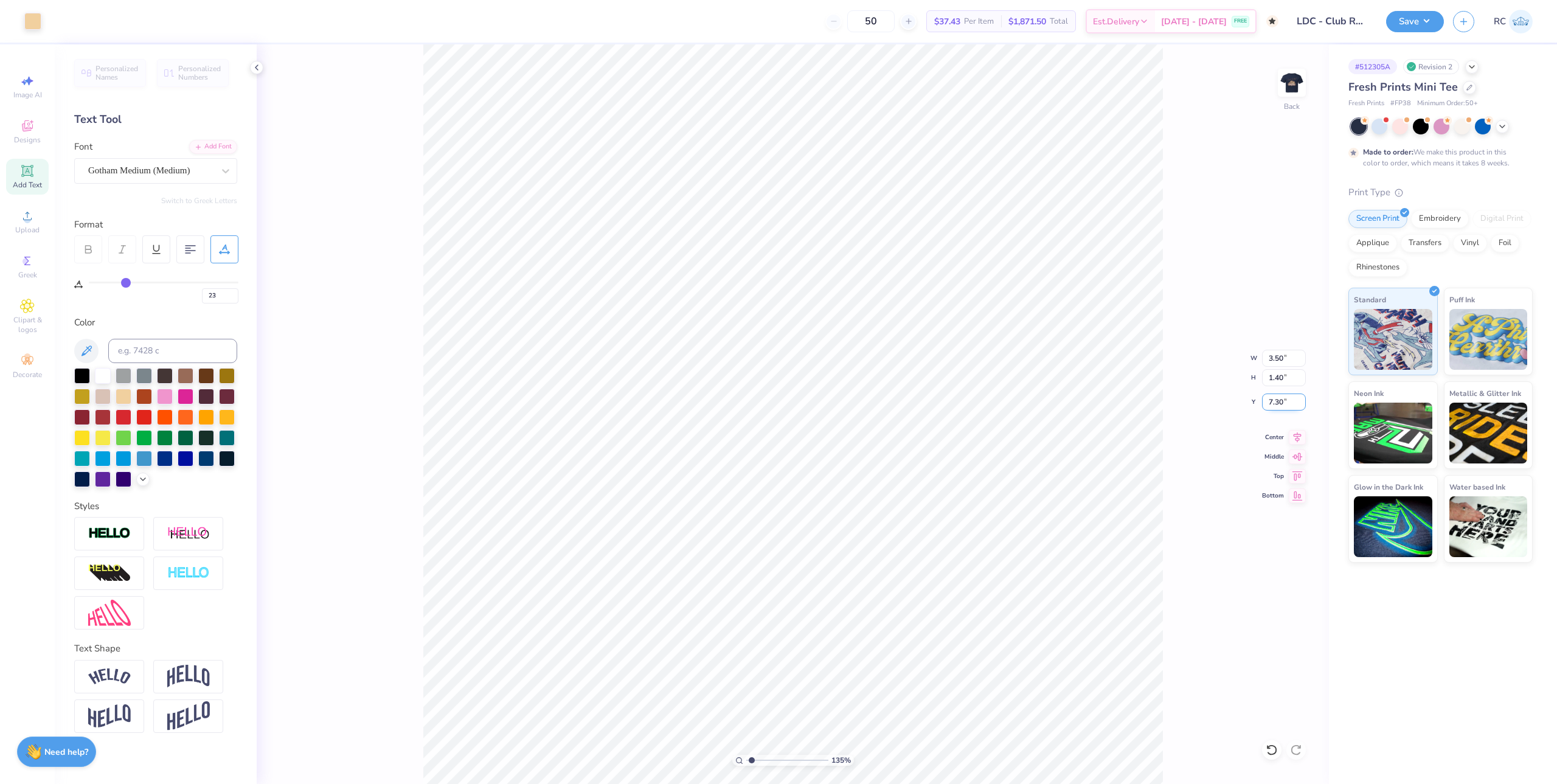
click at [1289, 401] on input "7.30" at bounding box center [1283, 402] width 43 height 17
type input "3"
type input "1.35006143669128"
type input "3.00"
click at [1000, 573] on li "Group" at bounding box center [1012, 576] width 96 height 24
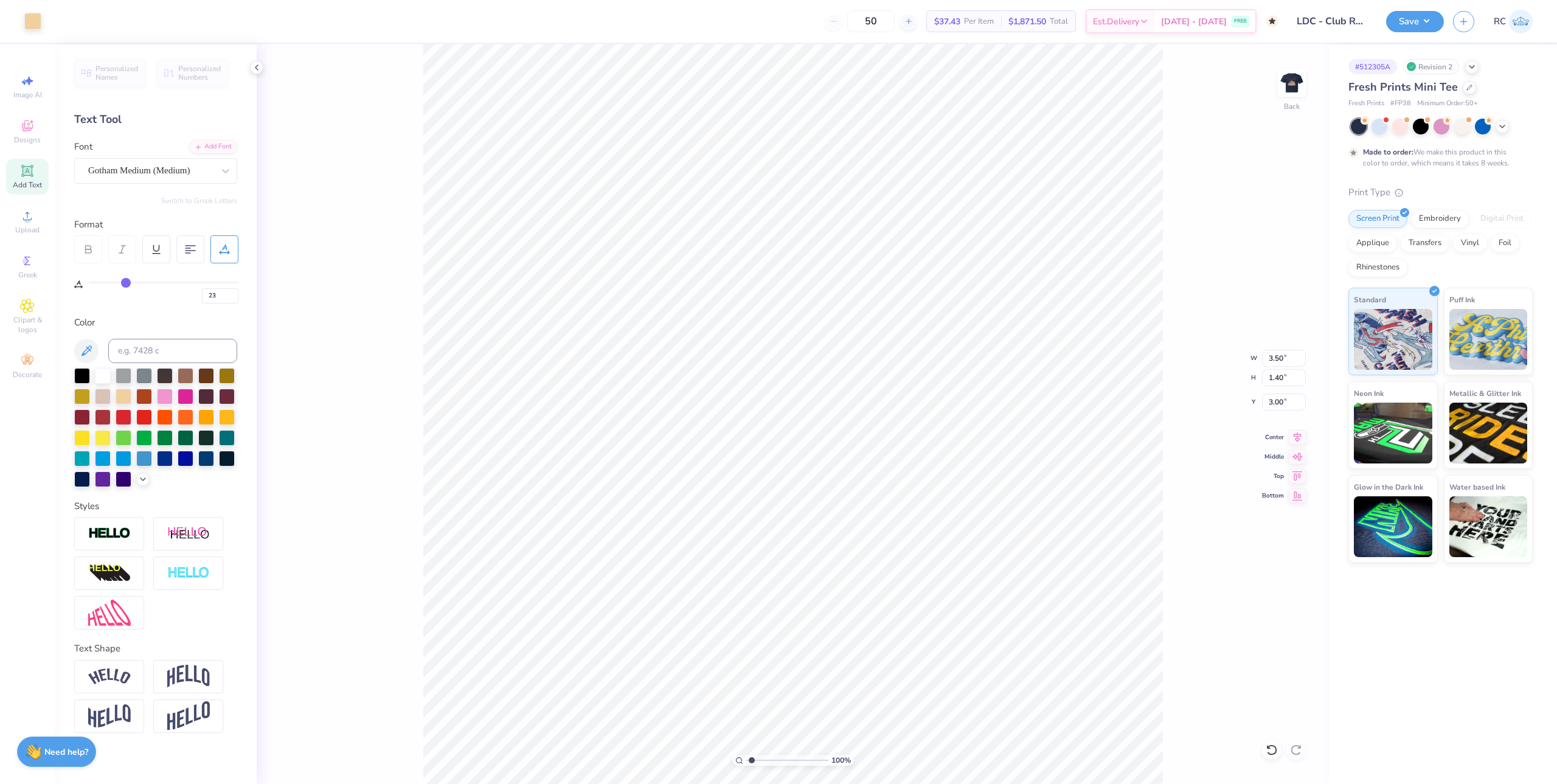
type input "1"
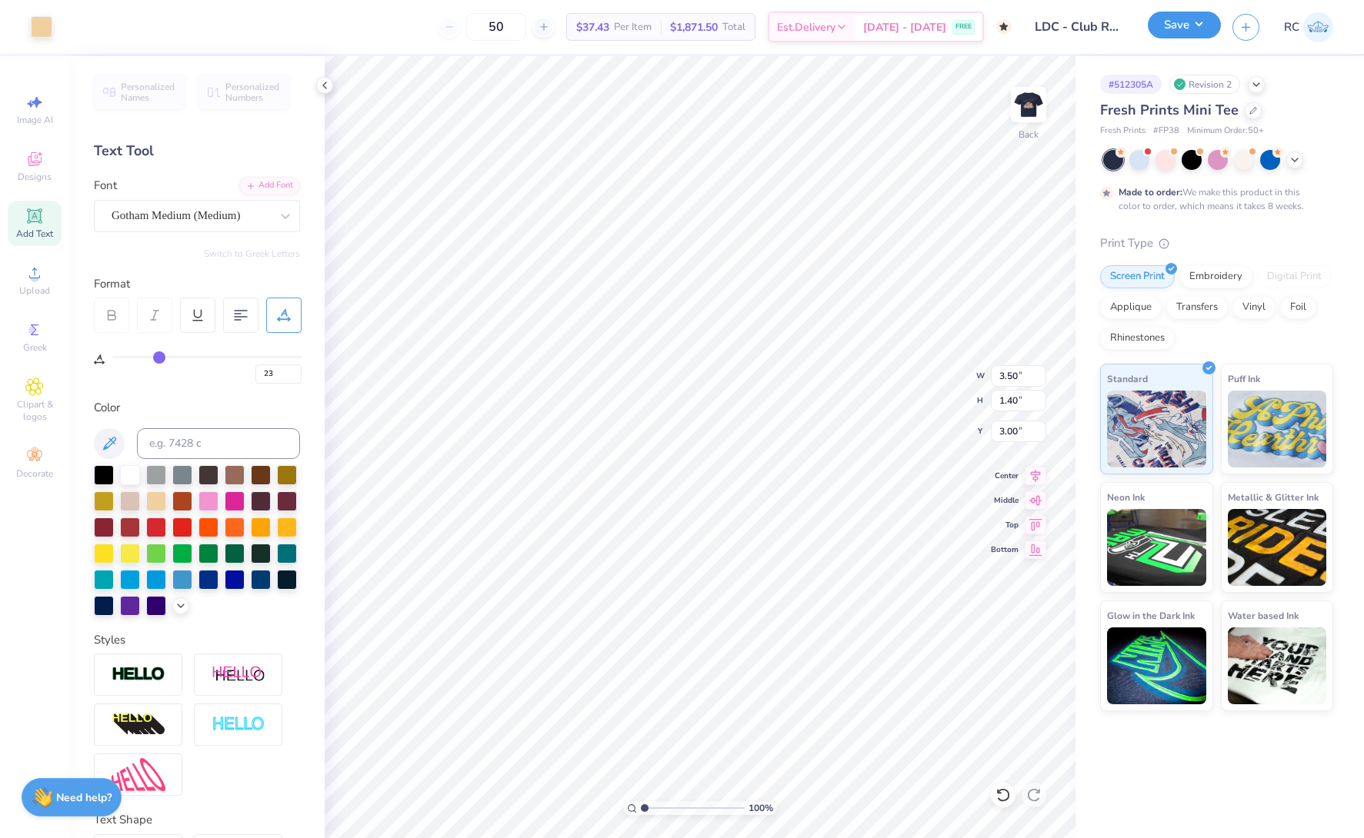
click at [1181, 35] on button "Save" at bounding box center [1184, 25] width 73 height 27
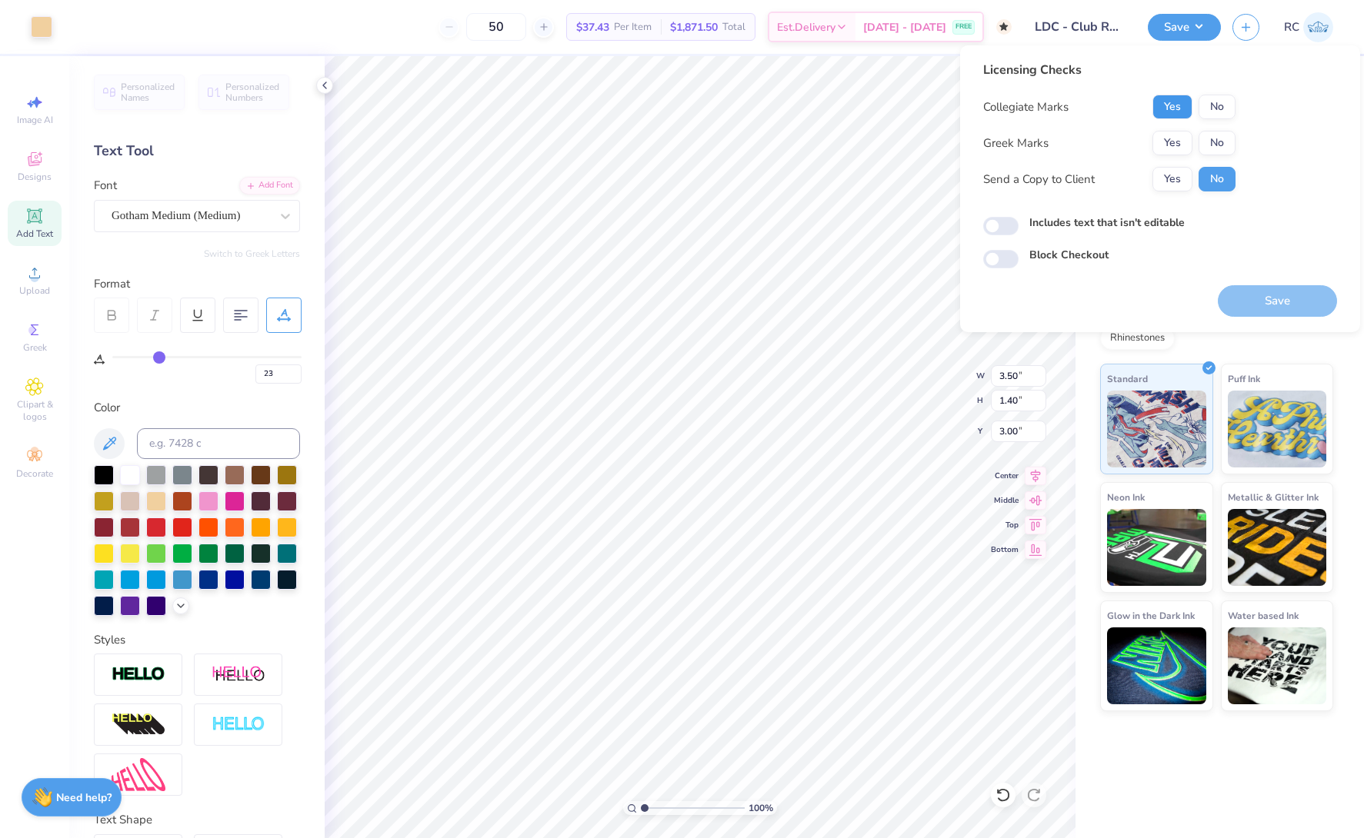
click at [1182, 113] on button "Yes" at bounding box center [1172, 107] width 40 height 25
click at [1218, 145] on button "No" at bounding box center [1216, 143] width 37 height 25
click at [330, 86] on icon at bounding box center [324, 85] width 12 height 12
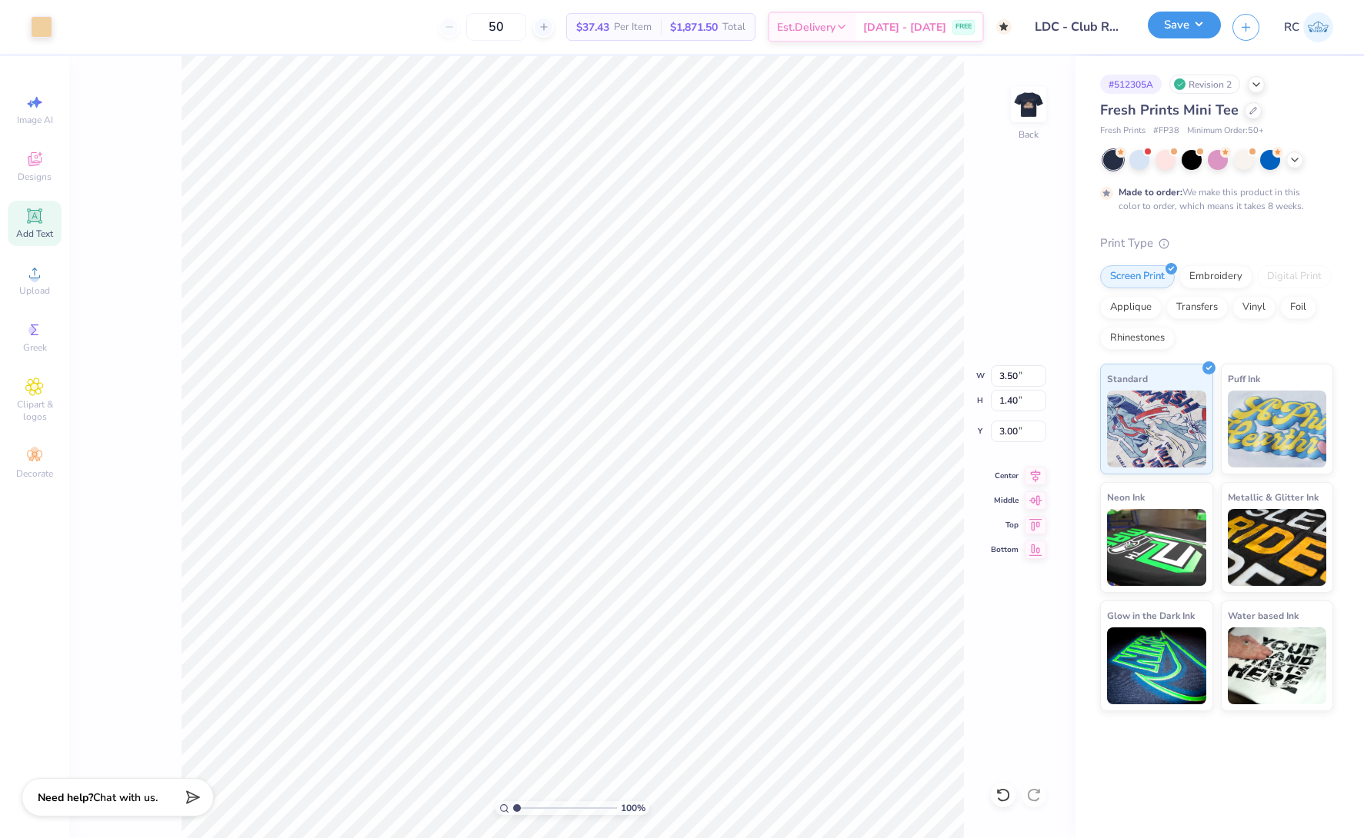
click at [1185, 33] on button "Save" at bounding box center [1184, 25] width 73 height 27
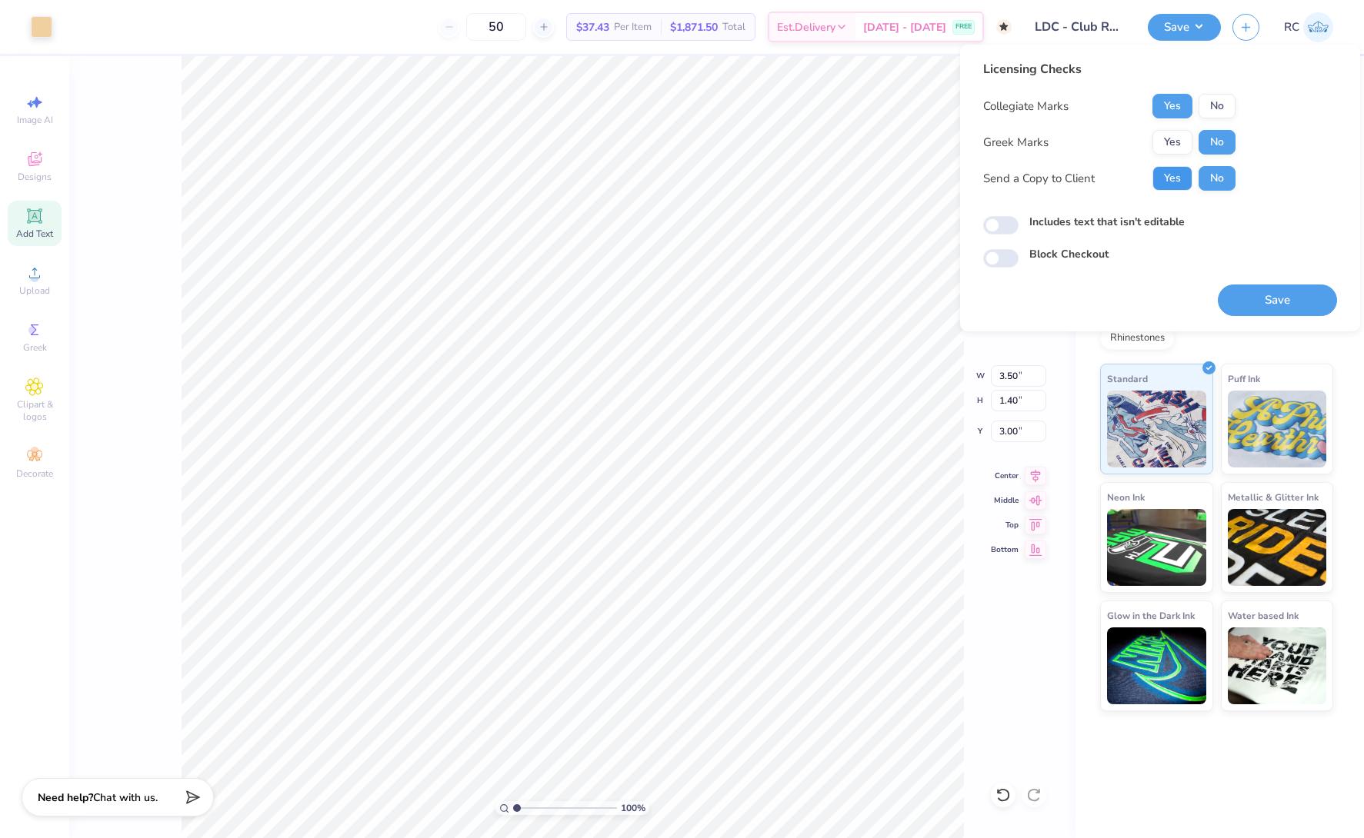
click at [1174, 180] on button "Yes" at bounding box center [1172, 178] width 40 height 25
click at [1270, 300] on button "Save" at bounding box center [1277, 301] width 119 height 32
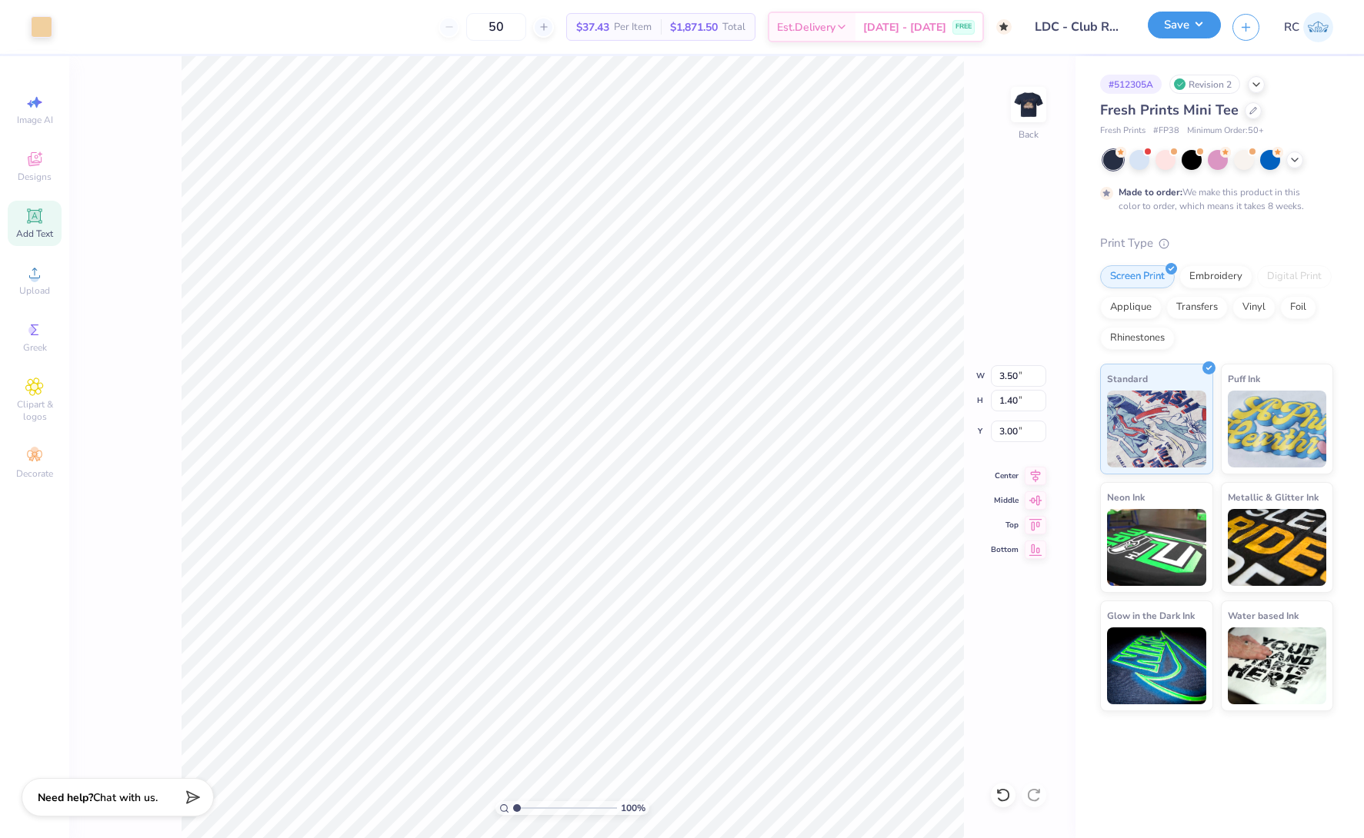
click at [1202, 26] on button "Save" at bounding box center [1184, 25] width 73 height 27
